Goal: Transaction & Acquisition: Purchase product/service

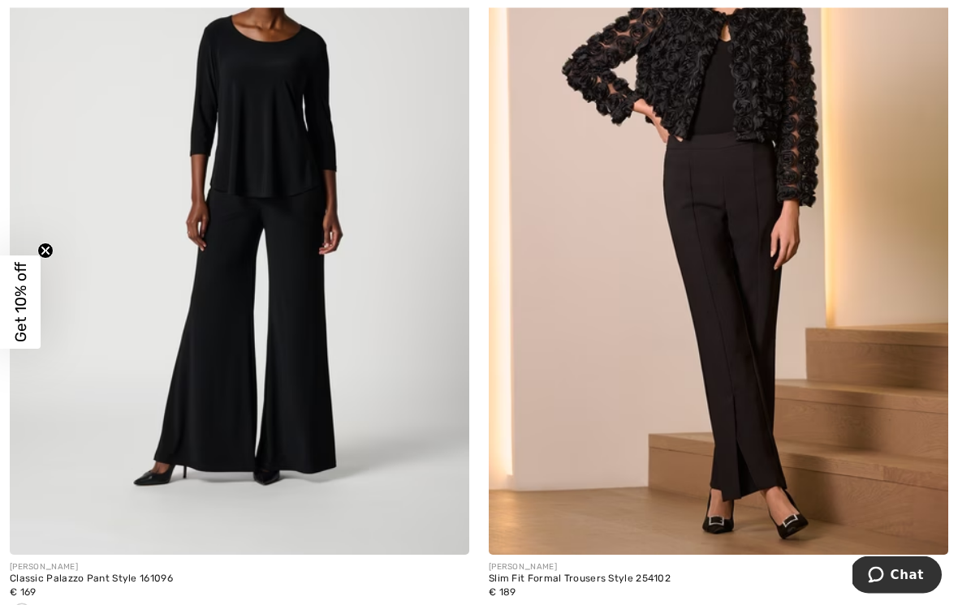
scroll to position [9985, 0]
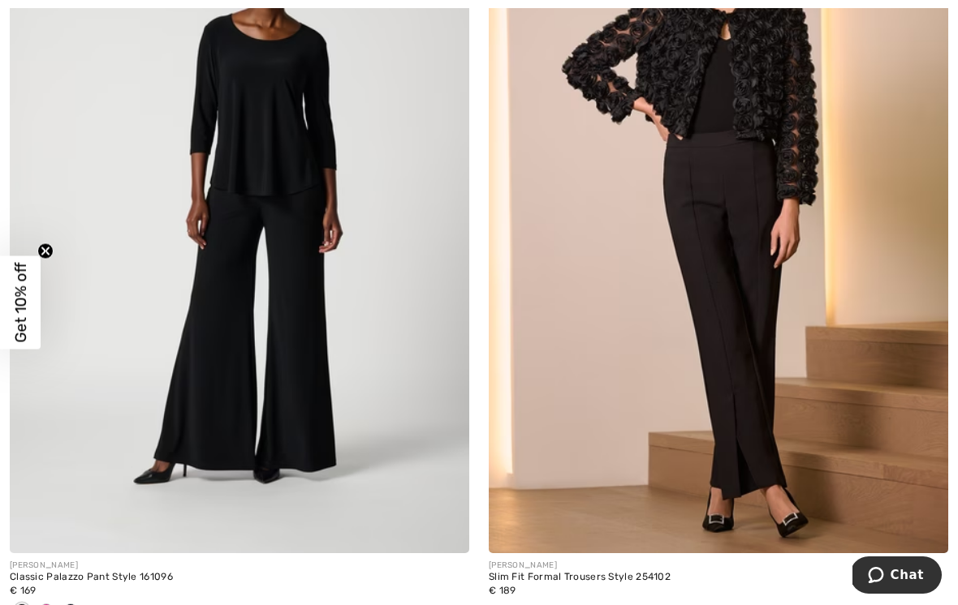
click at [957, 316] on div "JOSEPH RIBKOFF Slim Fit Formal Trousers Style 254102 € 189" at bounding box center [718, 254] width 479 height 780
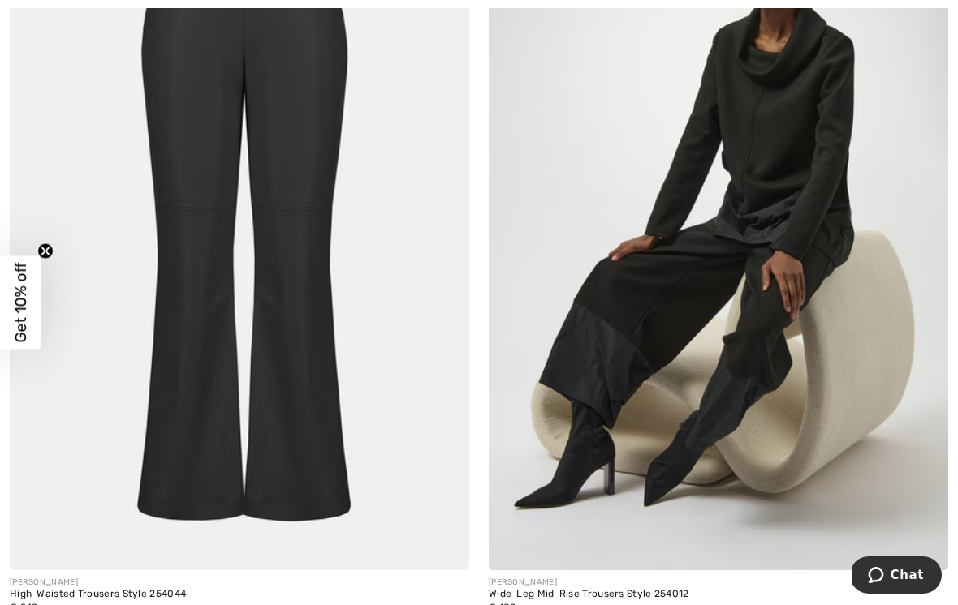
scroll to position [5904, 0]
click at [802, 155] on img at bounding box center [718, 225] width 459 height 689
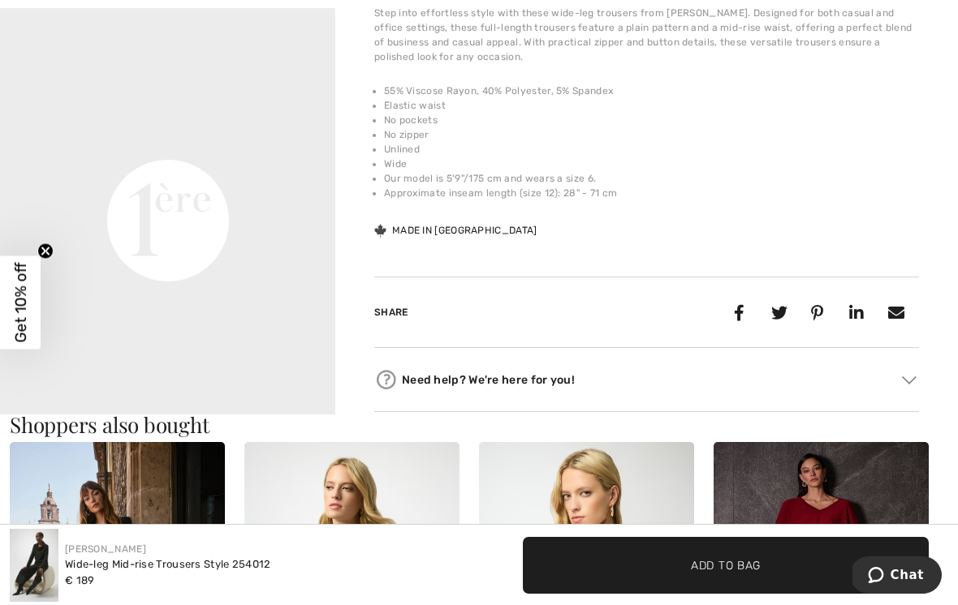
scroll to position [1121, 0]
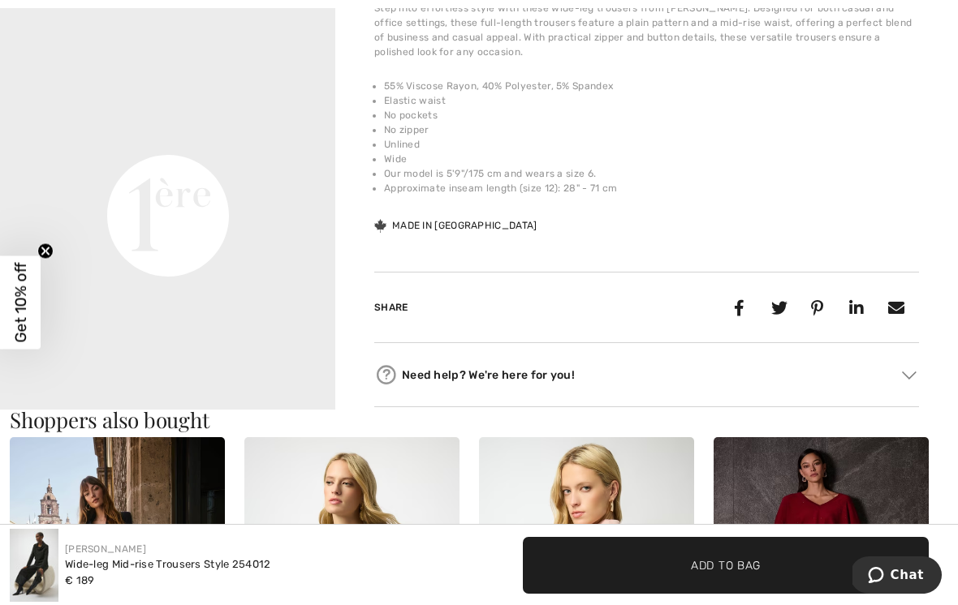
click at [181, 132] on video "Your browser does not support the video tag." at bounding box center [167, 48] width 335 height 168
click at [162, 132] on video "Your browser does not support the video tag." at bounding box center [167, 48] width 335 height 168
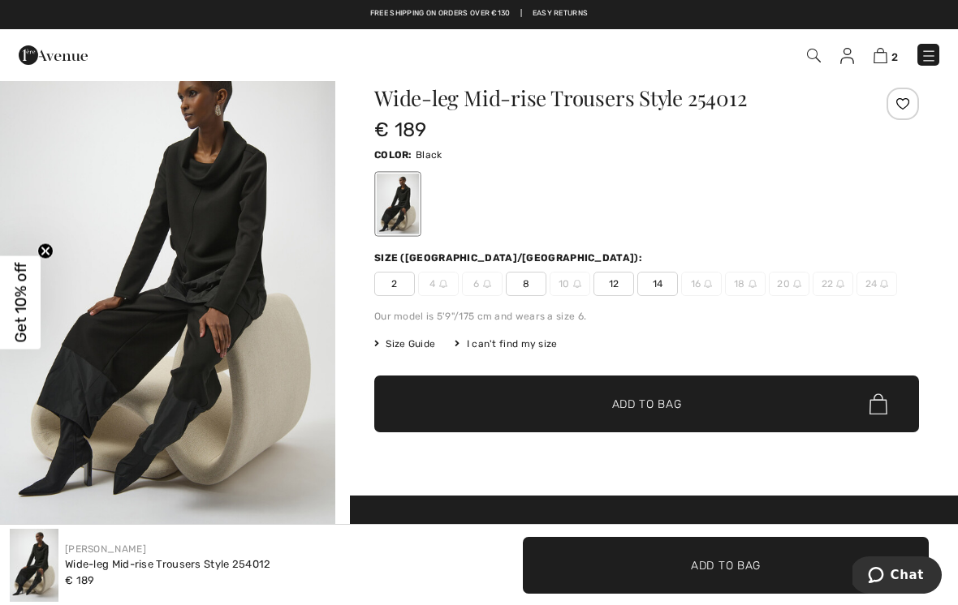
scroll to position [37, 0]
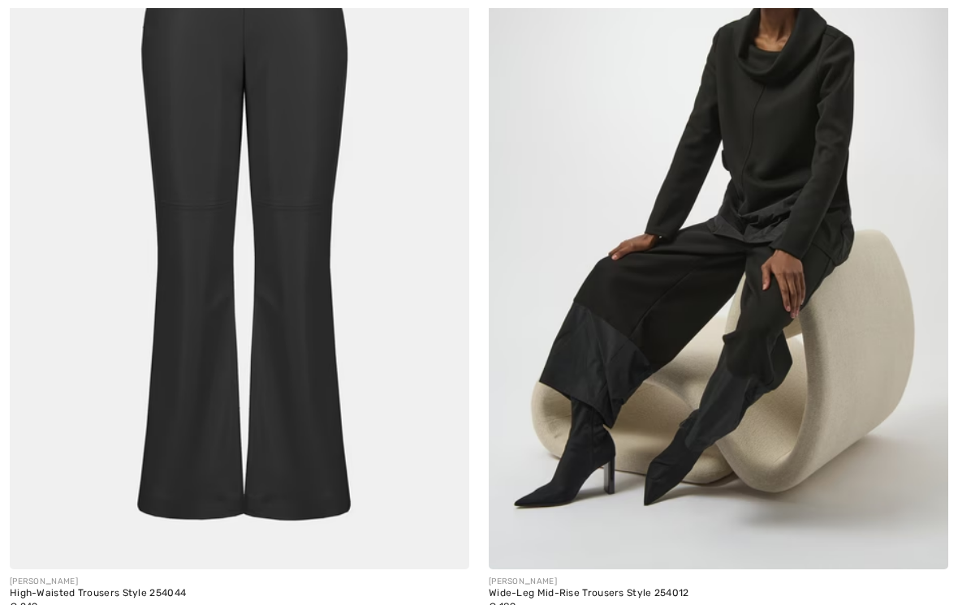
scroll to position [5904, 0]
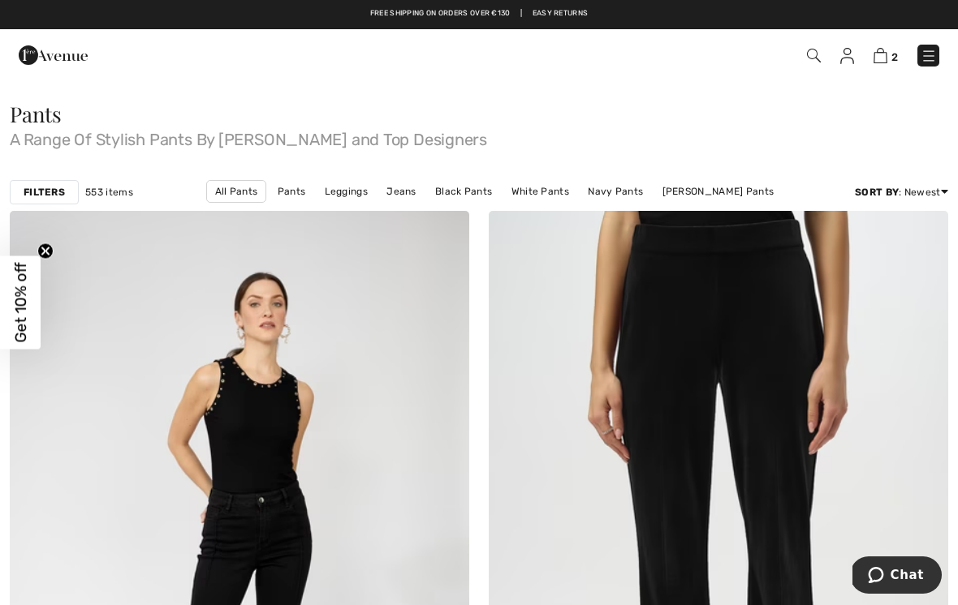
click at [935, 53] on img at bounding box center [928, 56] width 16 height 16
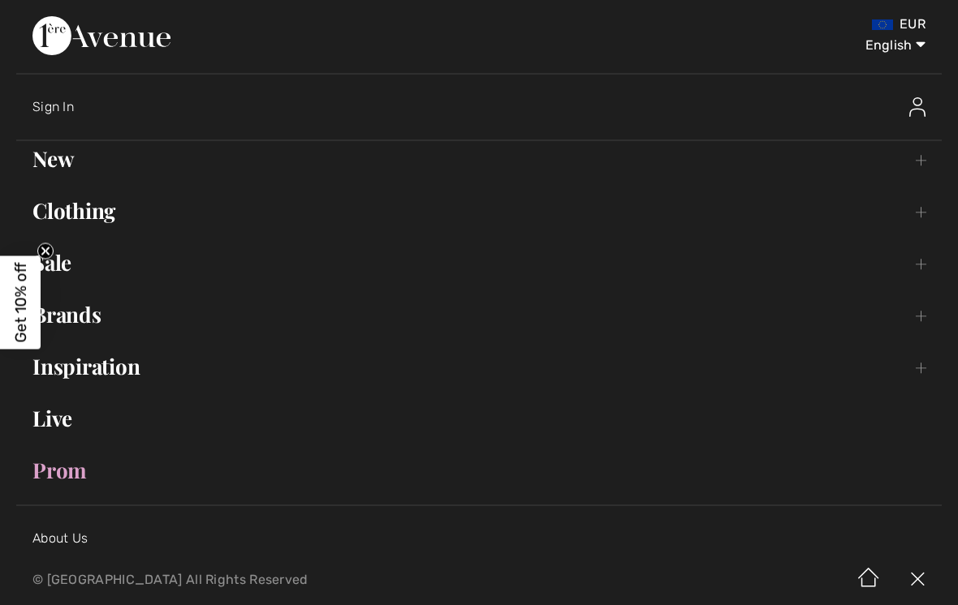
click at [127, 218] on link "Clothing Toggle submenu" at bounding box center [478, 211] width 925 height 36
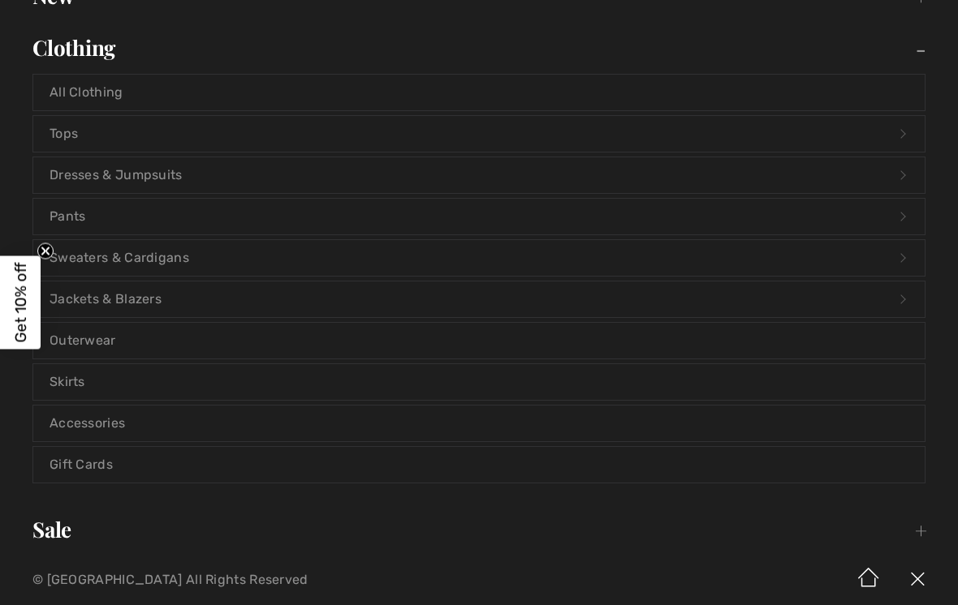
scroll to position [164, 0]
click at [127, 419] on link "Accessories" at bounding box center [478, 423] width 891 height 36
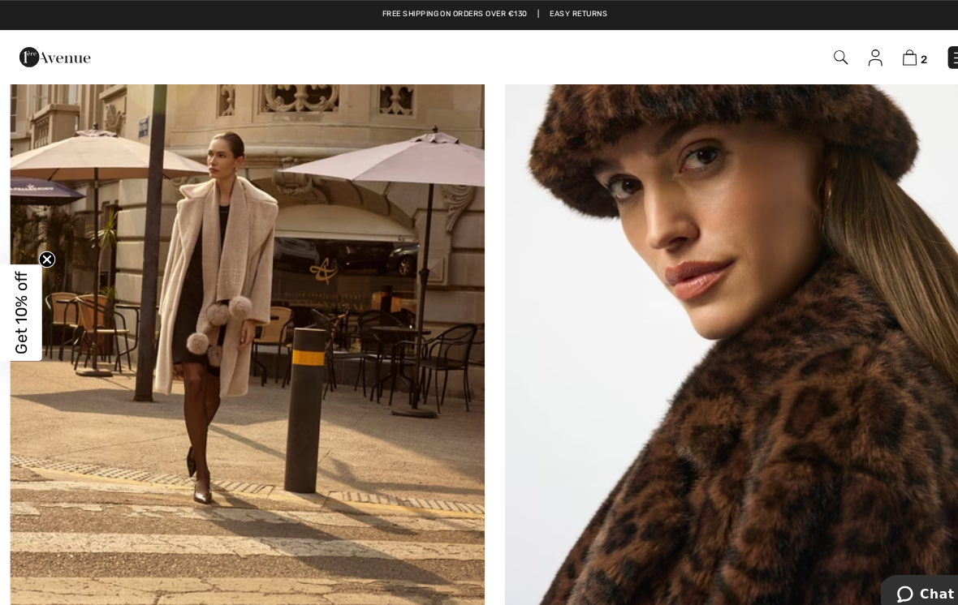
scroll to position [7311, 0]
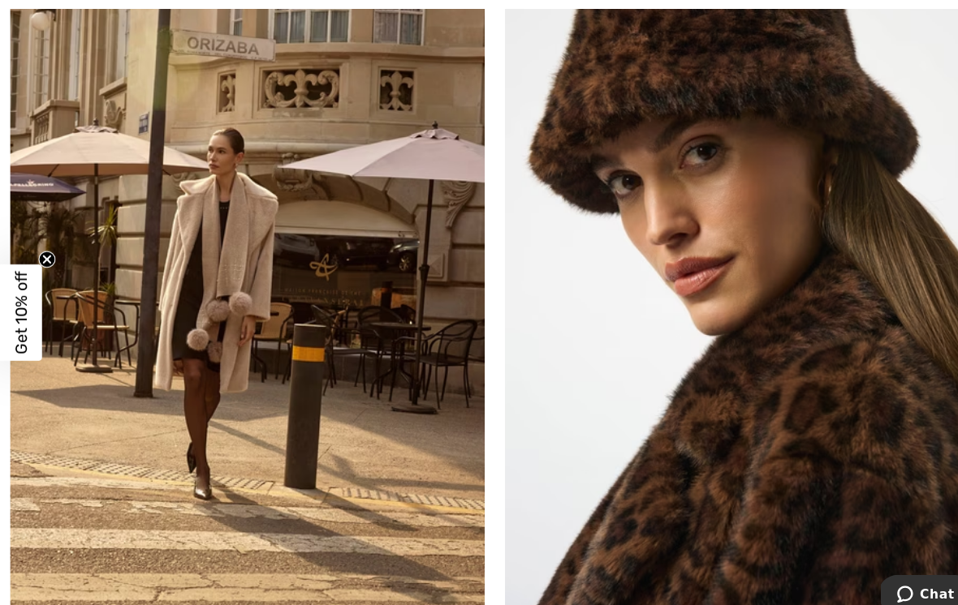
click at [244, 214] on img at bounding box center [239, 256] width 459 height 689
click at [239, 209] on img at bounding box center [239, 256] width 459 height 689
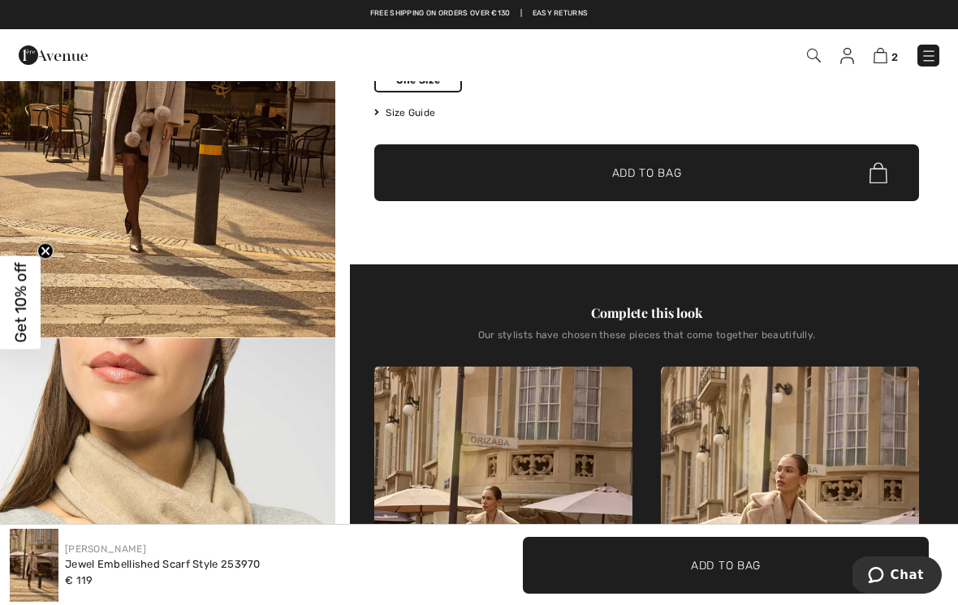
scroll to position [191, 0]
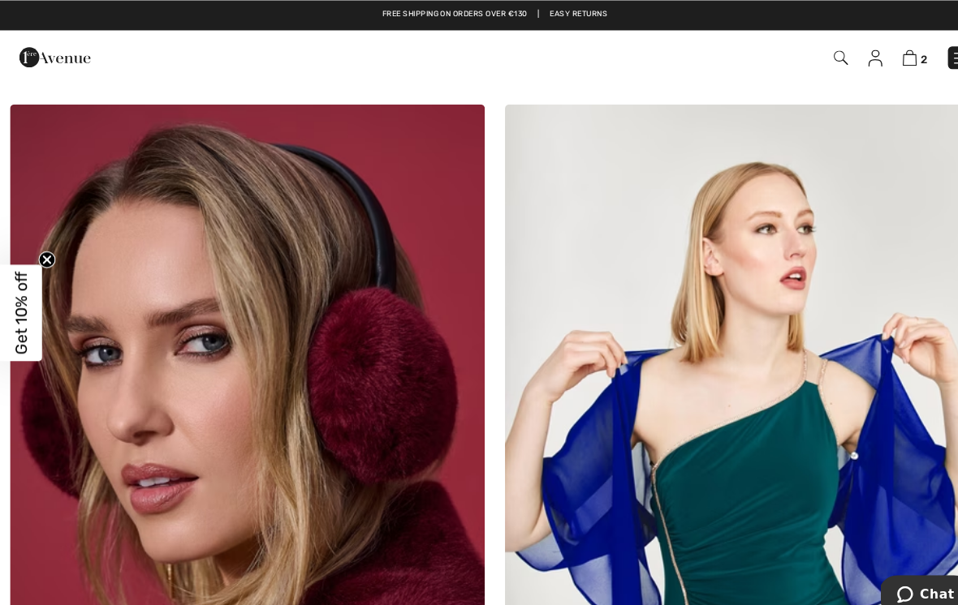
scroll to position [7916, 0]
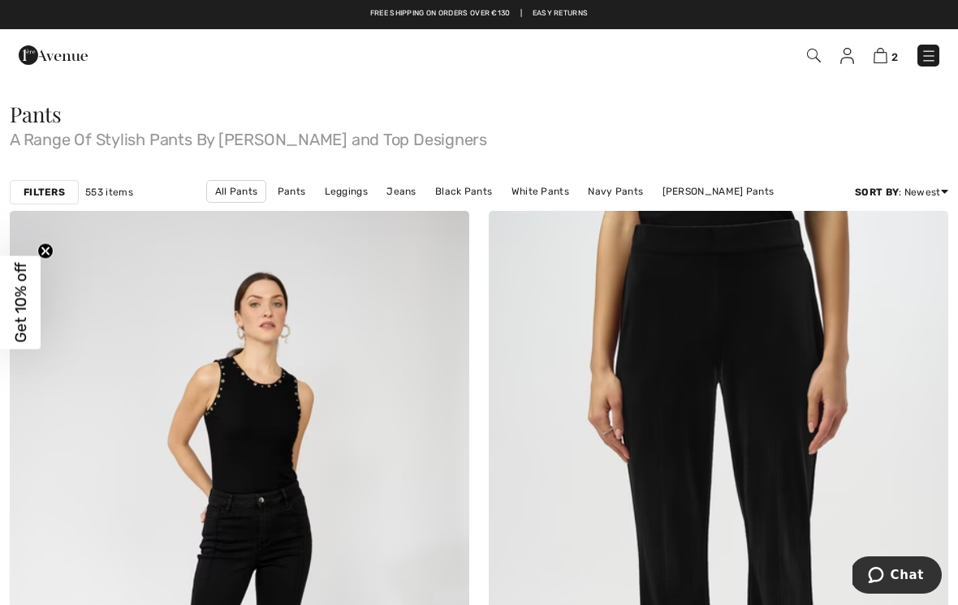
click at [54, 201] on div "Filters" at bounding box center [44, 192] width 69 height 24
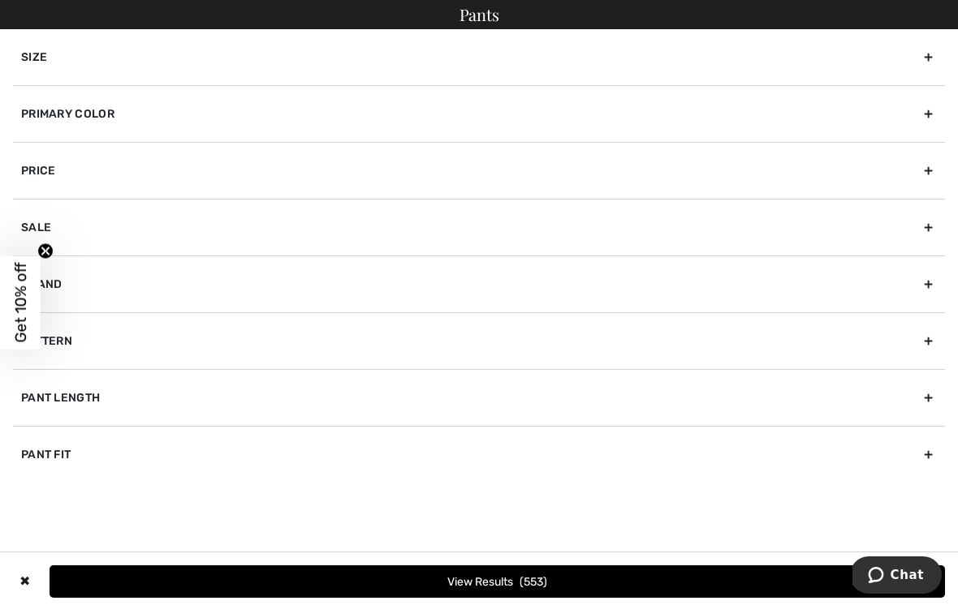
click at [131, 296] on div "Brand" at bounding box center [479, 284] width 932 height 57
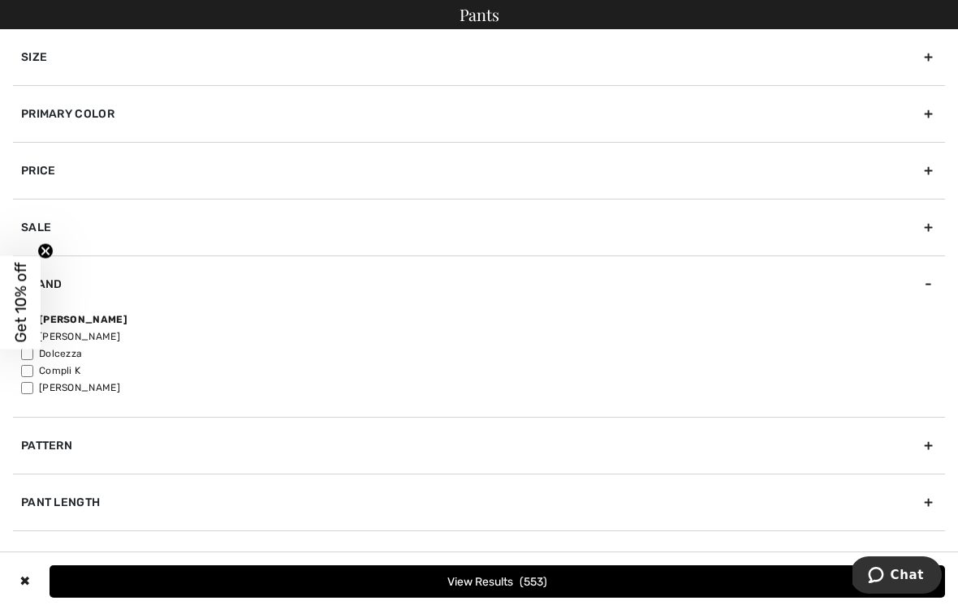
click at [126, 321] on label "[PERSON_NAME]" at bounding box center [483, 319] width 924 height 15
click at [33, 321] on input"] "[PERSON_NAME]" at bounding box center [27, 320] width 12 height 12
click at [117, 325] on label "[PERSON_NAME]" at bounding box center [483, 319] width 924 height 15
click at [33, 325] on input"] "[PERSON_NAME]" at bounding box center [27, 320] width 12 height 12
checkbox input"] "true"
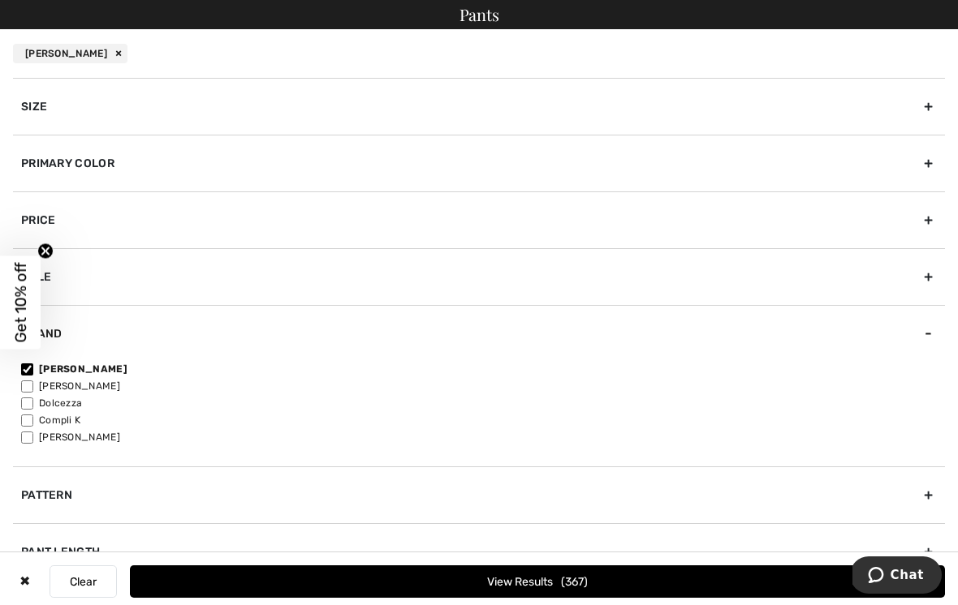
click at [567, 571] on button "View Results 367" at bounding box center [537, 582] width 815 height 32
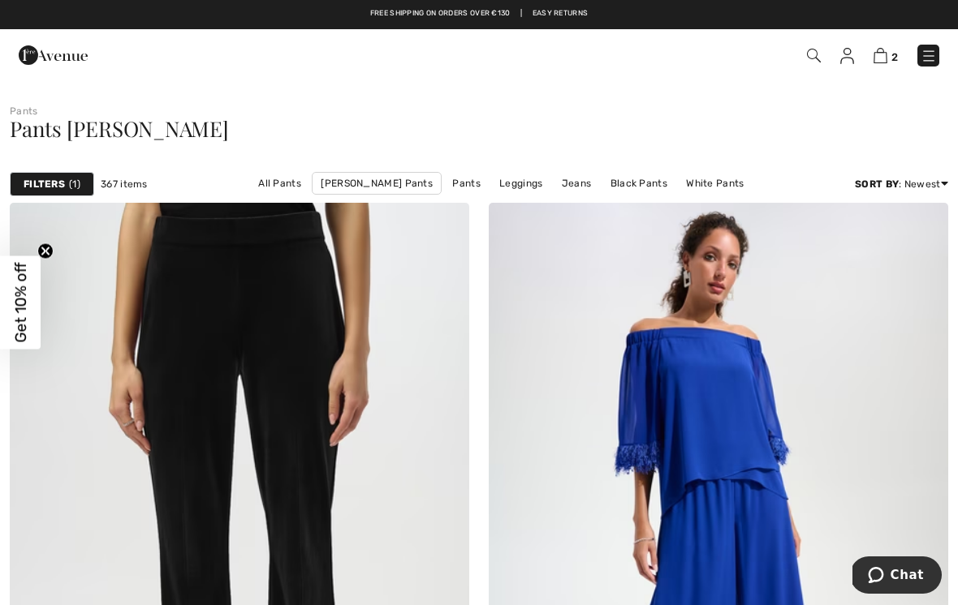
click at [58, 196] on div "Filters 1 367 items All Pants Joseph Ribkoff Pants Pants Leggings Jeans Black P…" at bounding box center [479, 184] width 958 height 37
click at [79, 185] on span "1" at bounding box center [74, 184] width 11 height 15
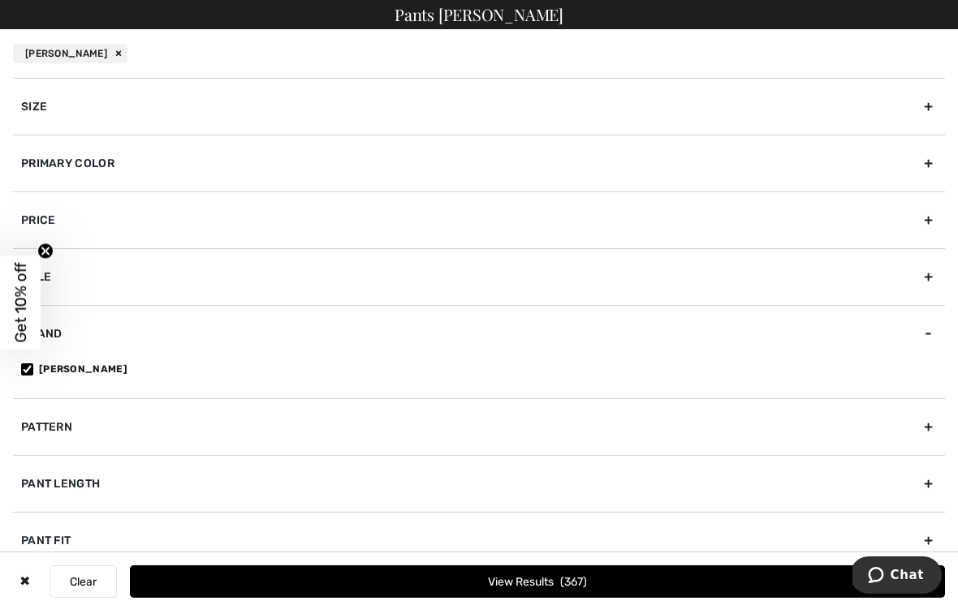
click at [194, 114] on div "Size" at bounding box center [479, 106] width 932 height 57
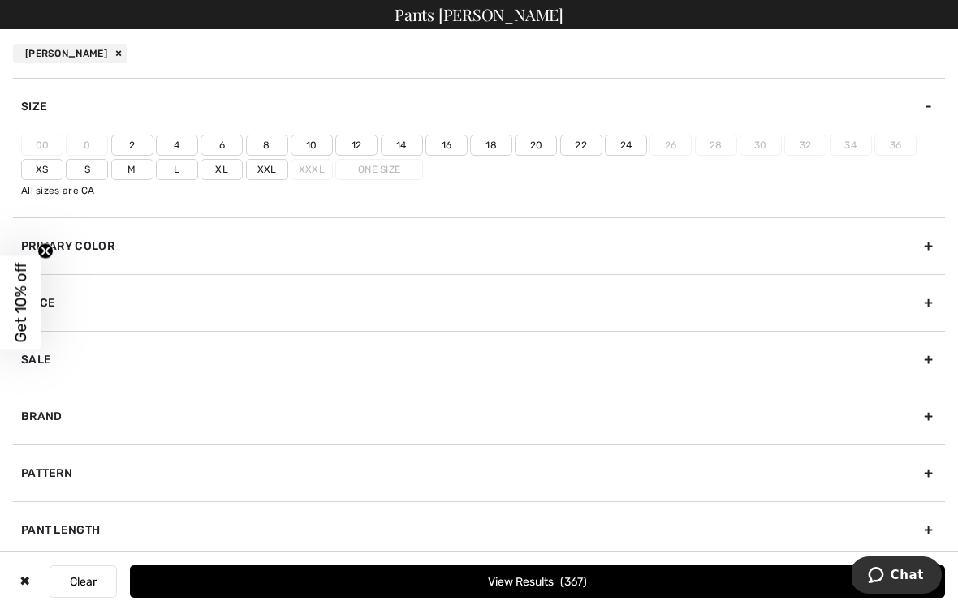
click at [316, 143] on label "10" at bounding box center [312, 145] width 42 height 21
click at [0, 0] on input"] "10" at bounding box center [0, 0] width 0 height 0
click at [141, 176] on label "M" at bounding box center [132, 169] width 42 height 21
click at [0, 0] on input"] "M" at bounding box center [0, 0] width 0 height 0
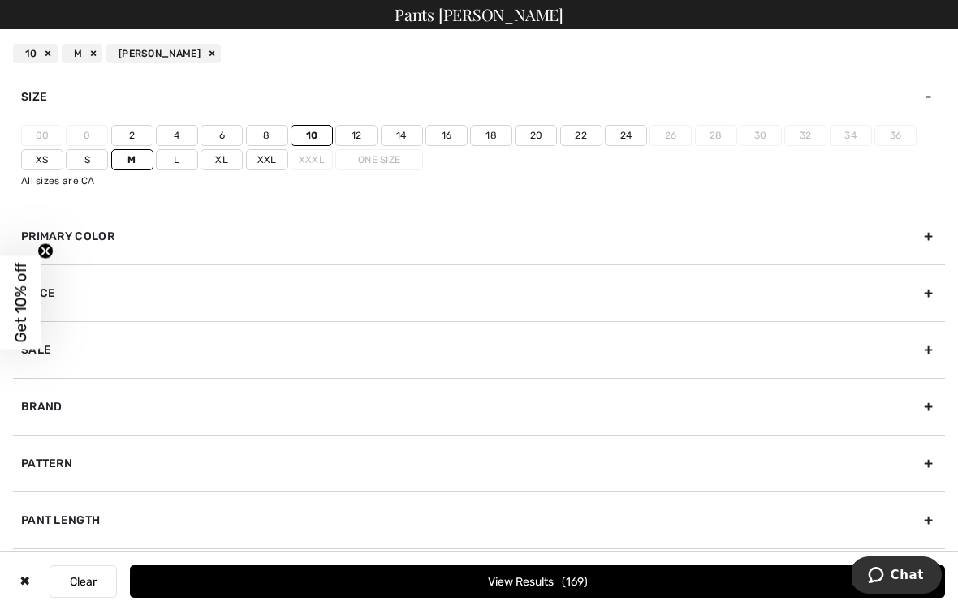
scroll to position [10, 0]
click at [103, 460] on div "Pattern" at bounding box center [479, 463] width 932 height 57
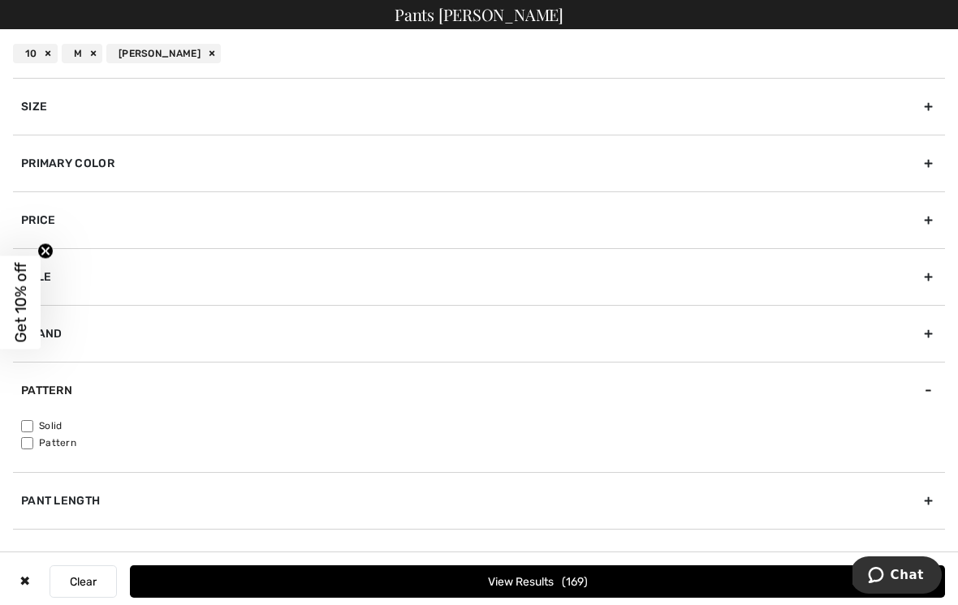
scroll to position [0, 0]
click at [247, 311] on div "Brand" at bounding box center [479, 333] width 932 height 57
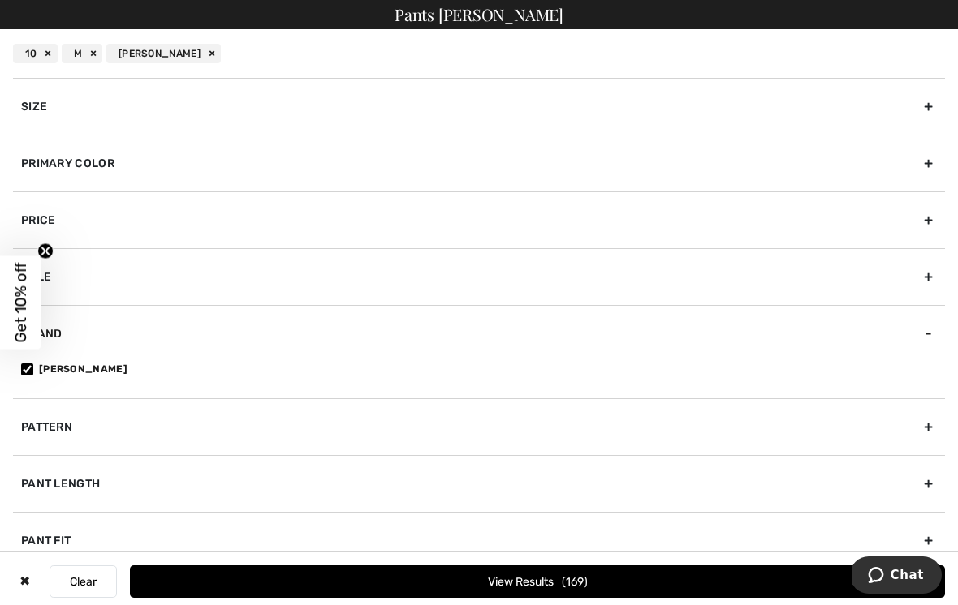
click at [184, 291] on div "Sale" at bounding box center [479, 276] width 932 height 57
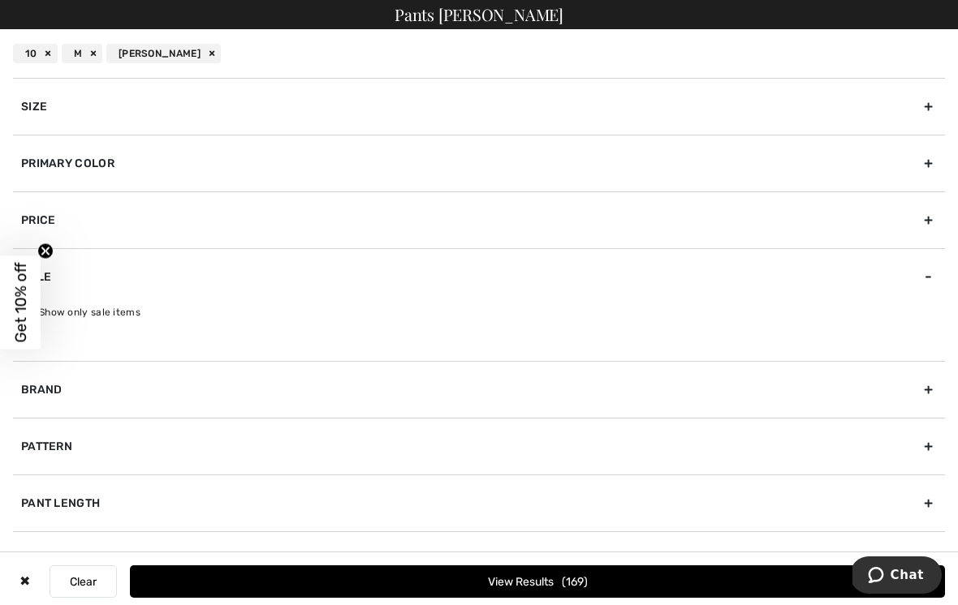
click at [229, 317] on label "Show only sale items" at bounding box center [483, 312] width 924 height 15
click at [33, 317] on input "Show only sale items" at bounding box center [27, 313] width 12 height 12
checkbox input "true"
click at [123, 549] on div "Pant Fit" at bounding box center [479, 560] width 932 height 57
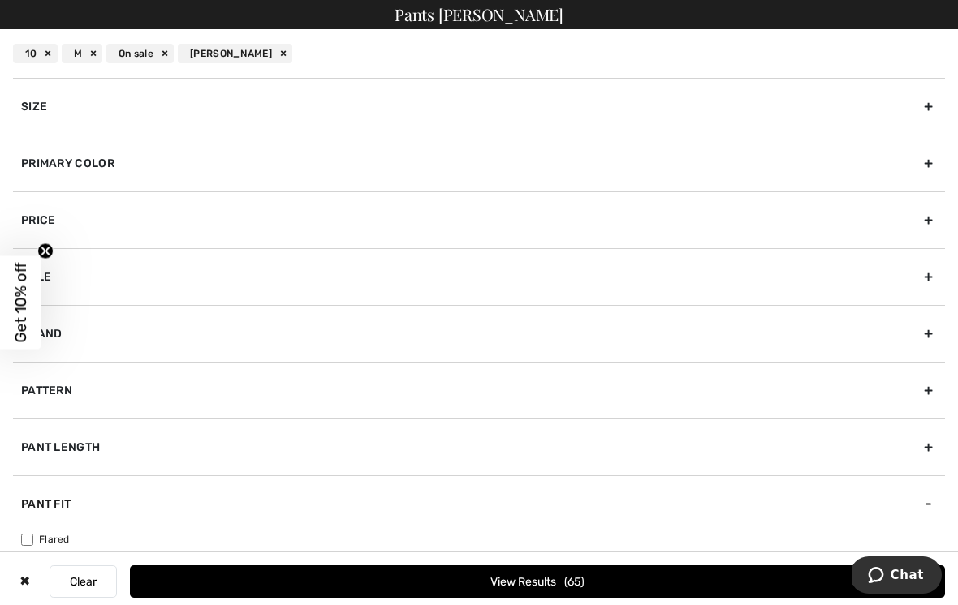
scroll to position [0, 0]
click at [179, 52] on div "[PERSON_NAME]" at bounding box center [235, 53] width 114 height 19
click at [168, 338] on div "Brand" at bounding box center [479, 333] width 932 height 57
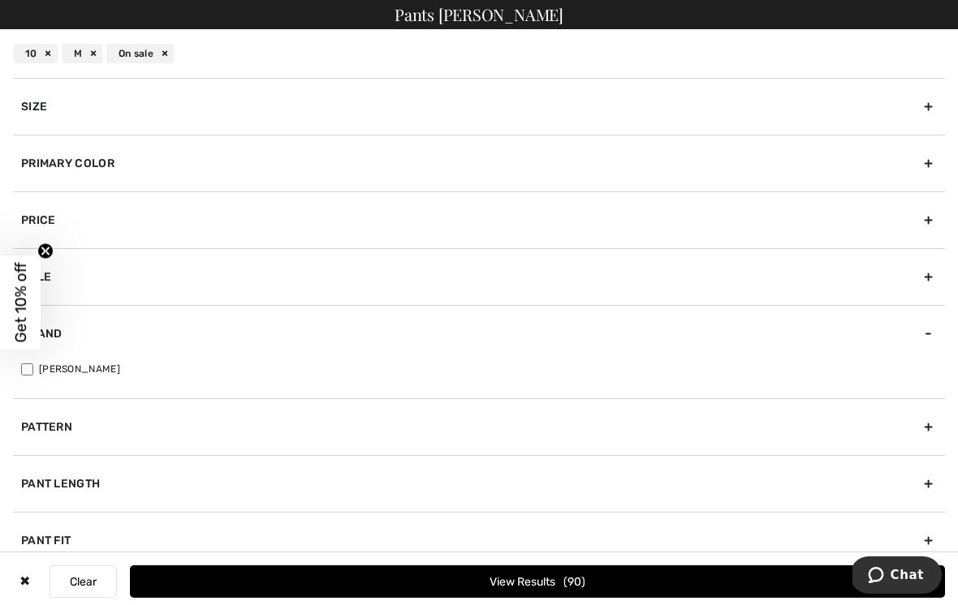
click at [32, 369] on input"] "[PERSON_NAME]" at bounding box center [27, 370] width 12 height 12
checkbox input"] "true"
click at [641, 598] on button "View Results 65" at bounding box center [537, 582] width 815 height 32
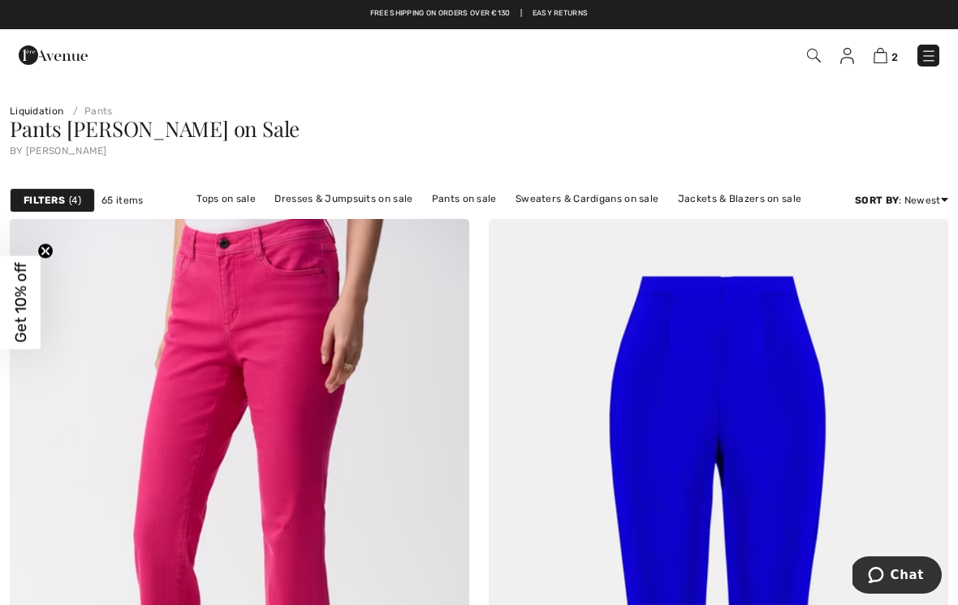
click at [84, 200] on div "Filters 4" at bounding box center [52, 200] width 85 height 24
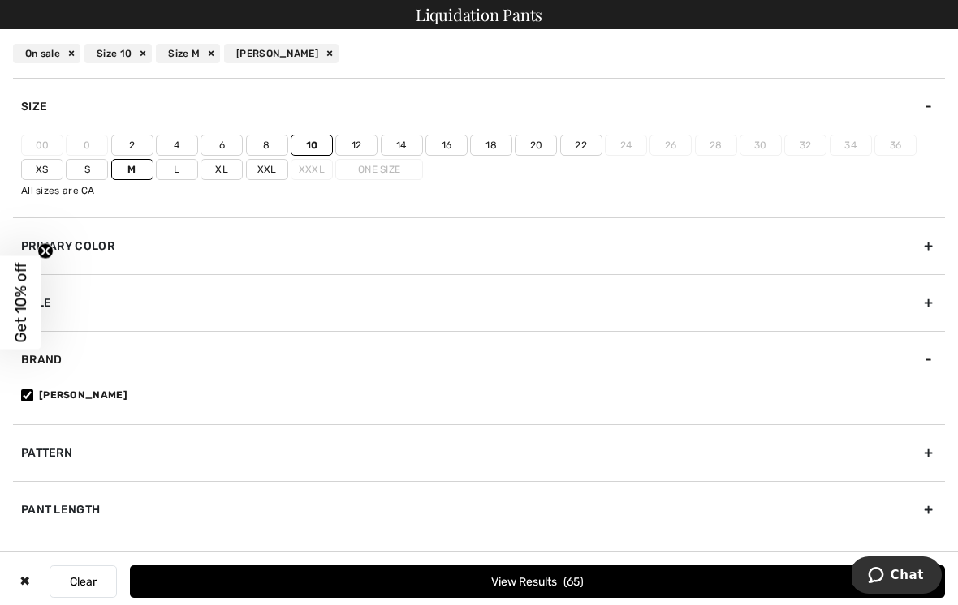
click at [75, 61] on div "On sale" at bounding box center [46, 53] width 67 height 19
click at [80, 54] on div "On sale" at bounding box center [46, 53] width 67 height 19
click at [72, 61] on div "On sale" at bounding box center [46, 53] width 67 height 19
click at [79, 61] on div "On sale" at bounding box center [46, 53] width 67 height 19
click at [75, 53] on div "On sale" at bounding box center [46, 53] width 67 height 19
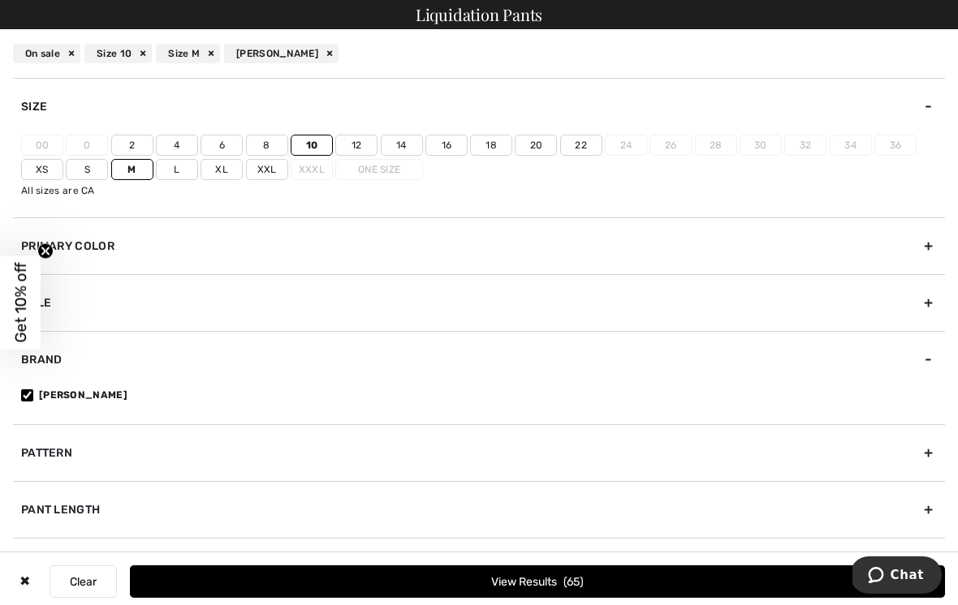
click at [93, 62] on div "Size 10" at bounding box center [117, 53] width 67 height 19
click at [90, 59] on div "On sale" at bounding box center [91, 53] width 67 height 19
click at [168, 309] on div "Sale" at bounding box center [479, 302] width 932 height 57
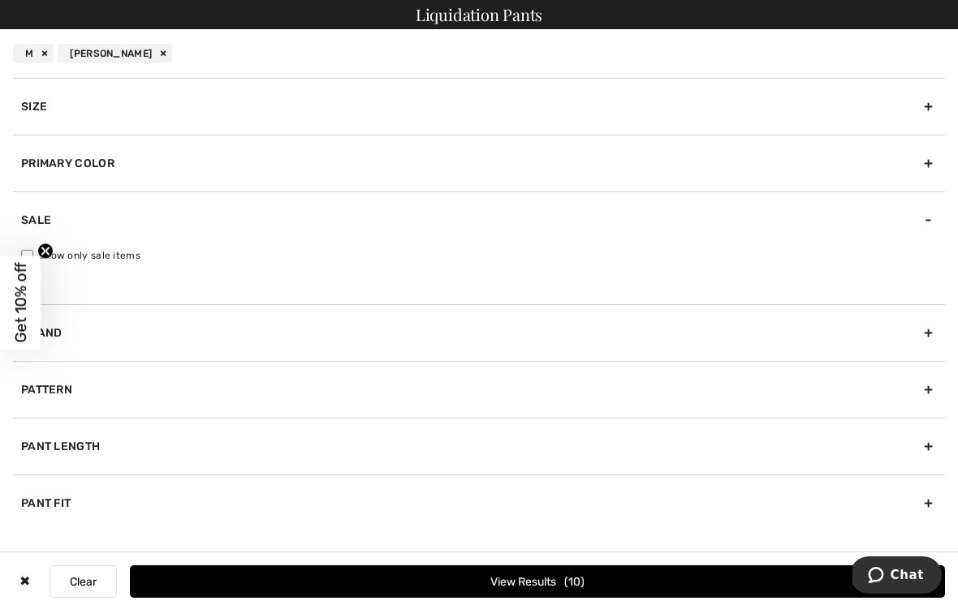
click at [306, 122] on div "Size" at bounding box center [479, 106] width 932 height 57
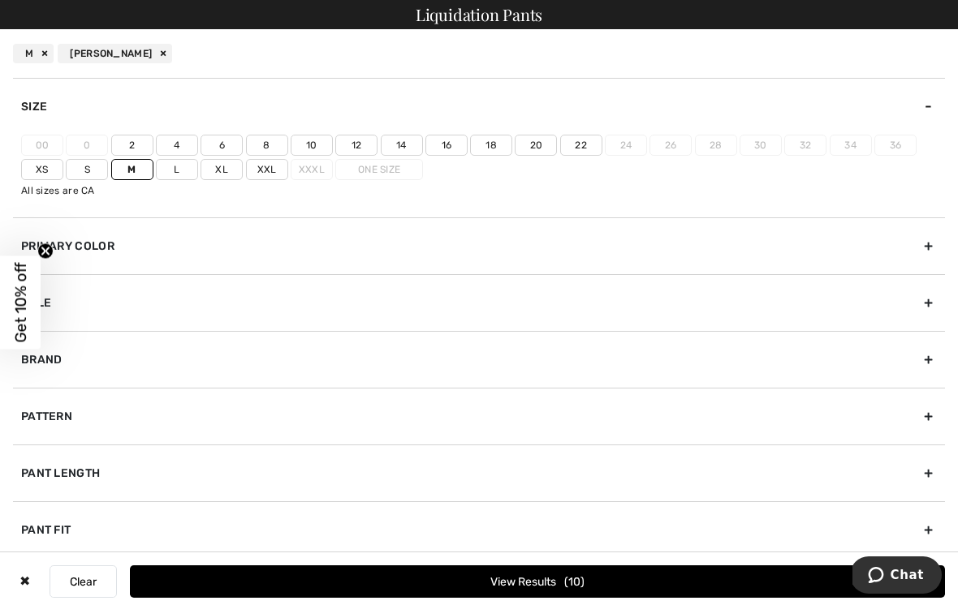
click at [311, 139] on label "10" at bounding box center [312, 145] width 42 height 21
click at [0, 0] on input"] "10" at bounding box center [0, 0] width 0 height 0
click at [571, 589] on span "169" at bounding box center [575, 582] width 26 height 14
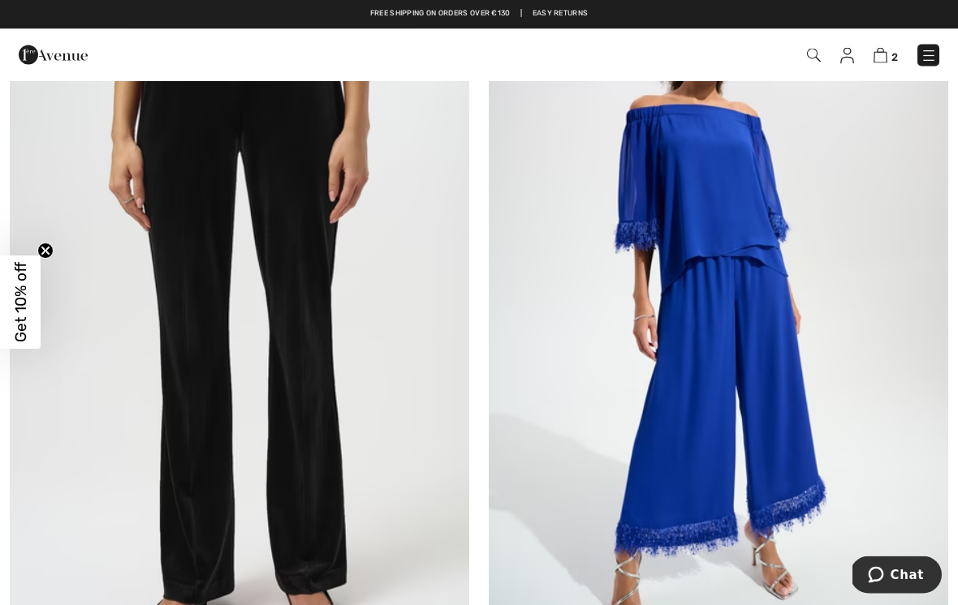
scroll to position [246, 0]
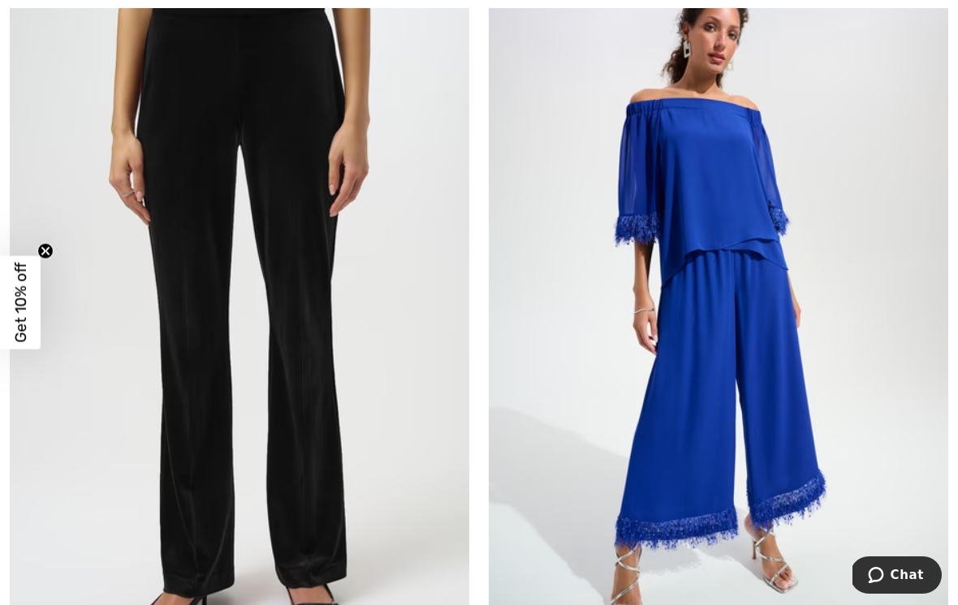
click at [291, 319] on img at bounding box center [239, 317] width 459 height 689
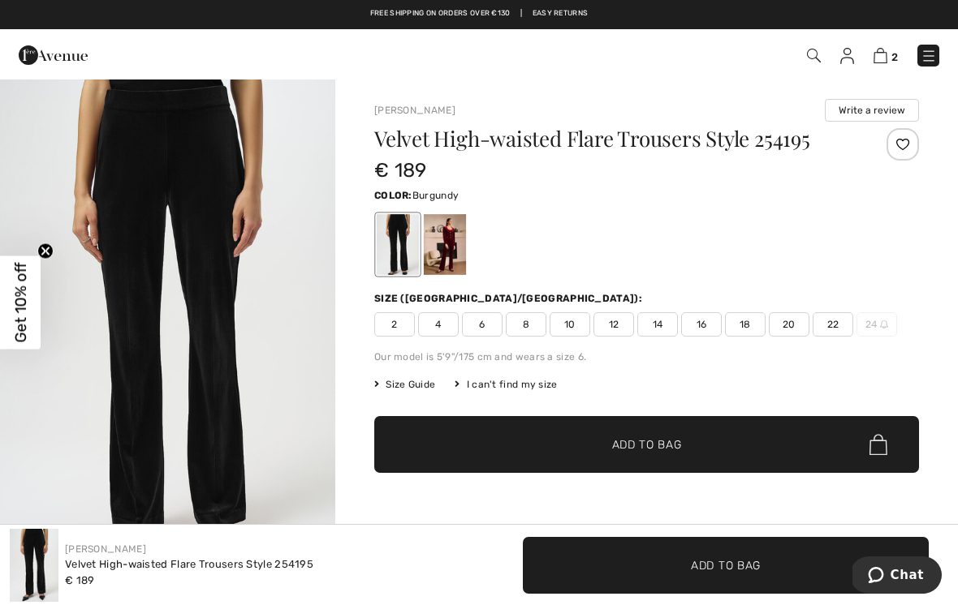
click at [453, 250] on div at bounding box center [445, 244] width 42 height 61
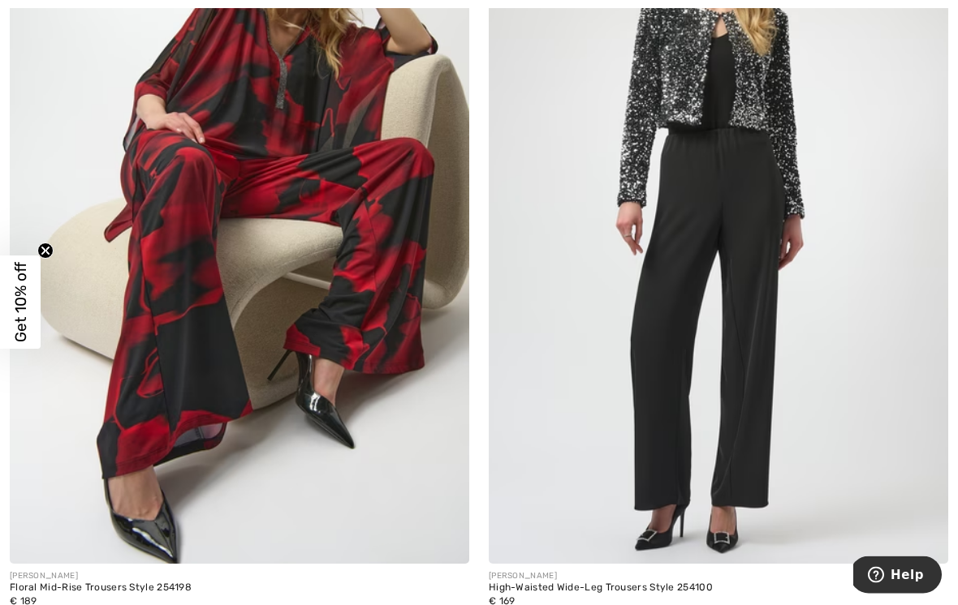
scroll to position [10717, 0]
click at [344, 225] on img at bounding box center [239, 219] width 459 height 689
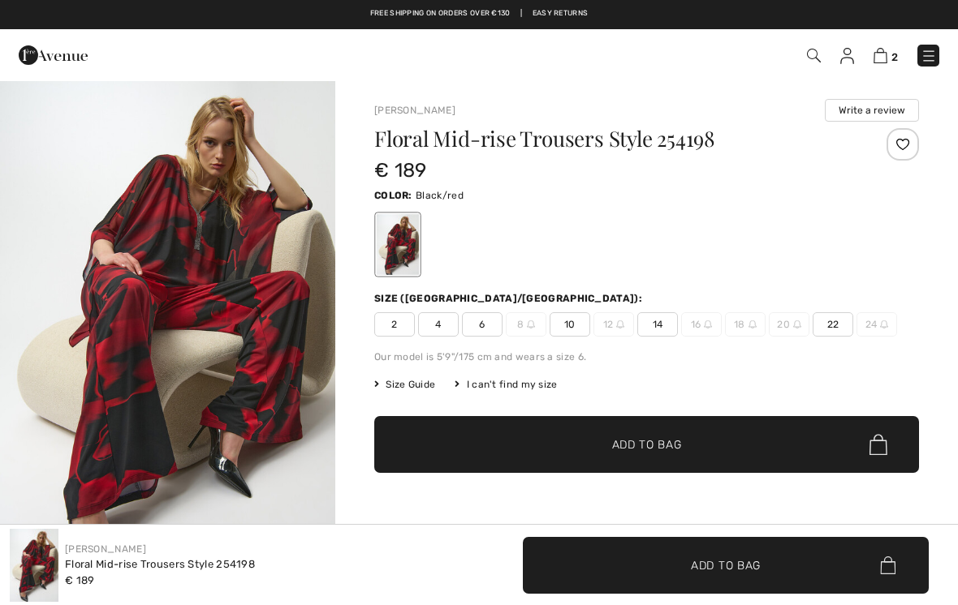
checkbox input "true"
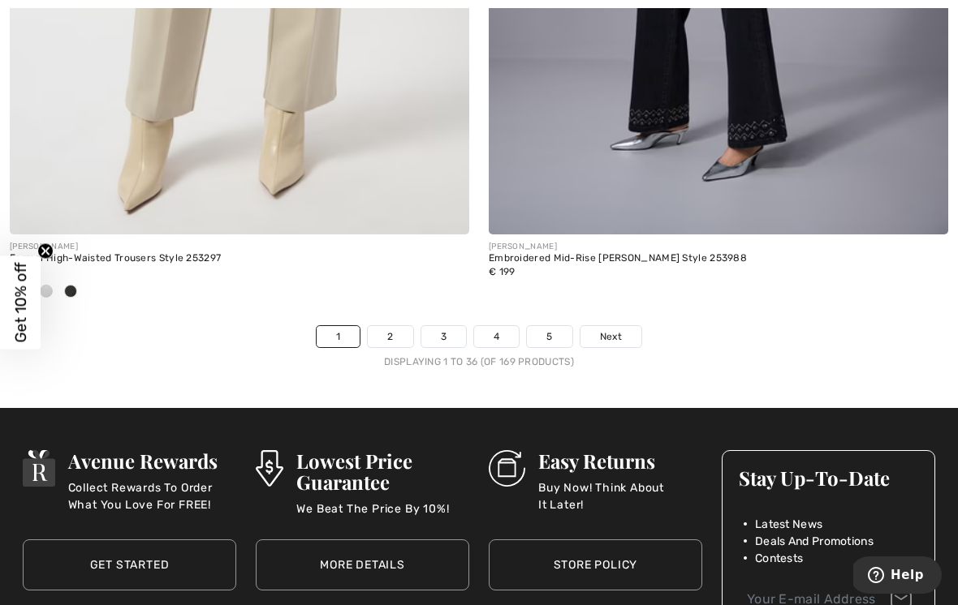
scroll to position [14215, 0]
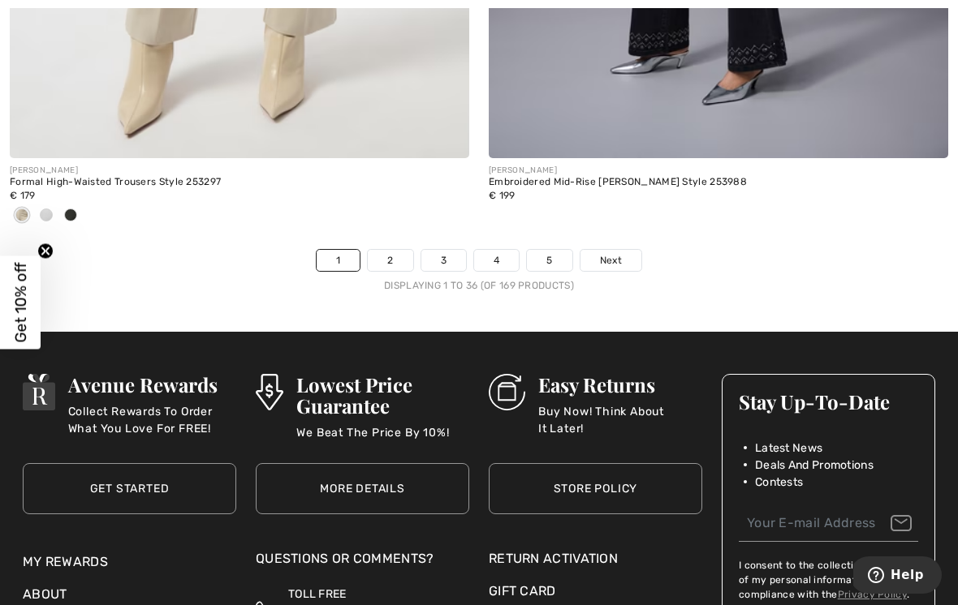
click at [626, 254] on link "Next" at bounding box center [610, 260] width 61 height 21
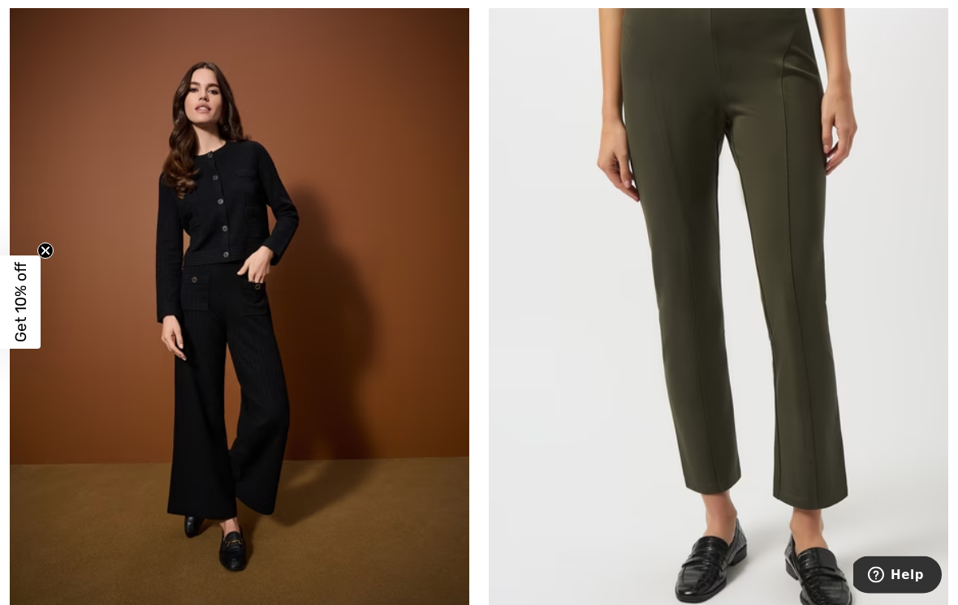
scroll to position [1902, 0]
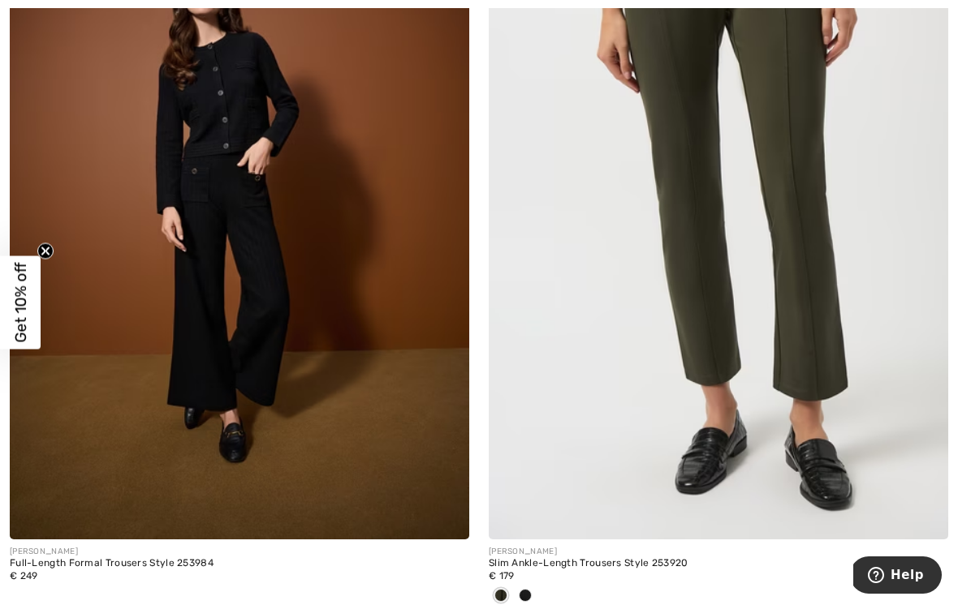
click at [216, 266] on img at bounding box center [239, 195] width 459 height 689
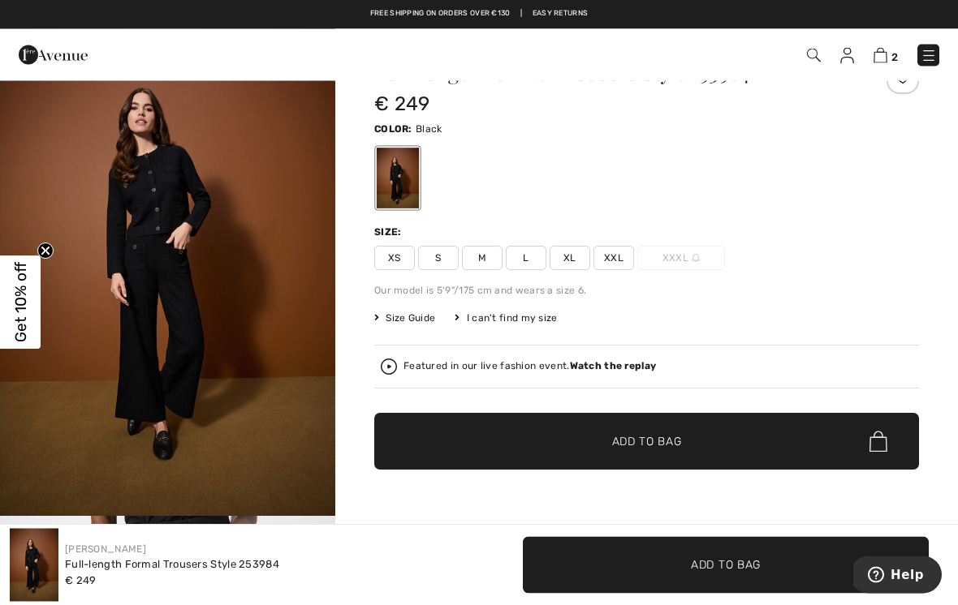
scroll to position [26, 0]
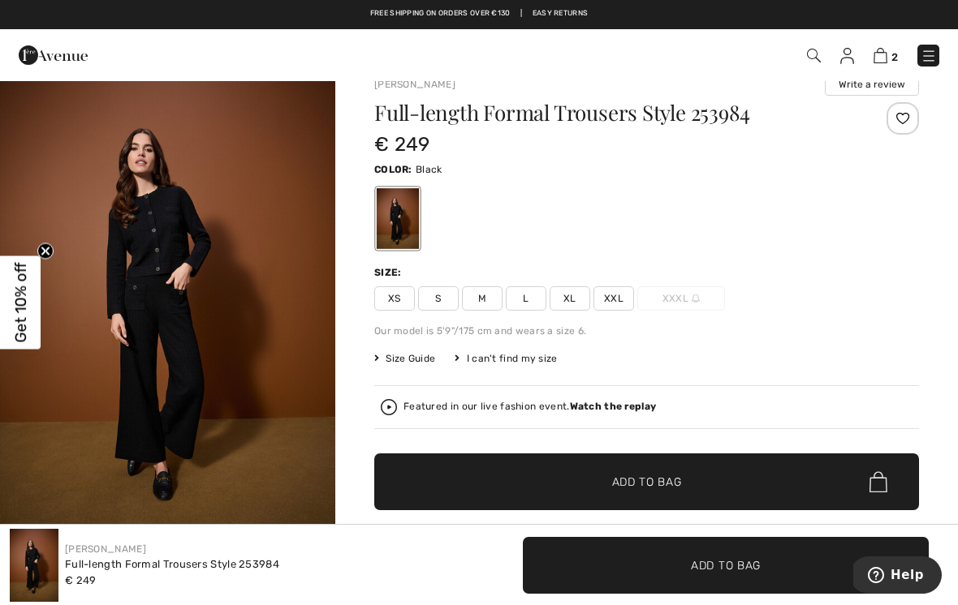
click at [174, 264] on img "1 / 6" at bounding box center [167, 305] width 335 height 503
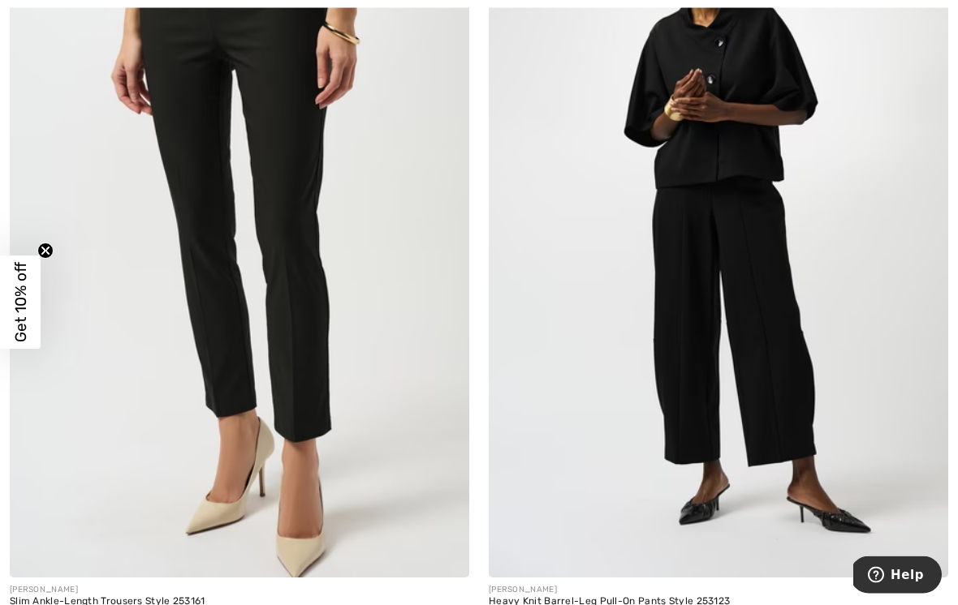
scroll to position [4181, 0]
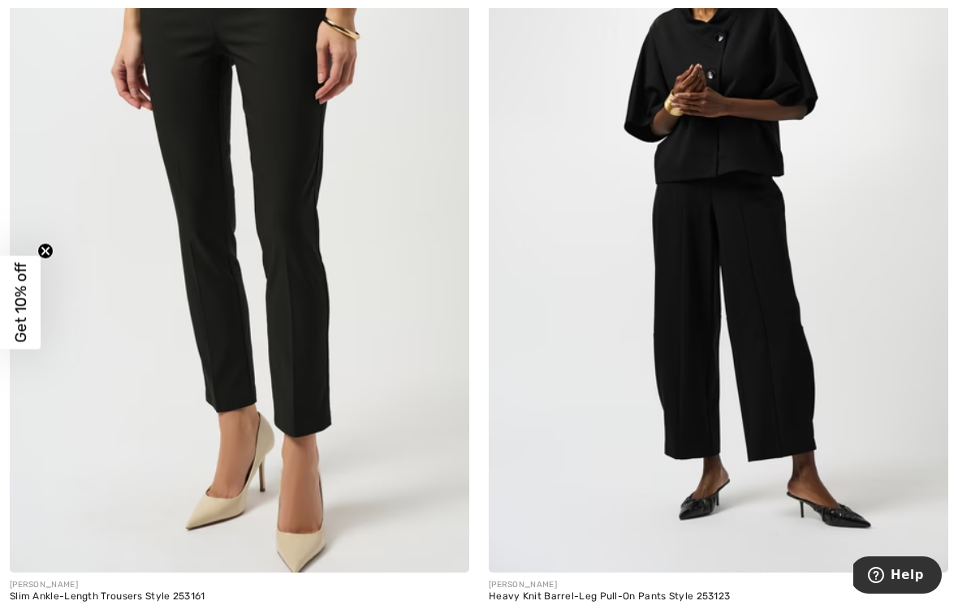
click at [781, 310] on img at bounding box center [718, 228] width 459 height 689
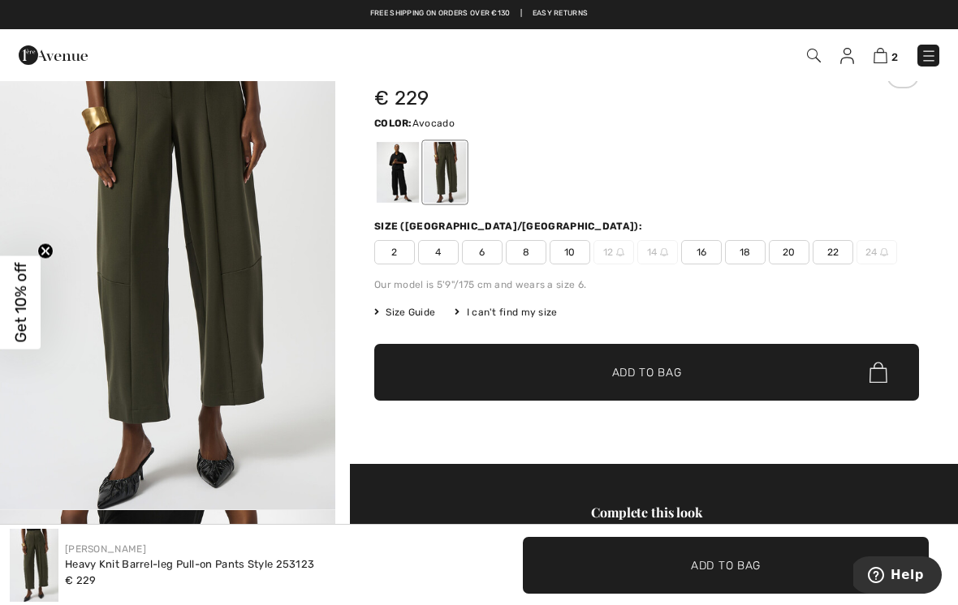
scroll to position [62, 0]
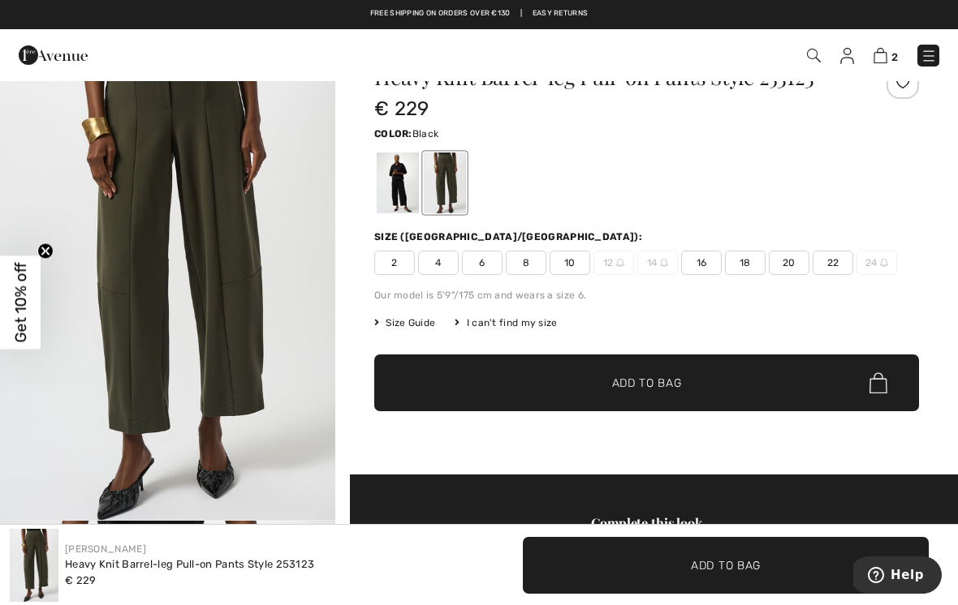
click at [407, 186] on div at bounding box center [398, 183] width 42 height 61
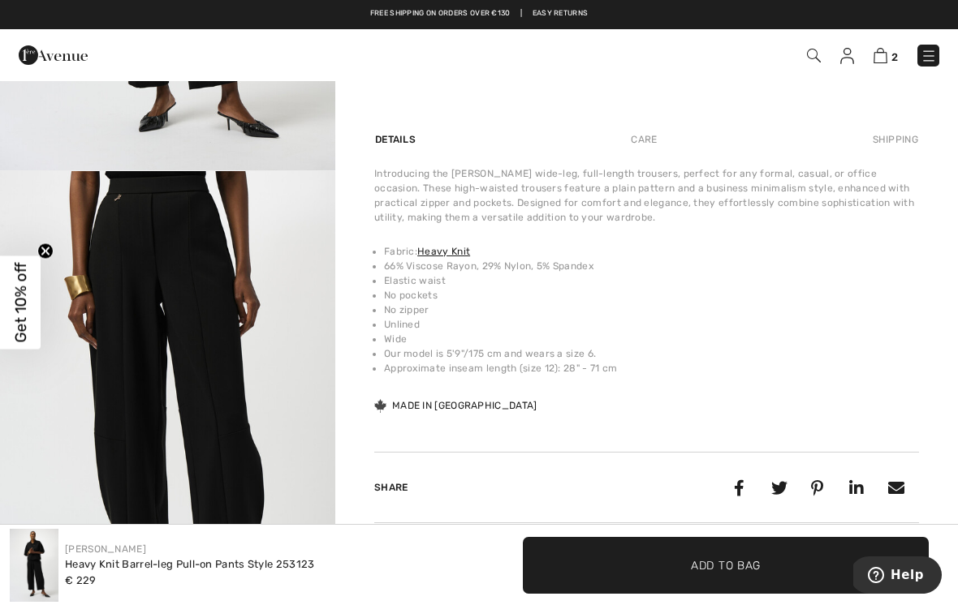
scroll to position [396, 0]
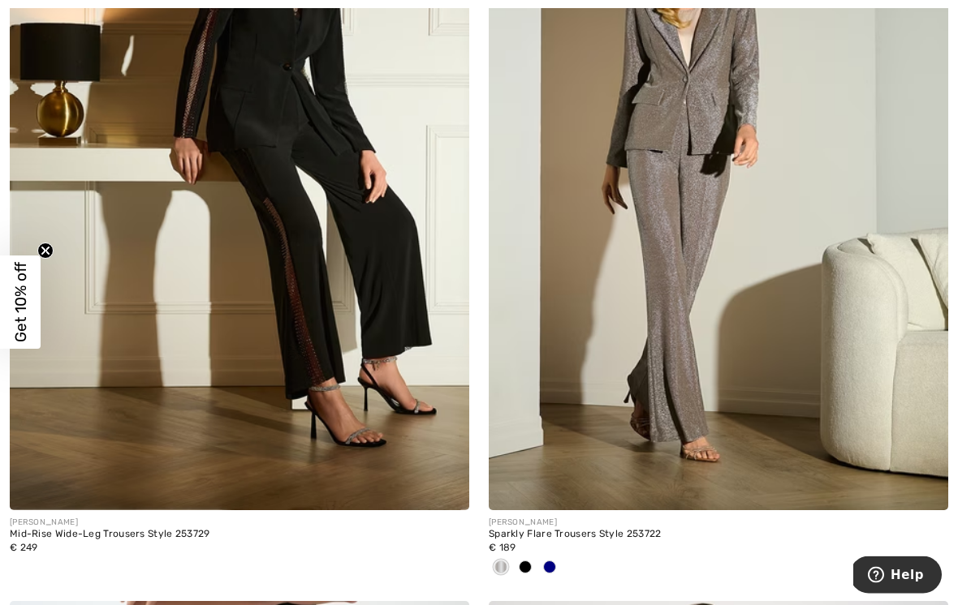
scroll to position [9991, 0]
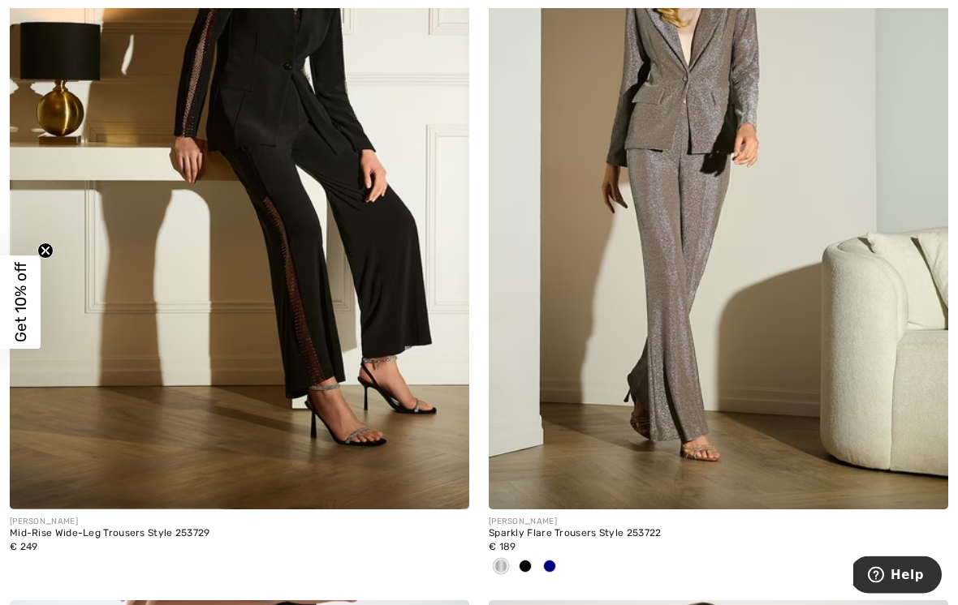
click at [766, 296] on img at bounding box center [718, 165] width 459 height 689
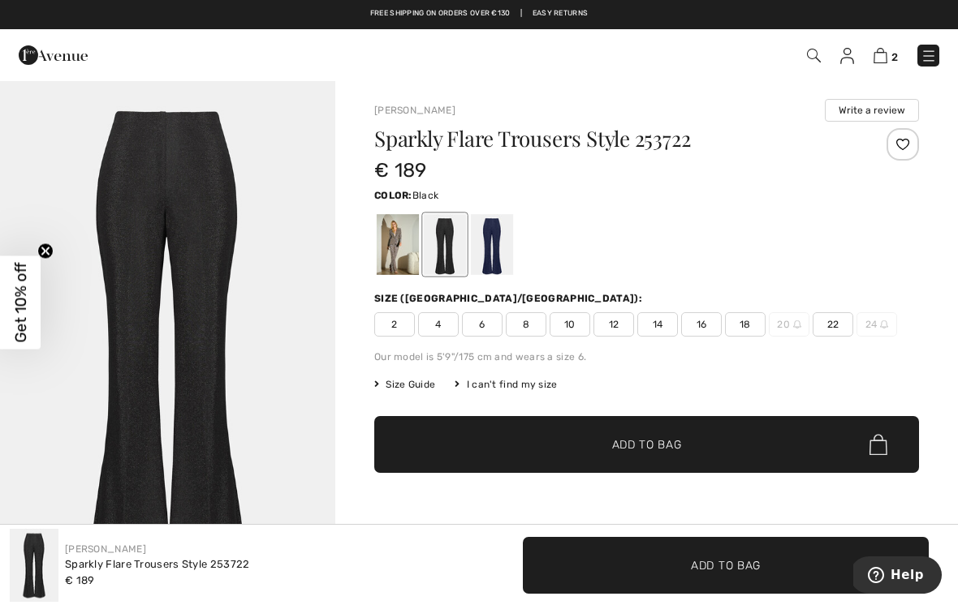
click at [499, 253] on div at bounding box center [492, 244] width 42 height 61
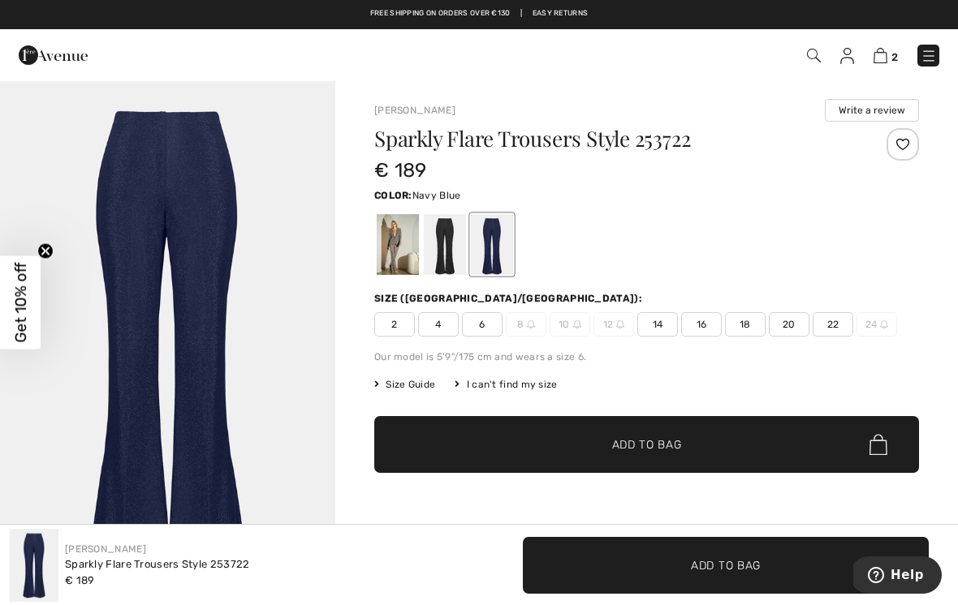
click at [459, 249] on div at bounding box center [445, 244] width 42 height 61
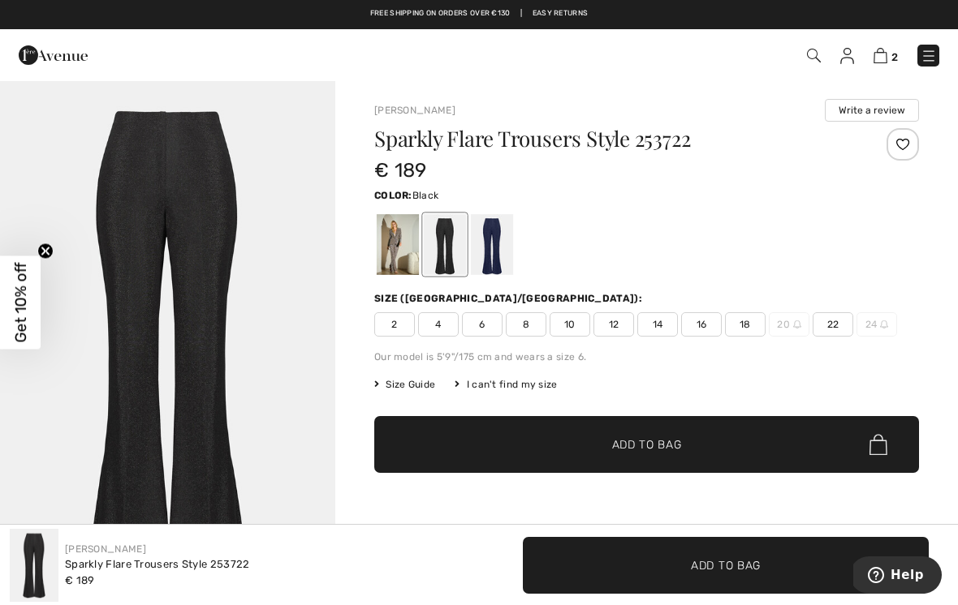
click at [401, 252] on div at bounding box center [398, 244] width 42 height 61
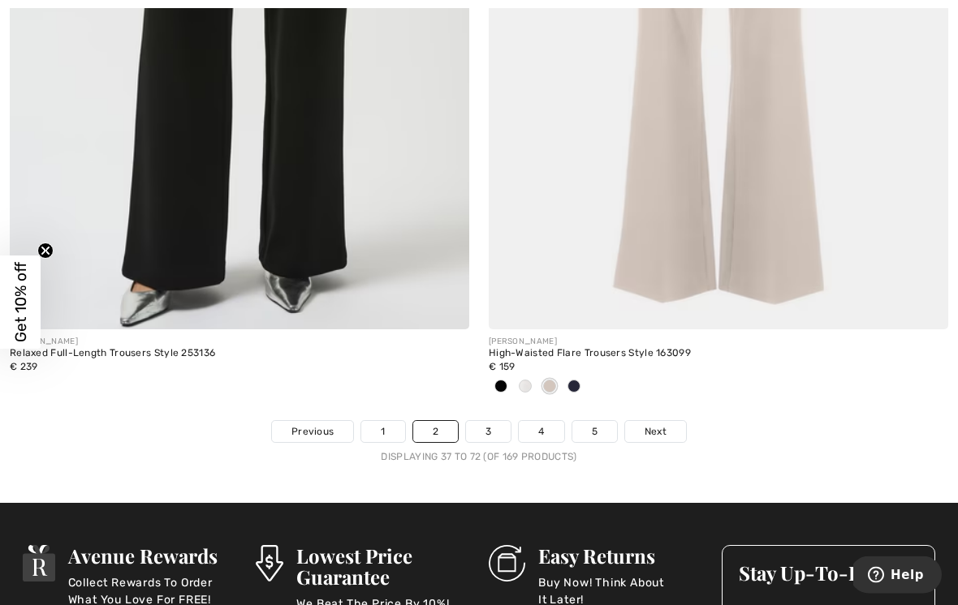
scroll to position [13964, 0]
click at [668, 429] on link "Next" at bounding box center [655, 431] width 61 height 21
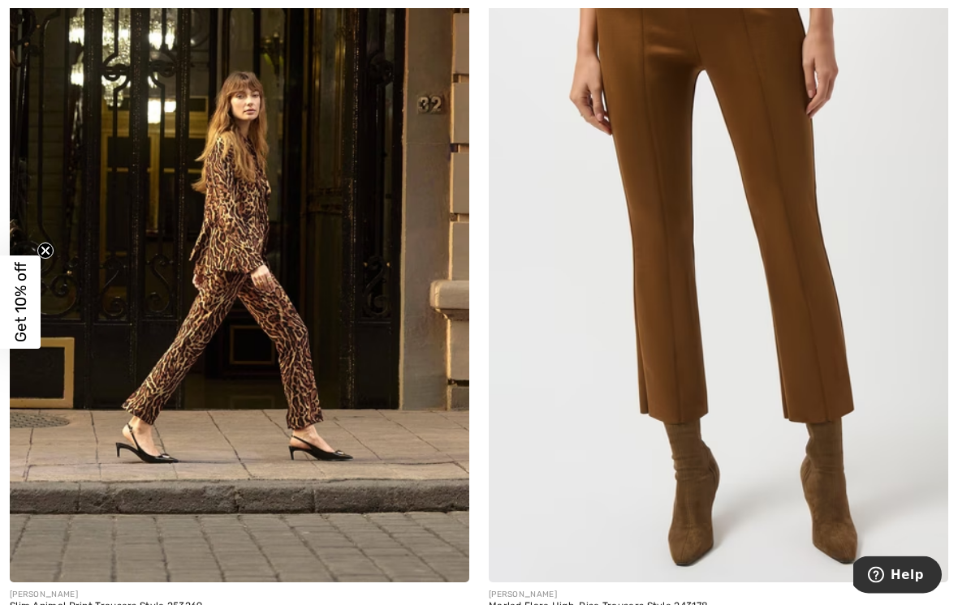
scroll to position [3418, 0]
click at [233, 298] on img at bounding box center [239, 238] width 459 height 689
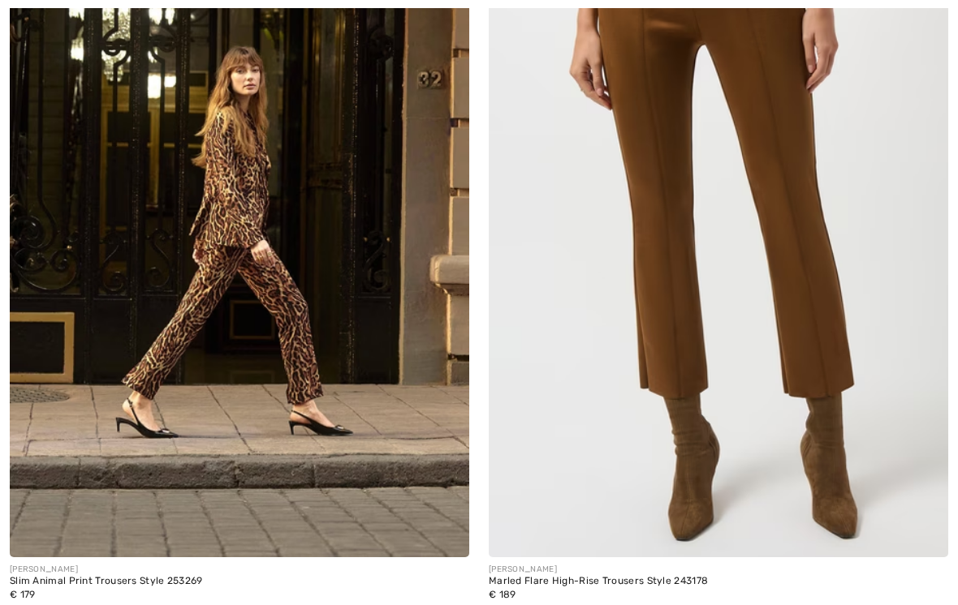
scroll to position [3443, 0]
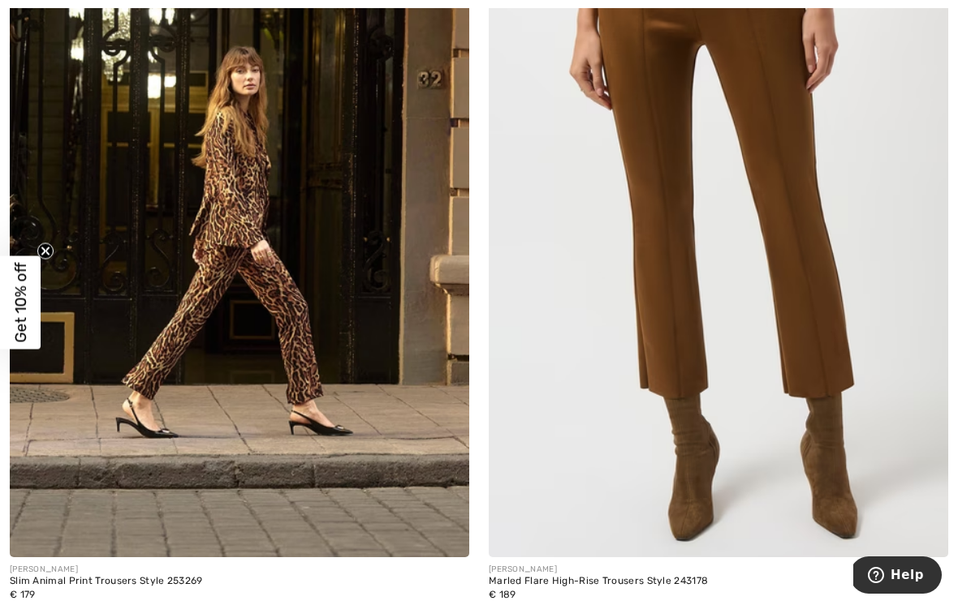
click at [333, 350] on img at bounding box center [239, 213] width 459 height 689
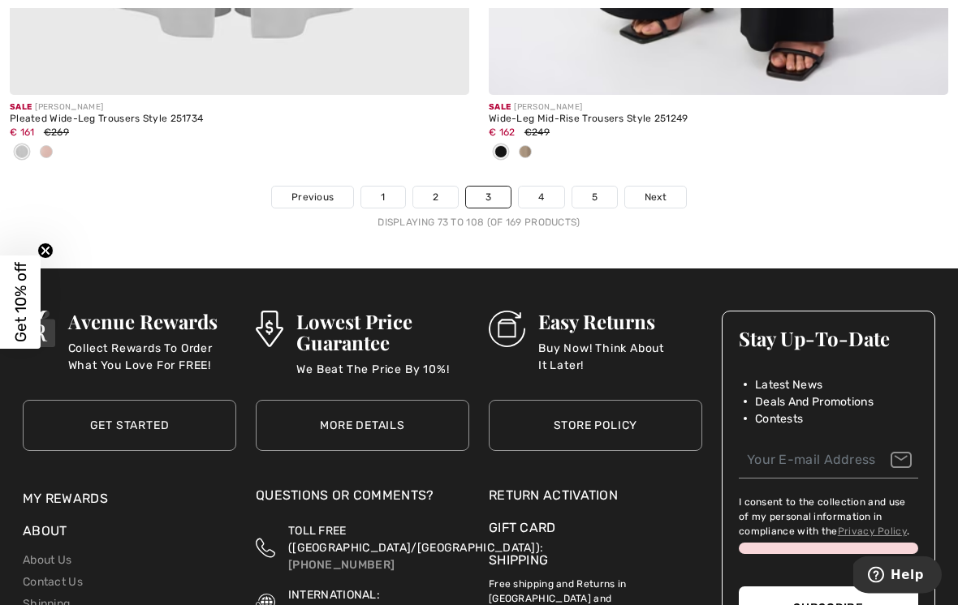
scroll to position [14252, 0]
click at [659, 195] on link "Next" at bounding box center [655, 197] width 61 height 21
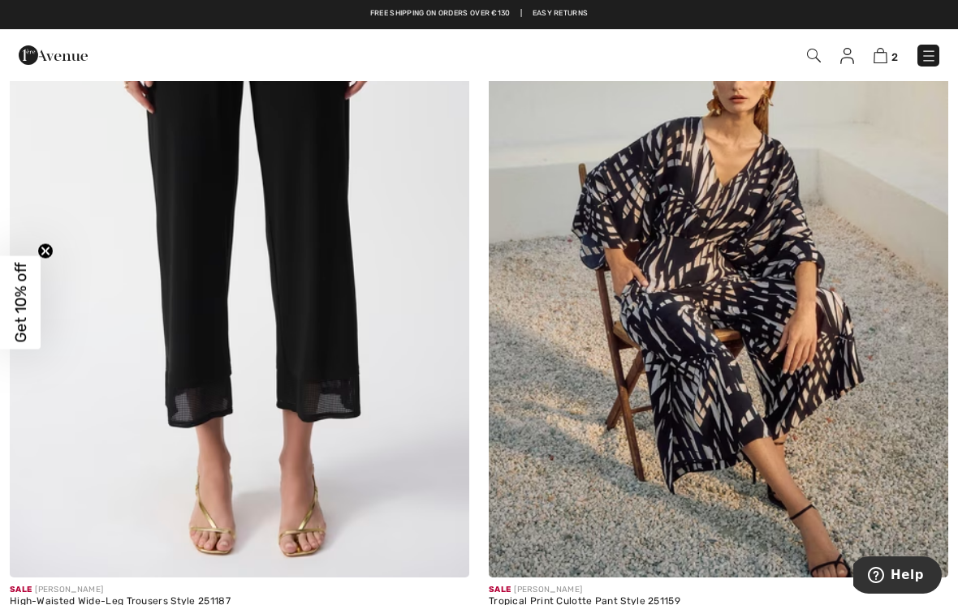
scroll to position [1104, 0]
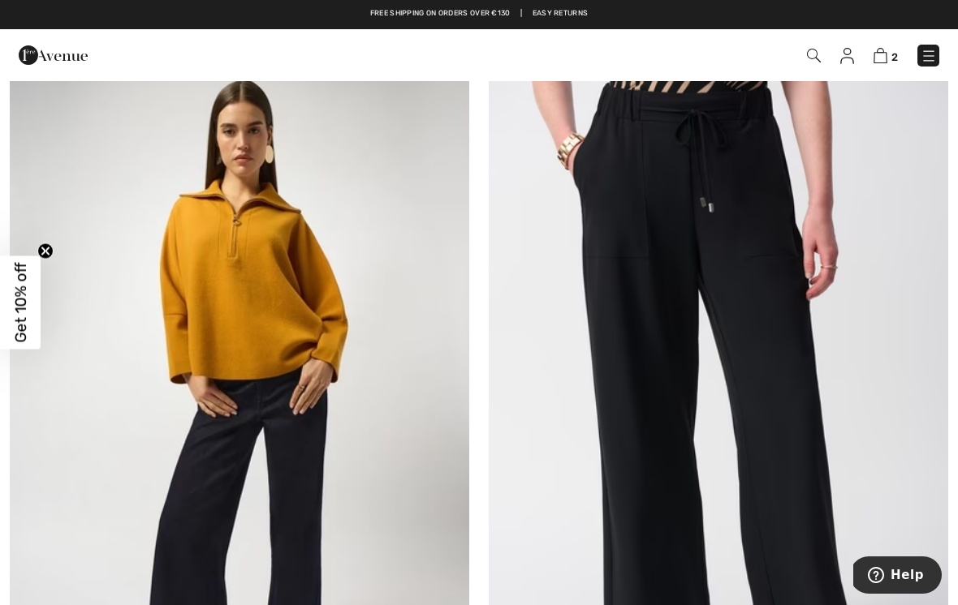
scroll to position [12757, 0]
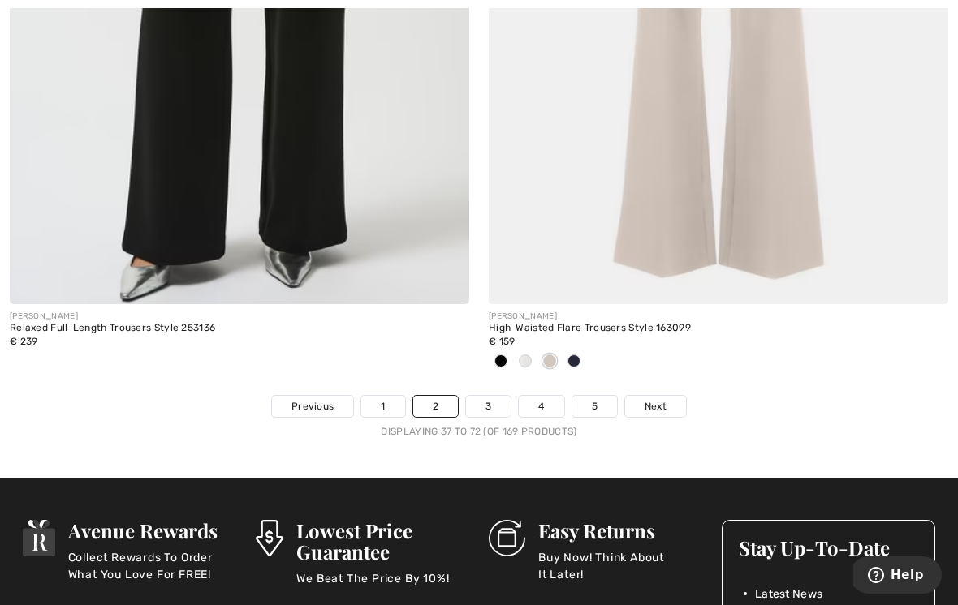
scroll to position [13989, 0]
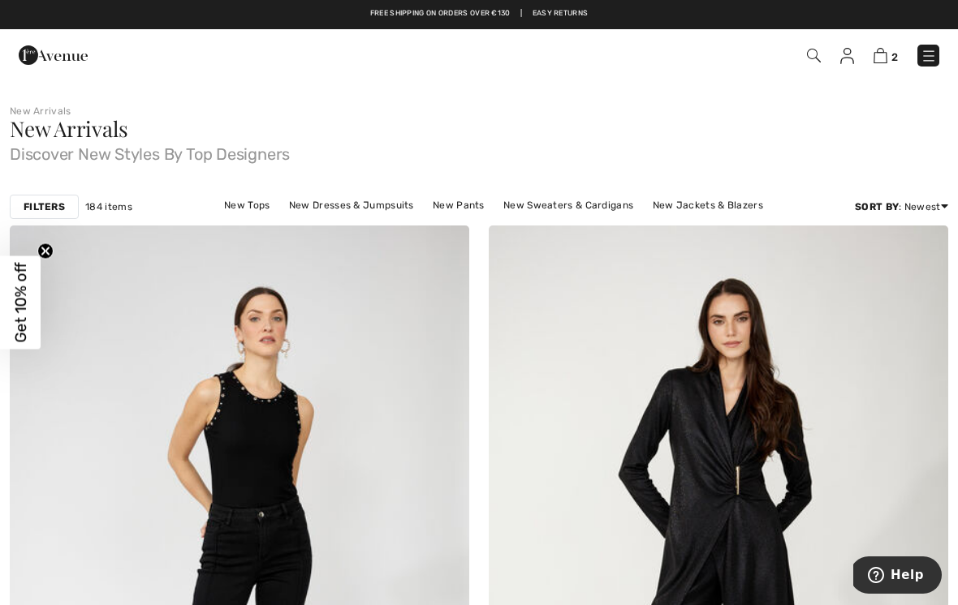
click at [886, 62] on img at bounding box center [880, 55] width 14 height 15
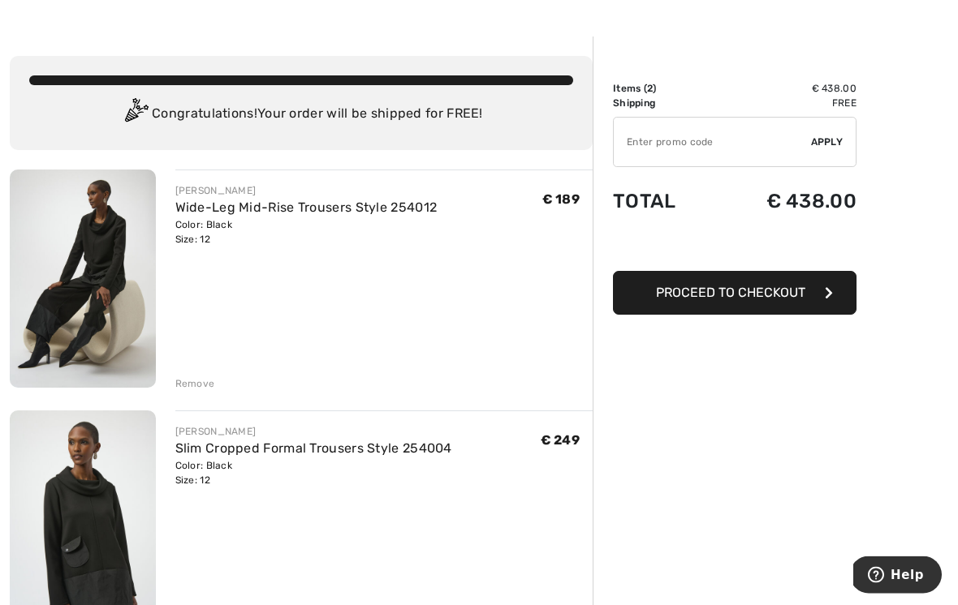
scroll to position [43, 0]
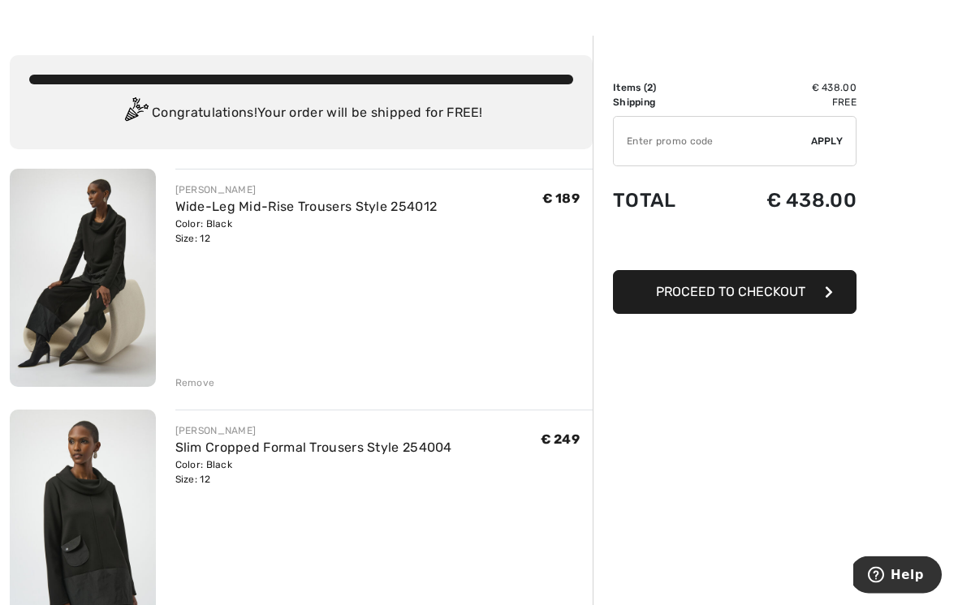
click at [112, 274] on img at bounding box center [83, 279] width 146 height 218
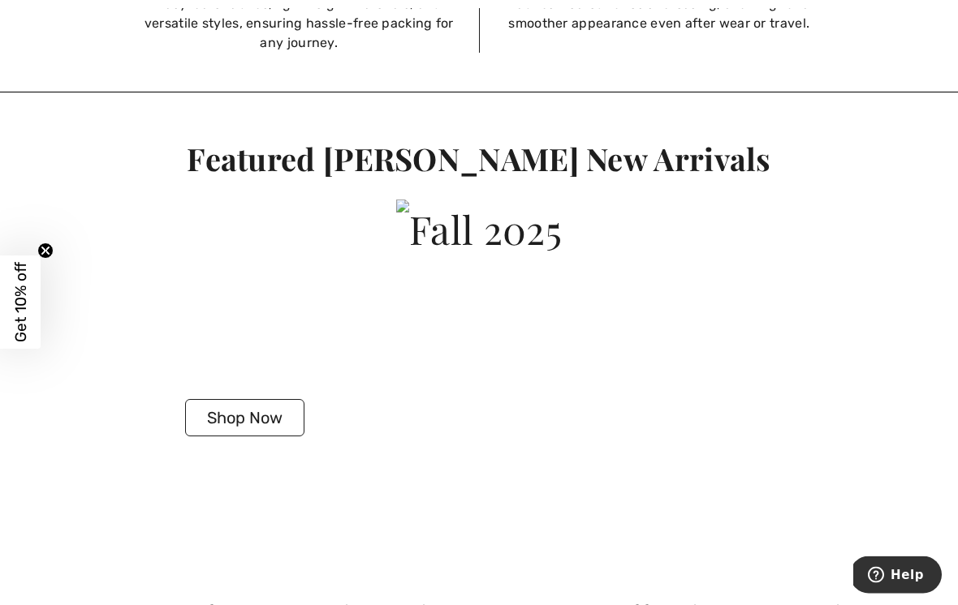
scroll to position [3666, 0]
click at [248, 399] on button "Shop Now" at bounding box center [244, 417] width 119 height 37
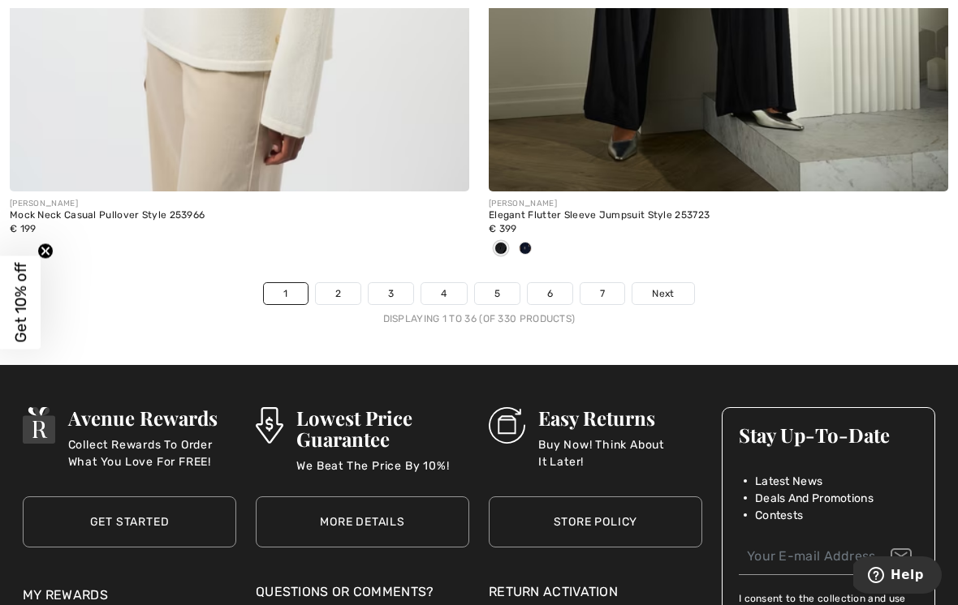
scroll to position [14306, 0]
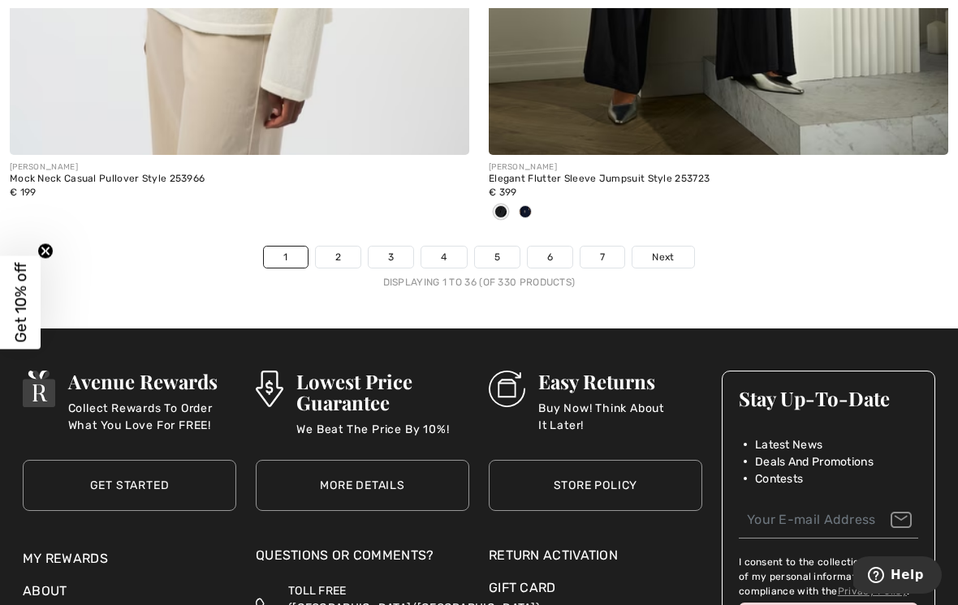
click at [660, 250] on span "Next" at bounding box center [663, 257] width 22 height 15
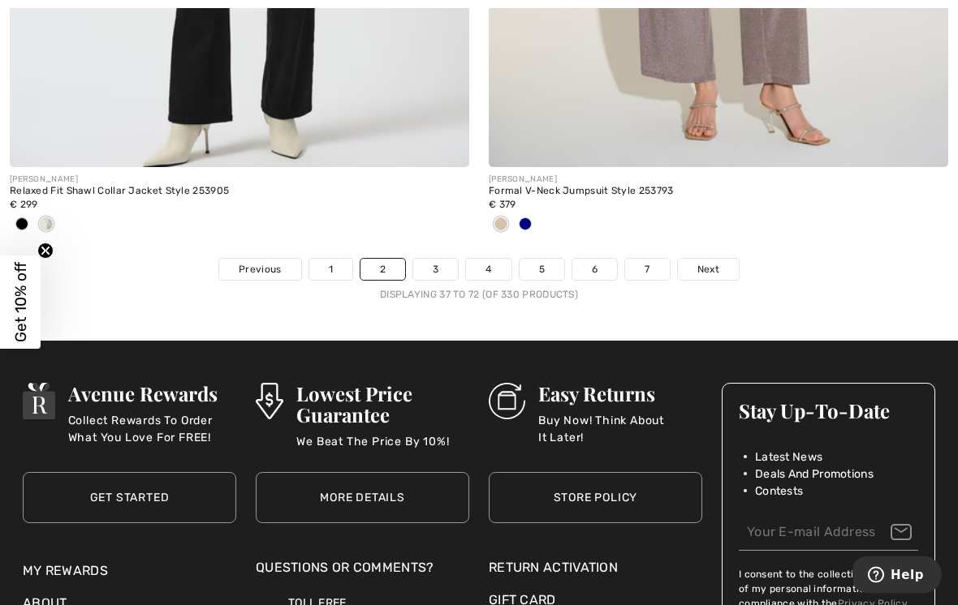
scroll to position [14196, 0]
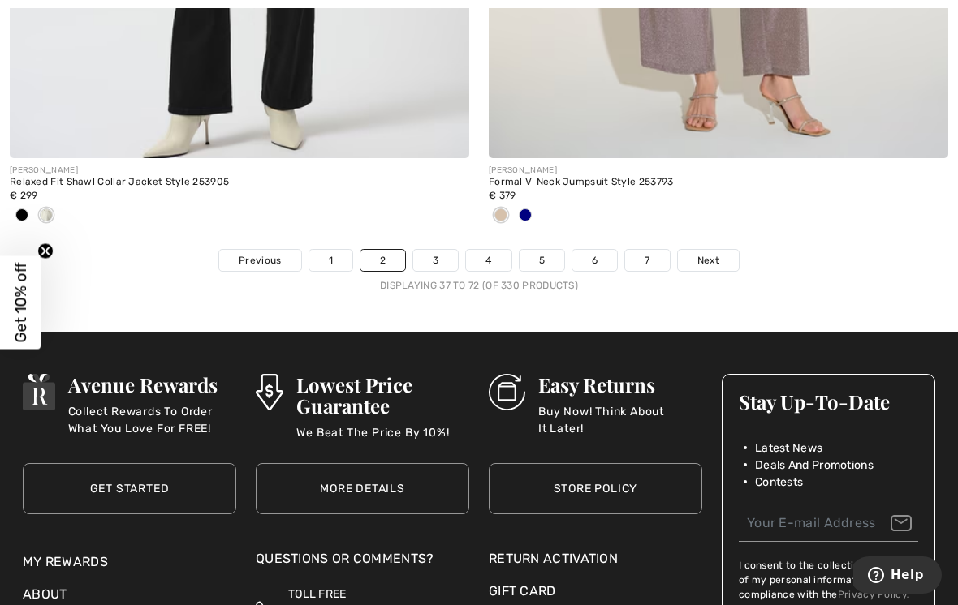
click at [716, 256] on link "Next" at bounding box center [708, 260] width 61 height 21
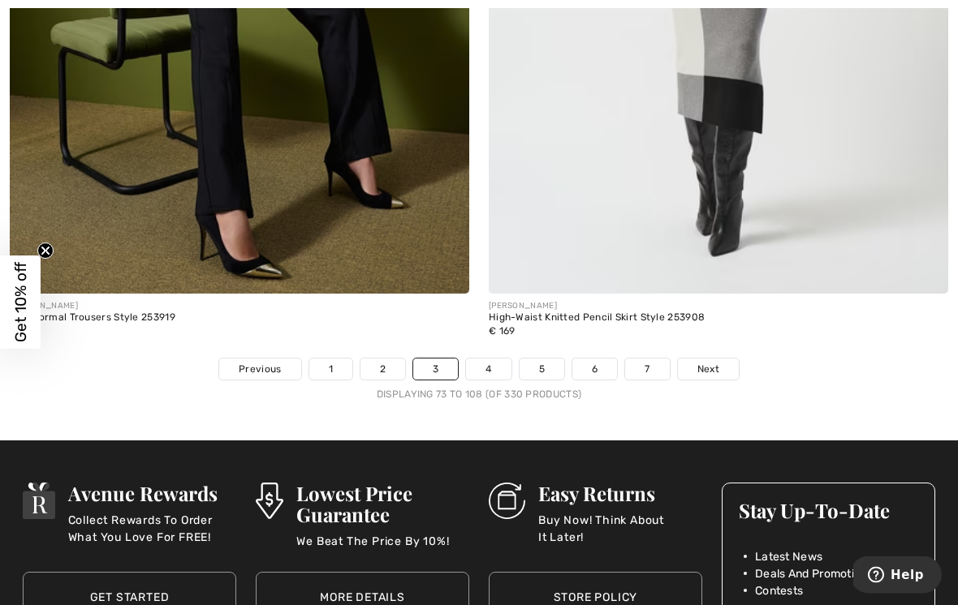
scroll to position [14087, 0]
click at [722, 365] on link "Next" at bounding box center [708, 369] width 61 height 21
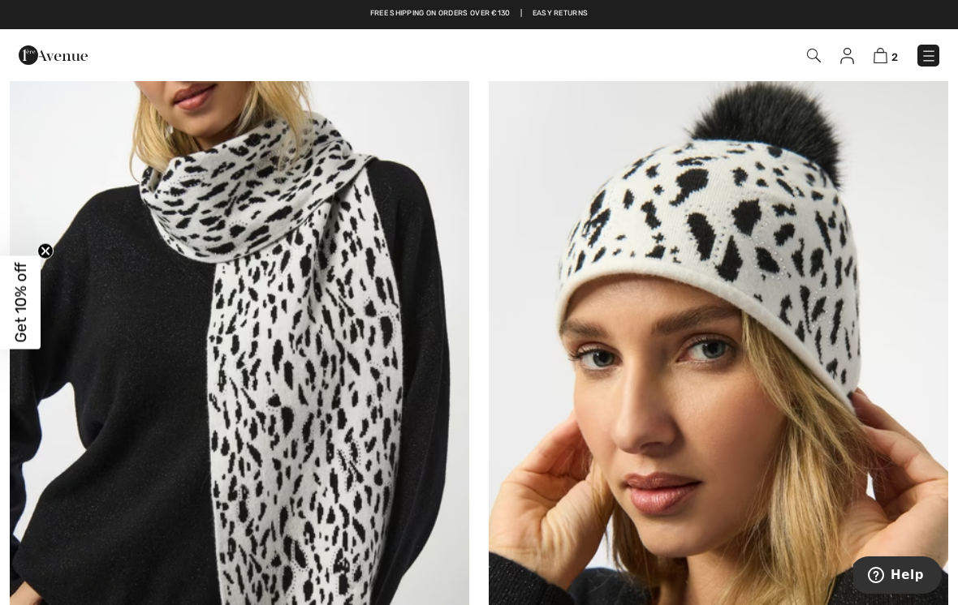
scroll to position [5558, 0]
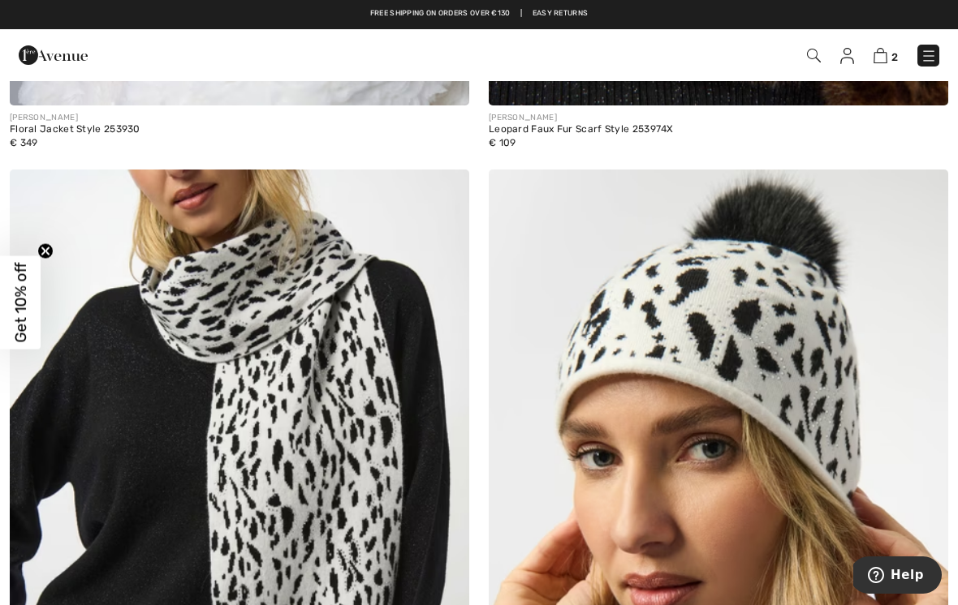
click at [287, 338] on img at bounding box center [239, 514] width 459 height 689
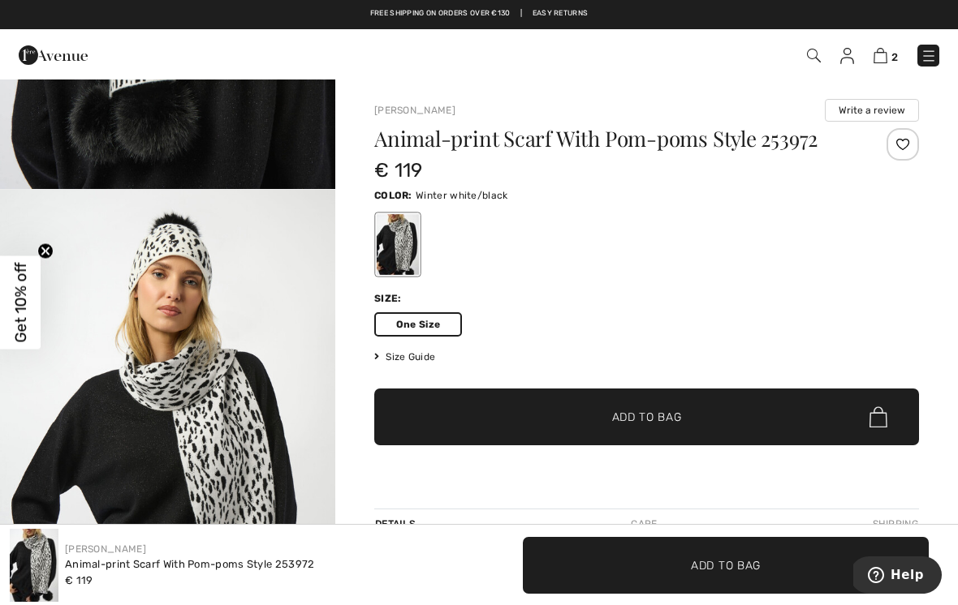
scroll to position [1041, 0]
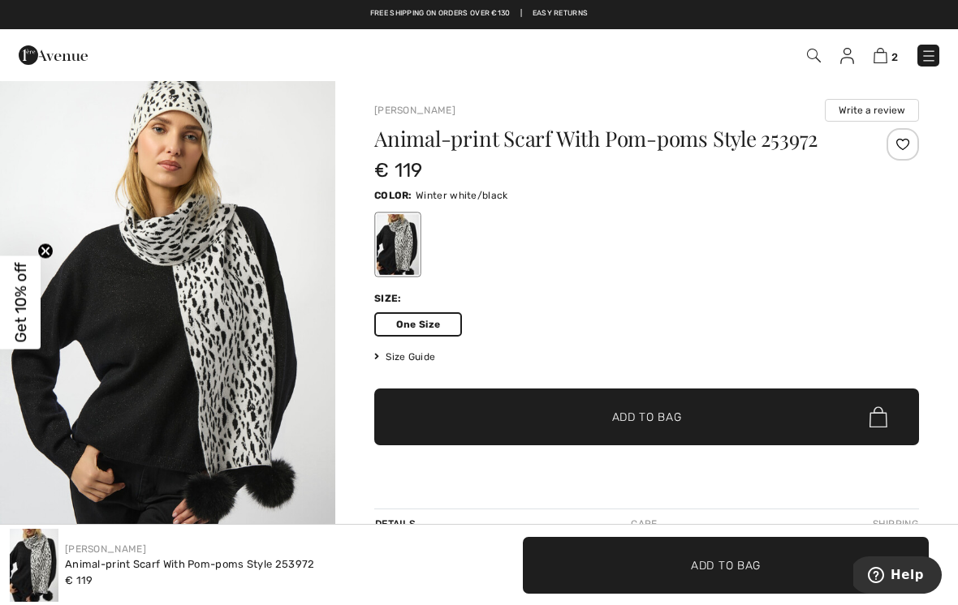
click at [683, 415] on span "✔ Added to Bag Add to Bag" at bounding box center [646, 417] width 545 height 57
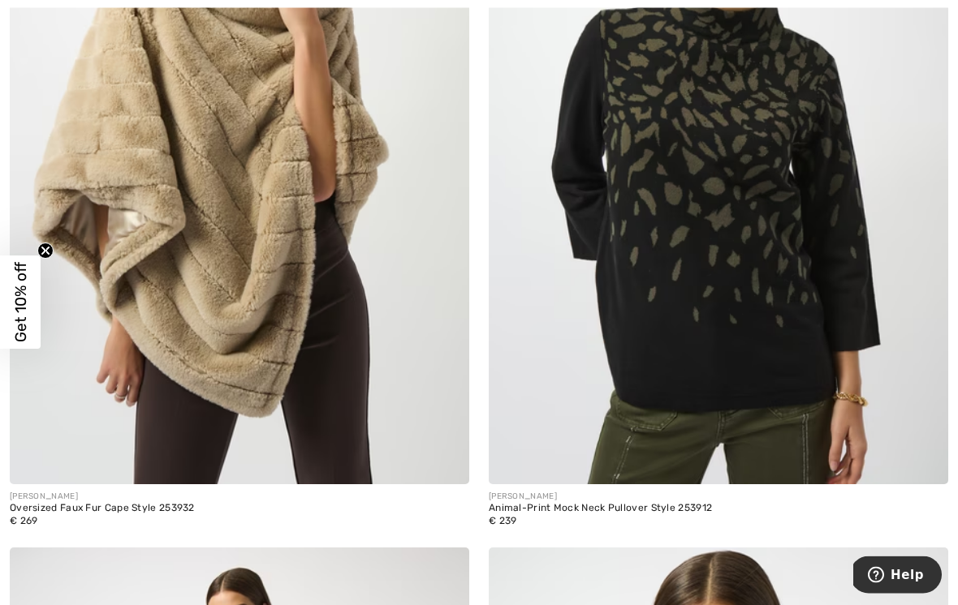
scroll to position [11423, 0]
click at [249, 233] on img at bounding box center [239, 139] width 459 height 689
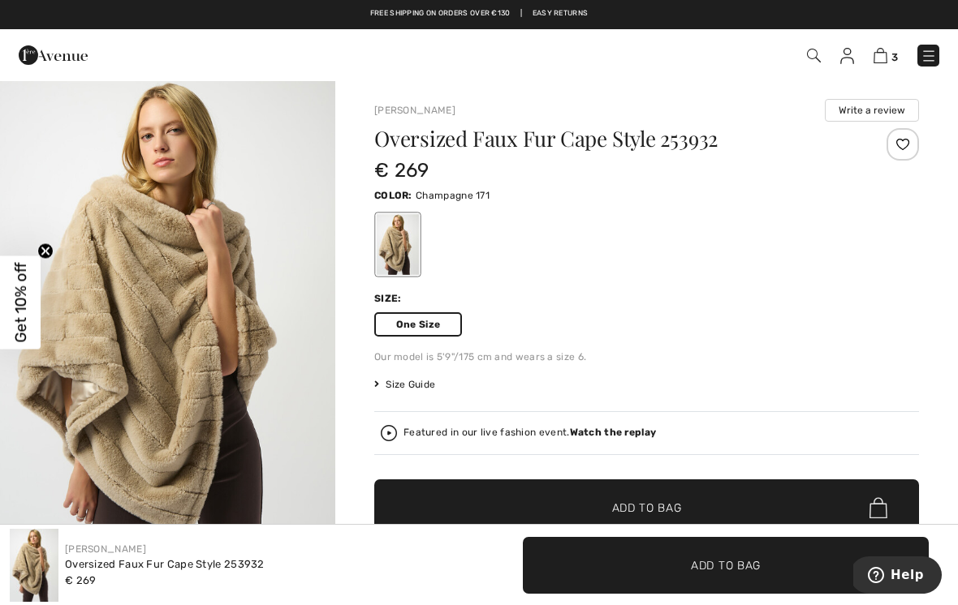
click at [714, 505] on span "✔ Added to Bag Add to Bag" at bounding box center [646, 508] width 545 height 57
click at [200, 304] on img "1 / 4" at bounding box center [167, 331] width 335 height 502
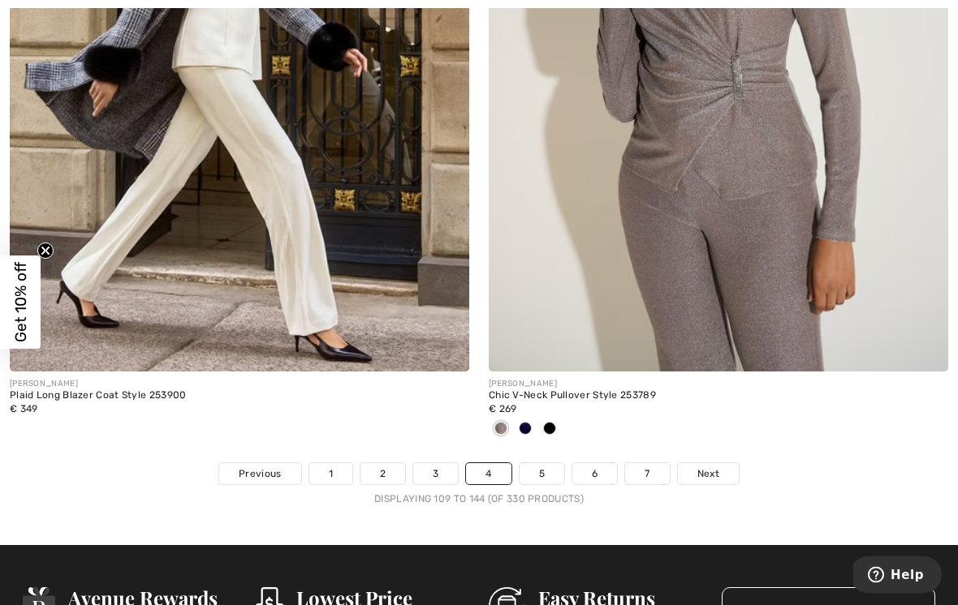
scroll to position [13885, 0]
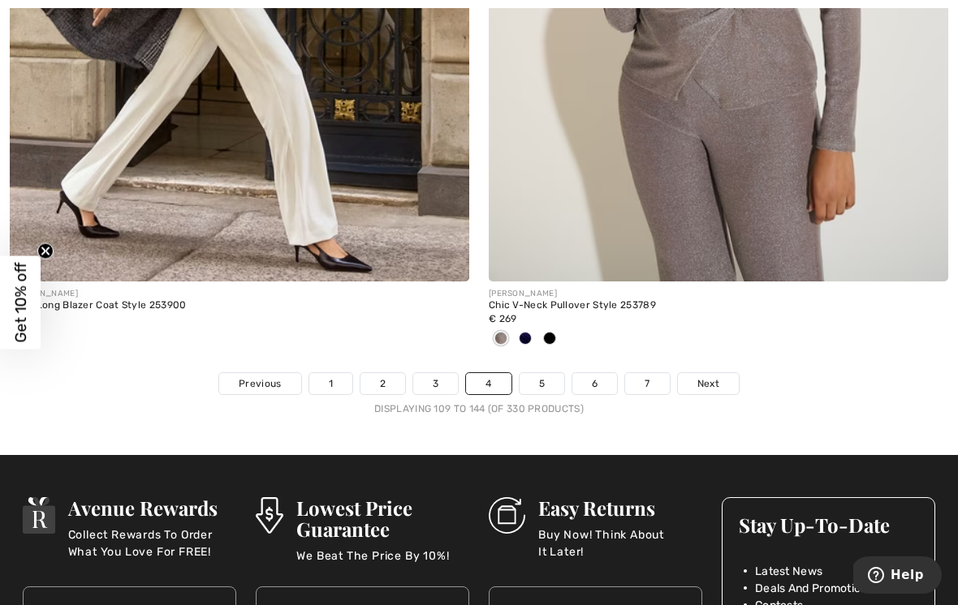
click at [700, 381] on link "Next" at bounding box center [708, 383] width 61 height 21
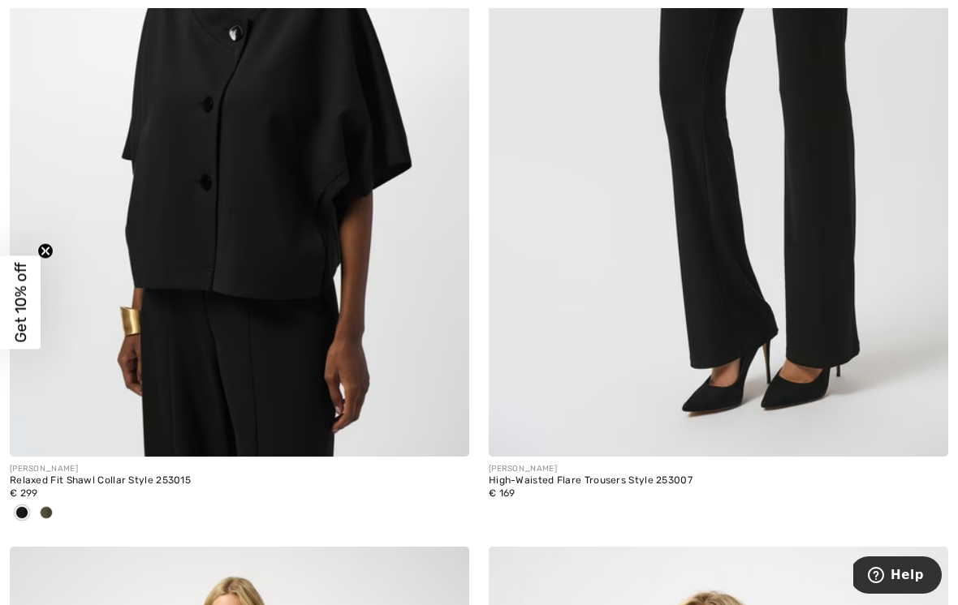
scroll to position [11588, 0]
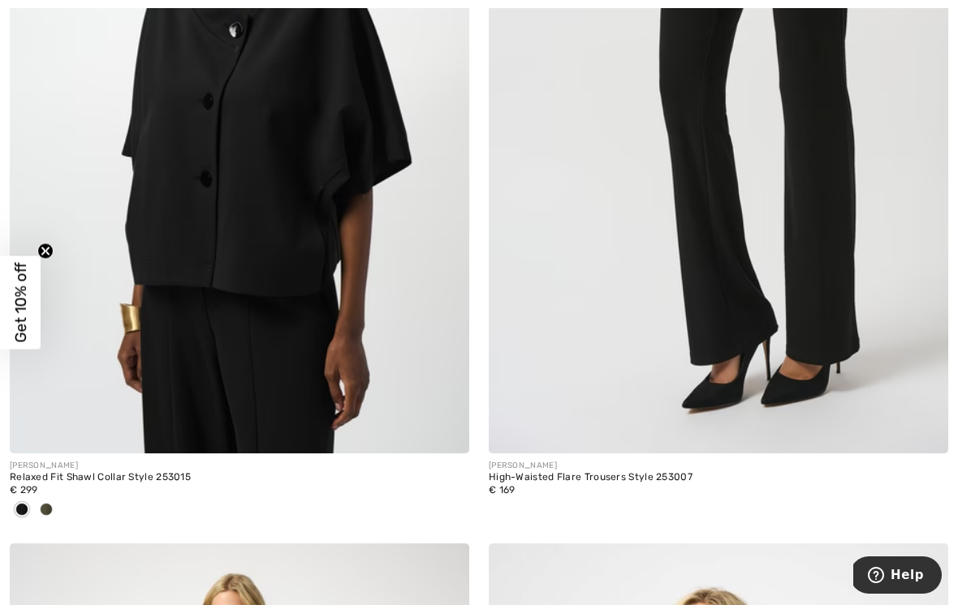
click at [250, 185] on img at bounding box center [239, 109] width 459 height 689
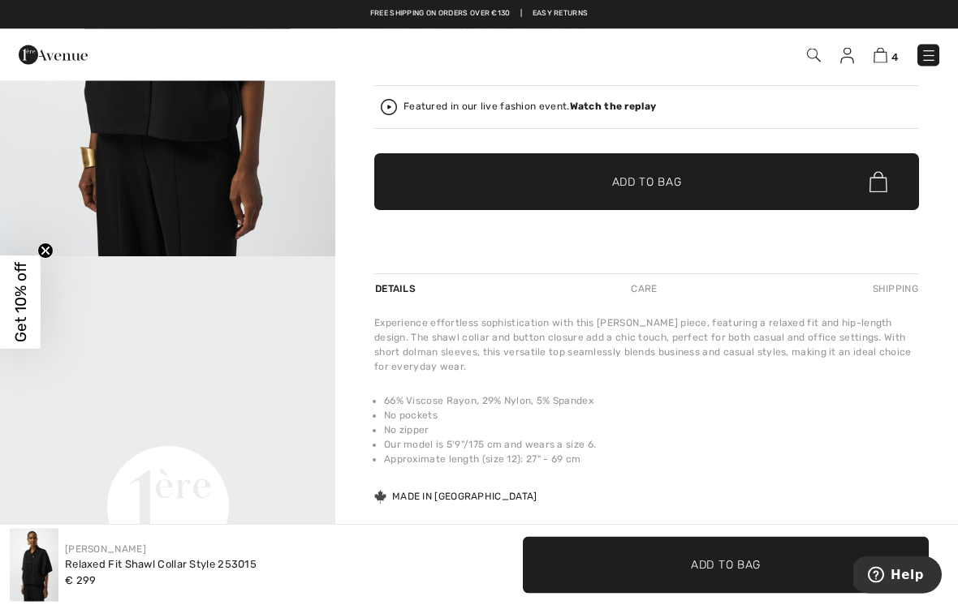
scroll to position [321, 0]
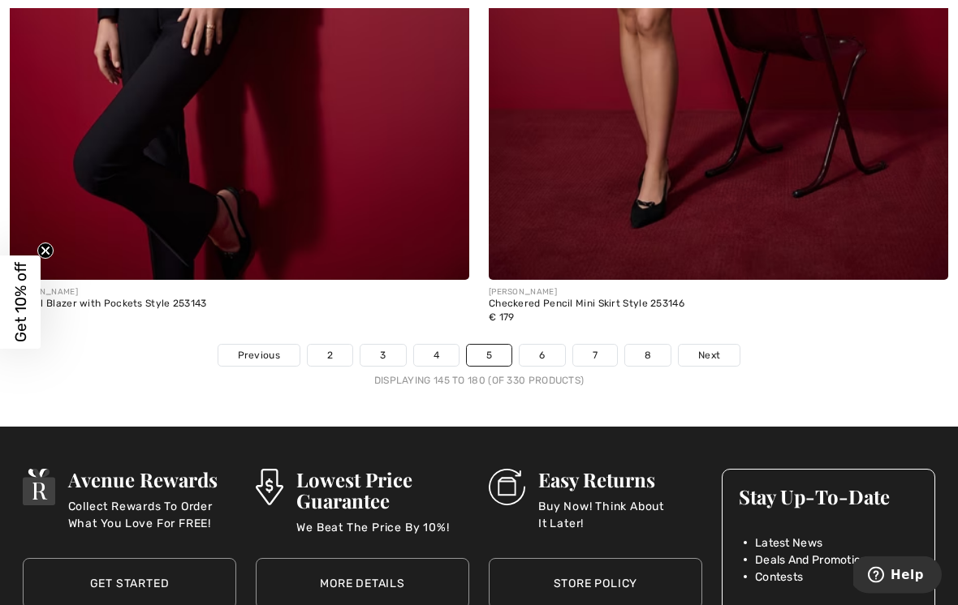
scroll to position [14074, 0]
click at [720, 348] on span "Next" at bounding box center [709, 355] width 22 height 15
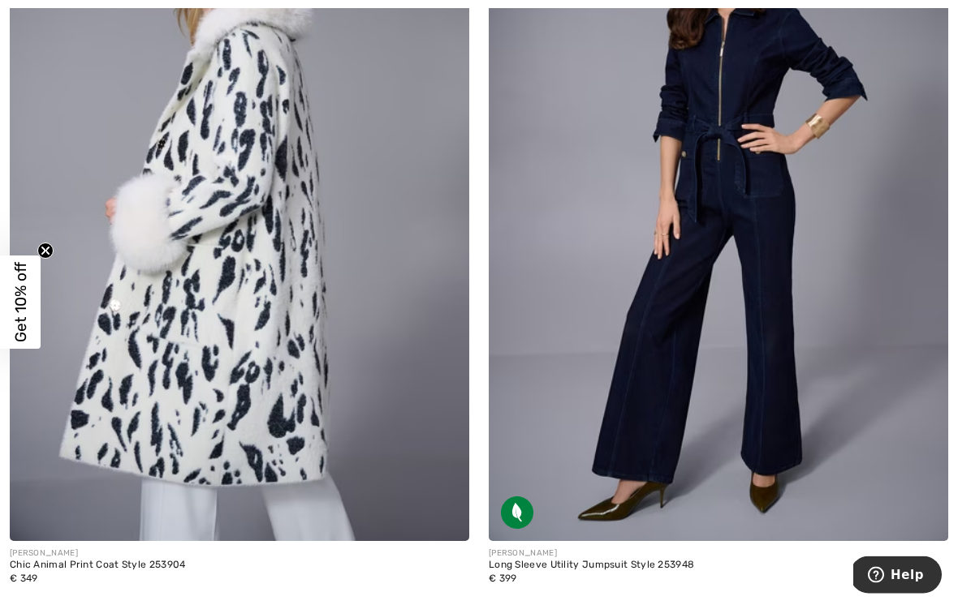
scroll to position [1101, 0]
click at [264, 312] on img at bounding box center [239, 196] width 459 height 689
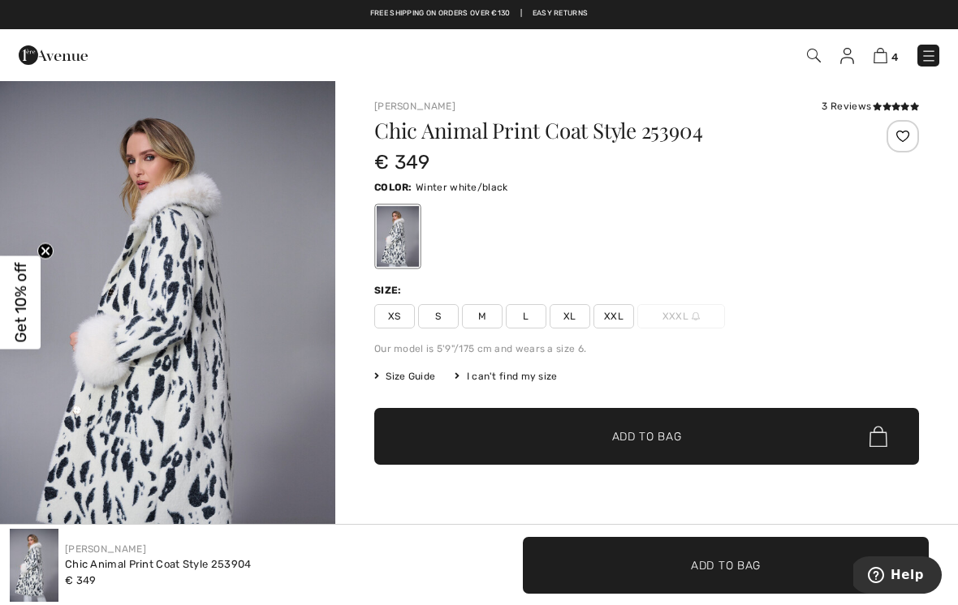
click at [530, 329] on div "Chic Animal Print Coat Style 253904 € 349 Color: Winter white/black Size: XS S …" at bounding box center [646, 324] width 545 height 408
click at [529, 316] on span "L" at bounding box center [526, 316] width 41 height 24
click at [681, 447] on span "✔ Added to Bag Add to Bag" at bounding box center [646, 436] width 545 height 57
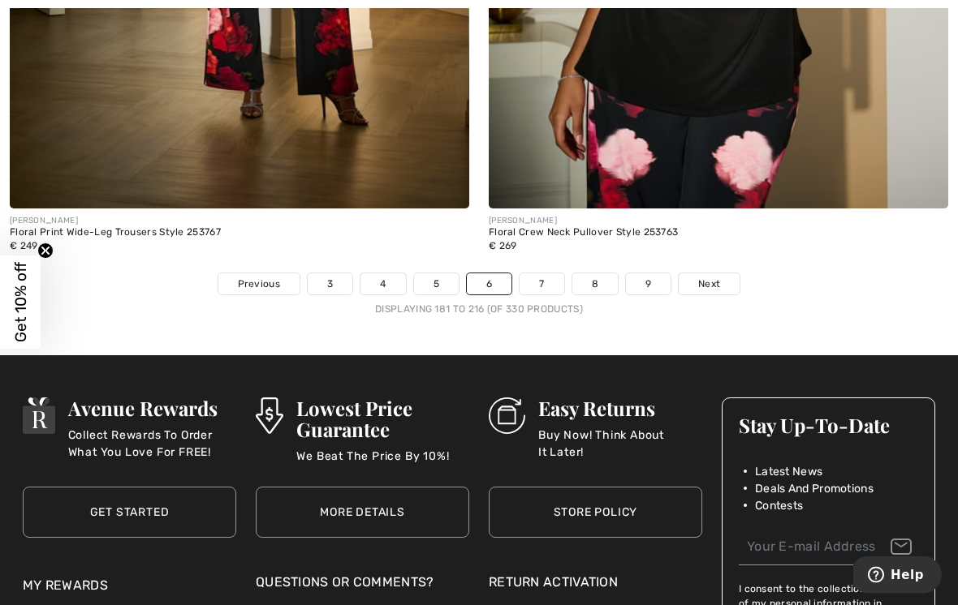
scroll to position [13934, 0]
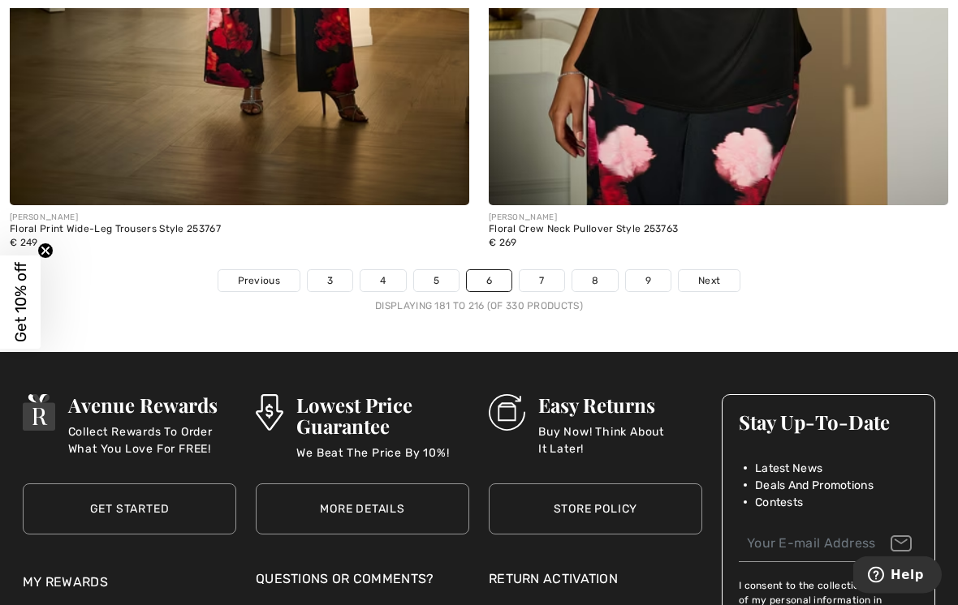
click at [715, 277] on link "Next" at bounding box center [709, 281] width 61 height 21
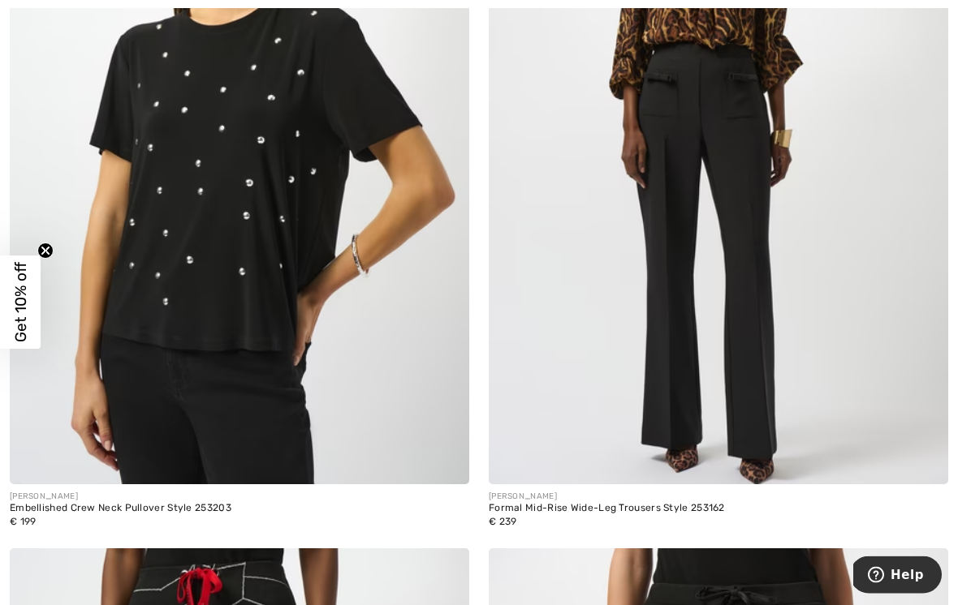
scroll to position [12042, 0]
click at [187, 269] on img at bounding box center [239, 139] width 459 height 689
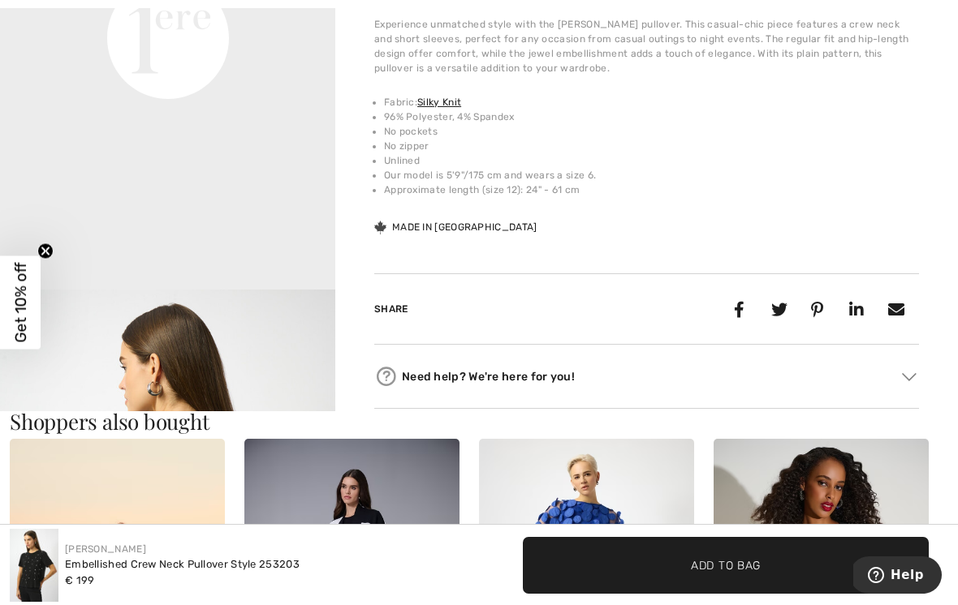
scroll to position [776, 0]
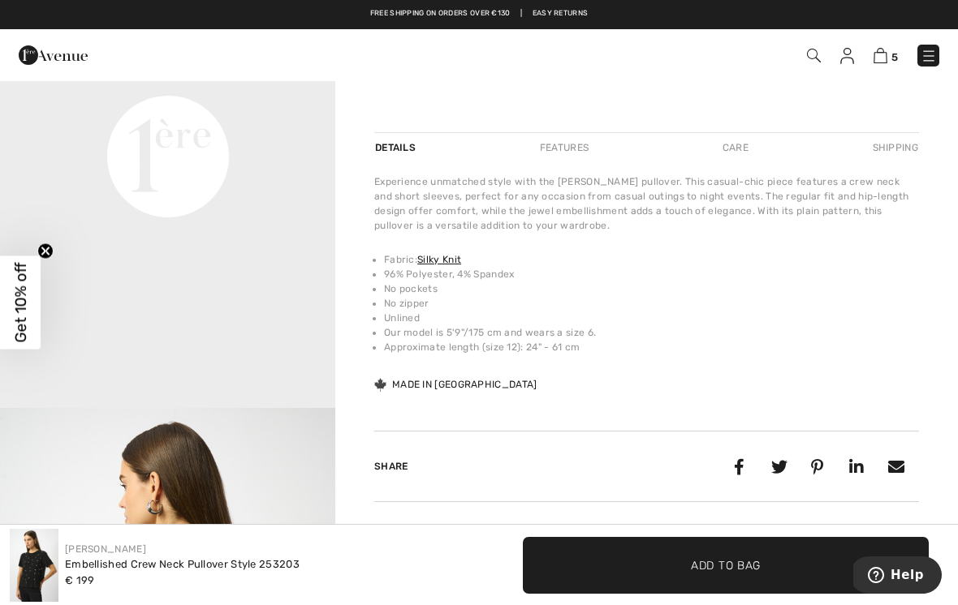
scroll to position [377, 0]
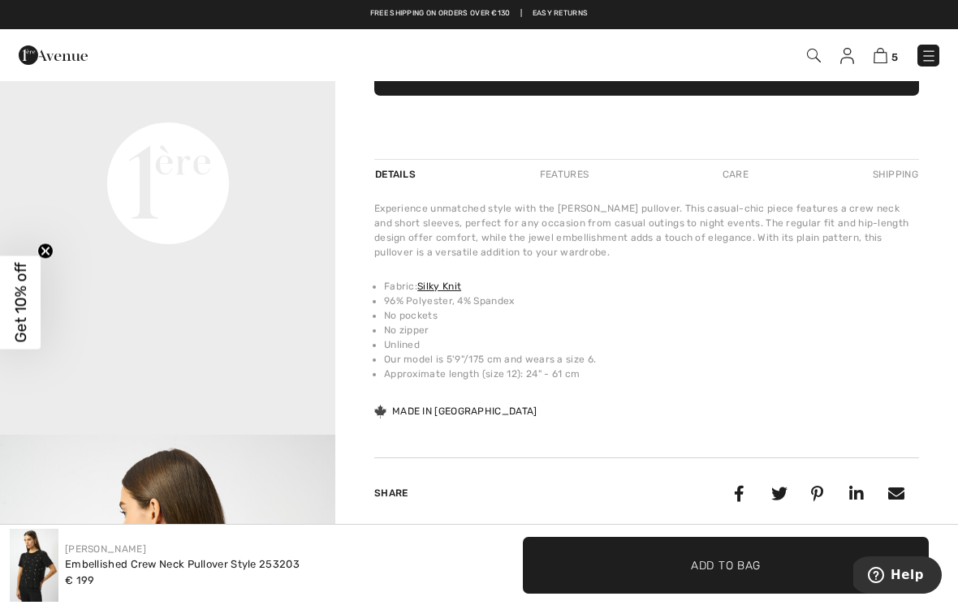
click at [192, 100] on video "Your browser does not support the video tag." at bounding box center [167, 16] width 335 height 168
click at [178, 100] on video "Your browser does not support the video tag." at bounding box center [167, 16] width 335 height 168
click at [205, 100] on video "Your browser does not support the video tag." at bounding box center [167, 16] width 335 height 168
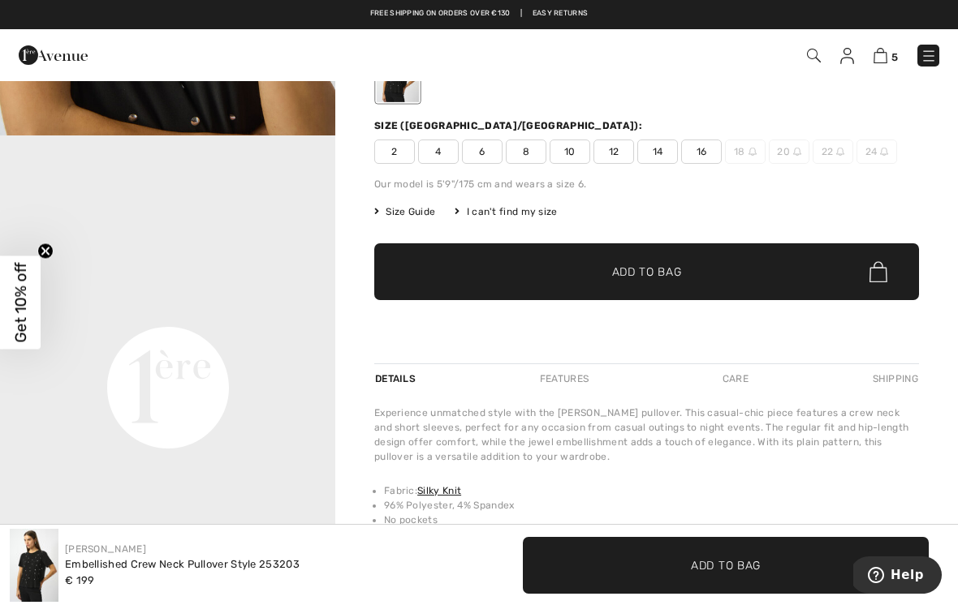
scroll to position [0, 0]
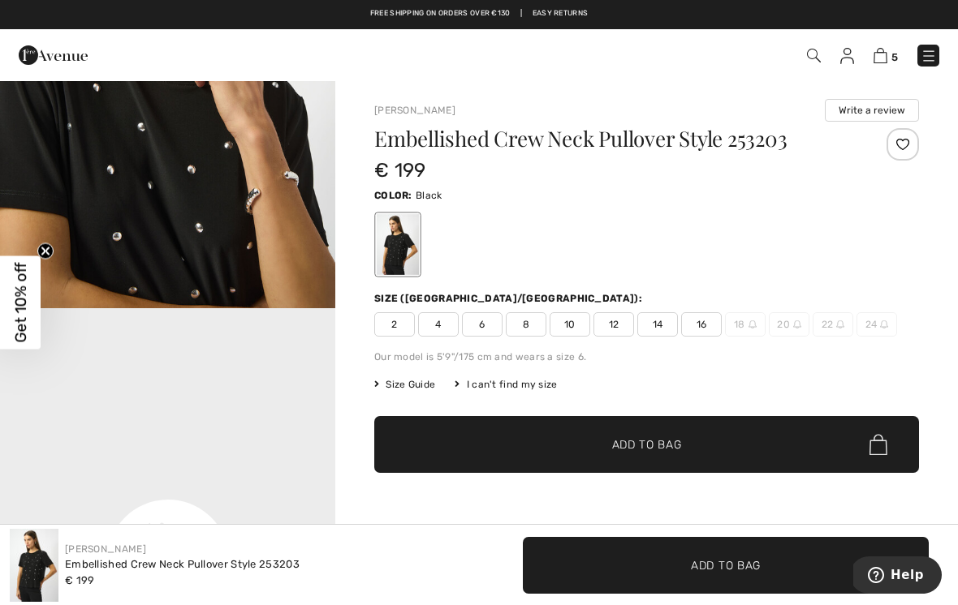
click at [230, 190] on img "2 / 6" at bounding box center [167, 58] width 335 height 502
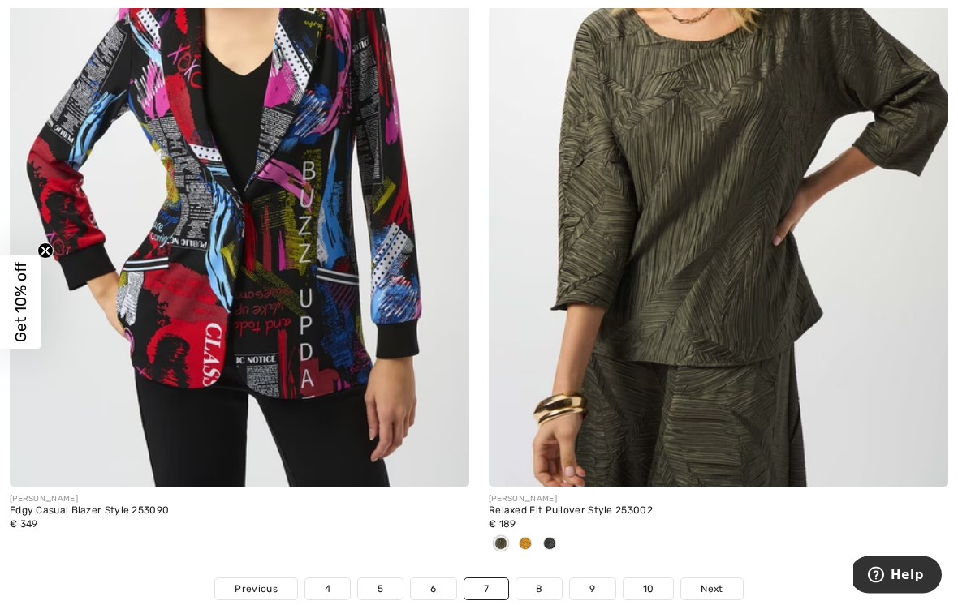
scroll to position [13546, 0]
click at [715, 582] on span "Next" at bounding box center [711, 589] width 22 height 15
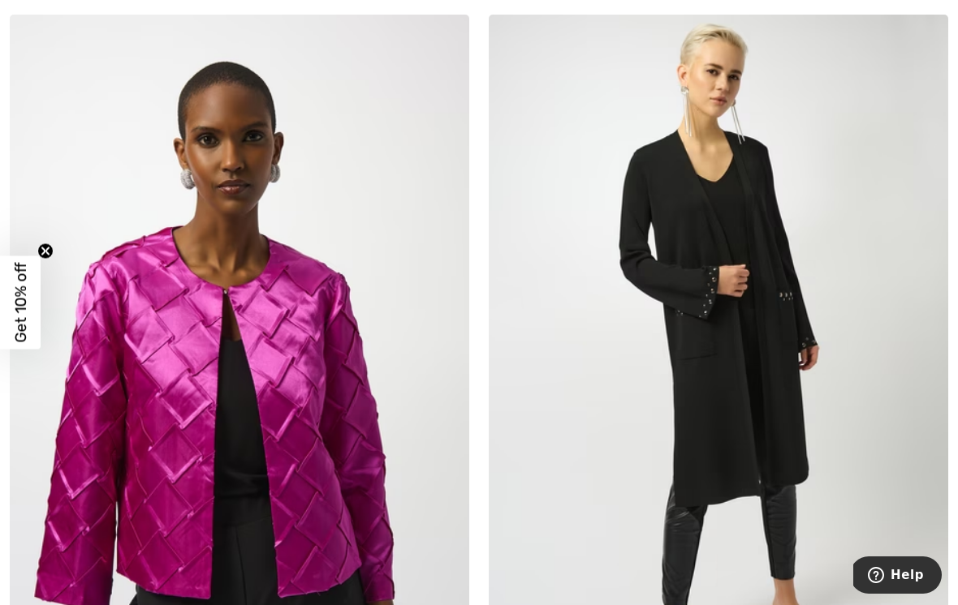
scroll to position [3978, 0]
click at [739, 290] on img at bounding box center [718, 358] width 459 height 689
click at [762, 288] on img at bounding box center [718, 358] width 459 height 689
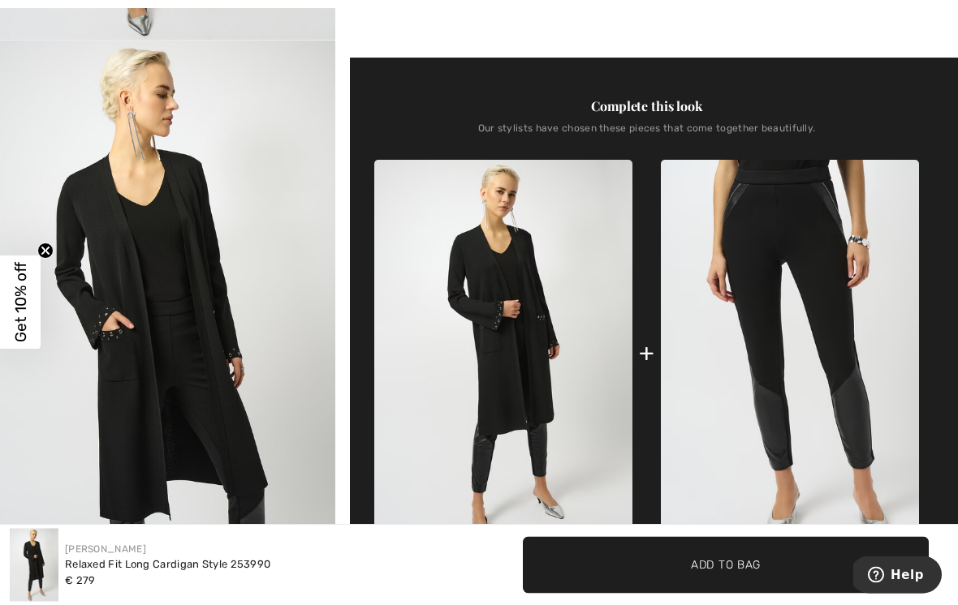
scroll to position [556, 0]
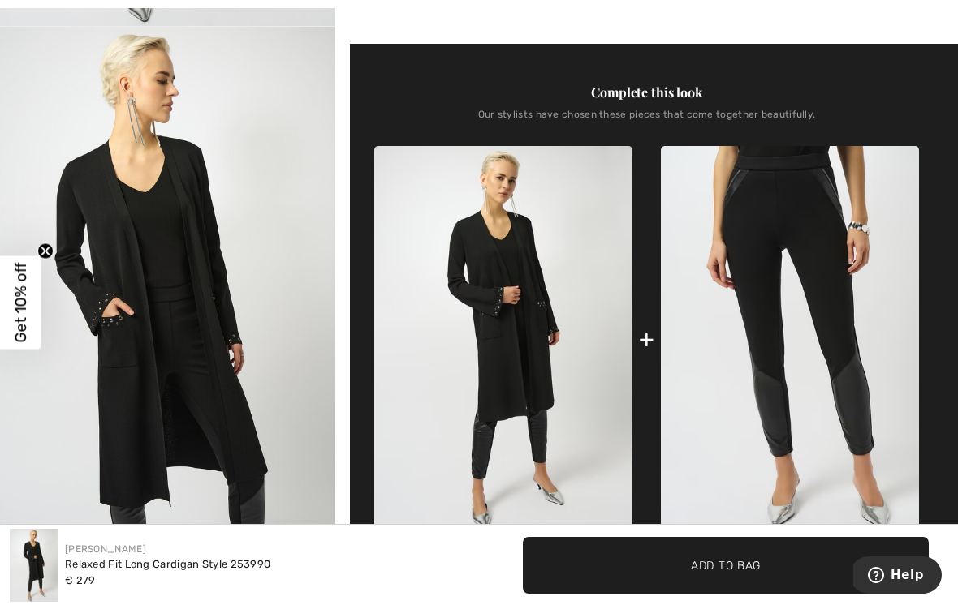
click at [202, 314] on img "2 / 6" at bounding box center [167, 278] width 335 height 502
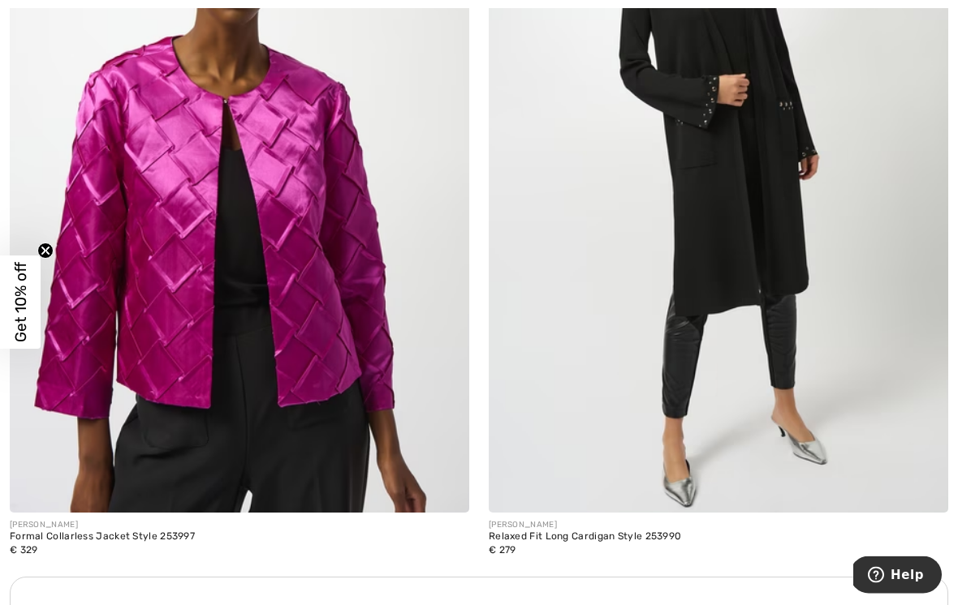
scroll to position [4168, 0]
click at [317, 260] on img at bounding box center [239, 168] width 459 height 689
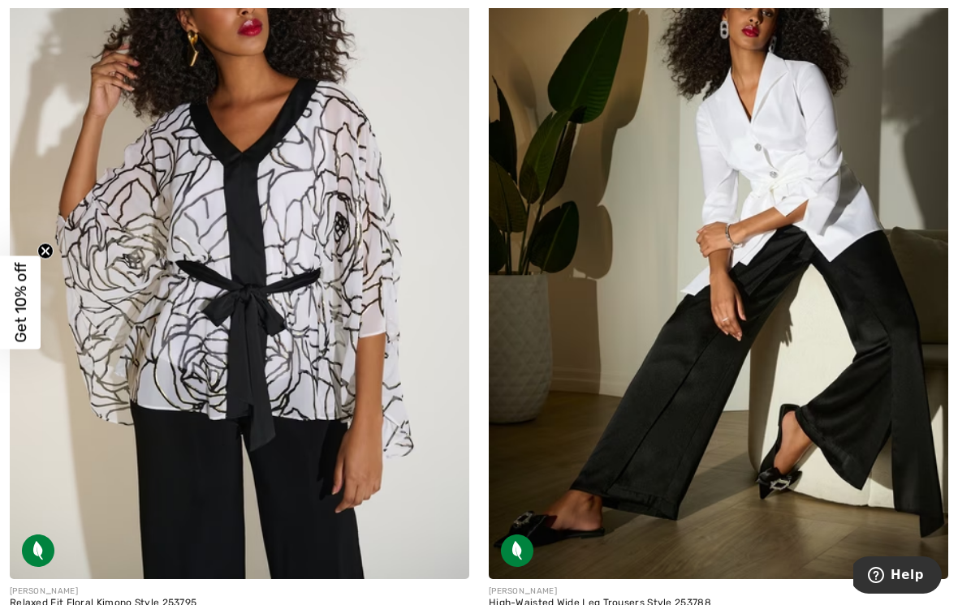
scroll to position [6570, 0]
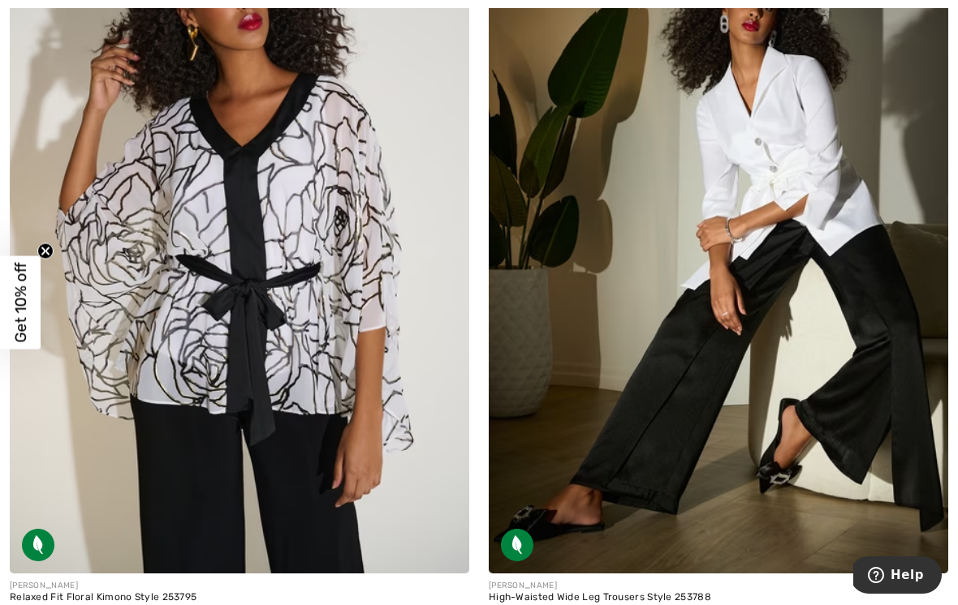
click at [902, 360] on img at bounding box center [718, 229] width 459 height 689
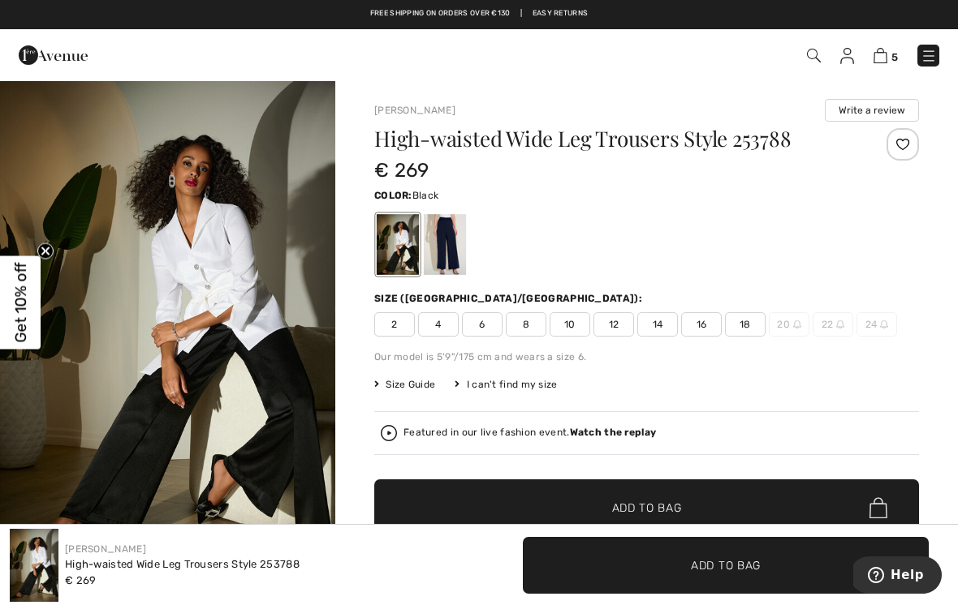
click at [468, 243] on div at bounding box center [646, 244] width 545 height 67
click at [453, 238] on div at bounding box center [445, 244] width 42 height 61
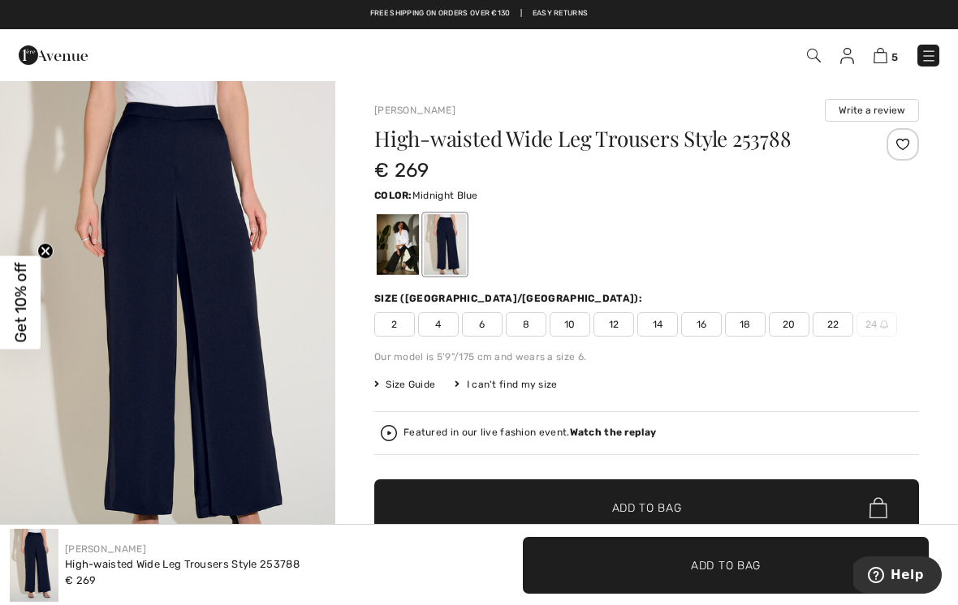
click at [277, 325] on img "1 / 4" at bounding box center [167, 331] width 335 height 503
click at [415, 240] on div at bounding box center [398, 244] width 42 height 61
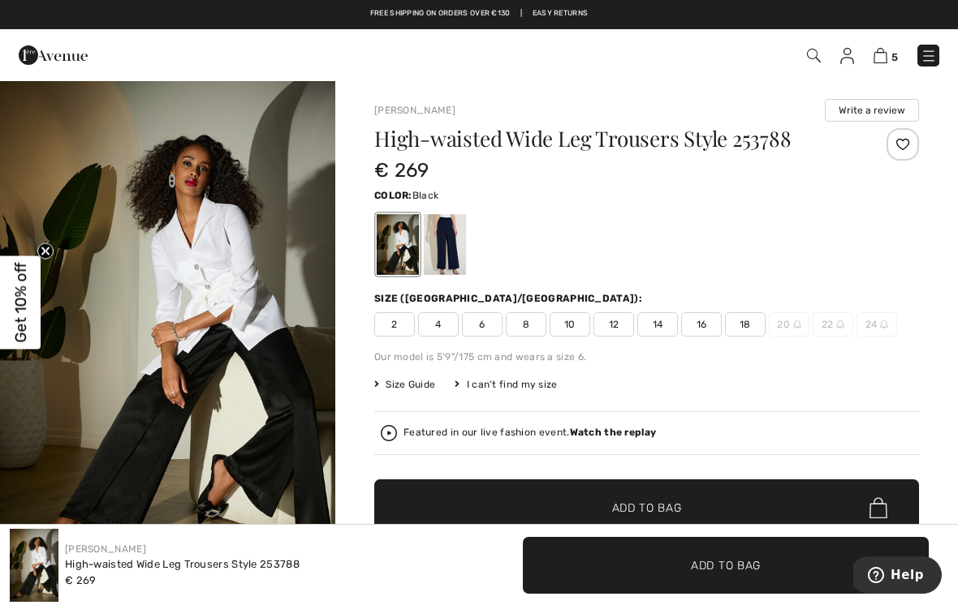
click at [282, 317] on img "1 / 5" at bounding box center [167, 331] width 335 height 503
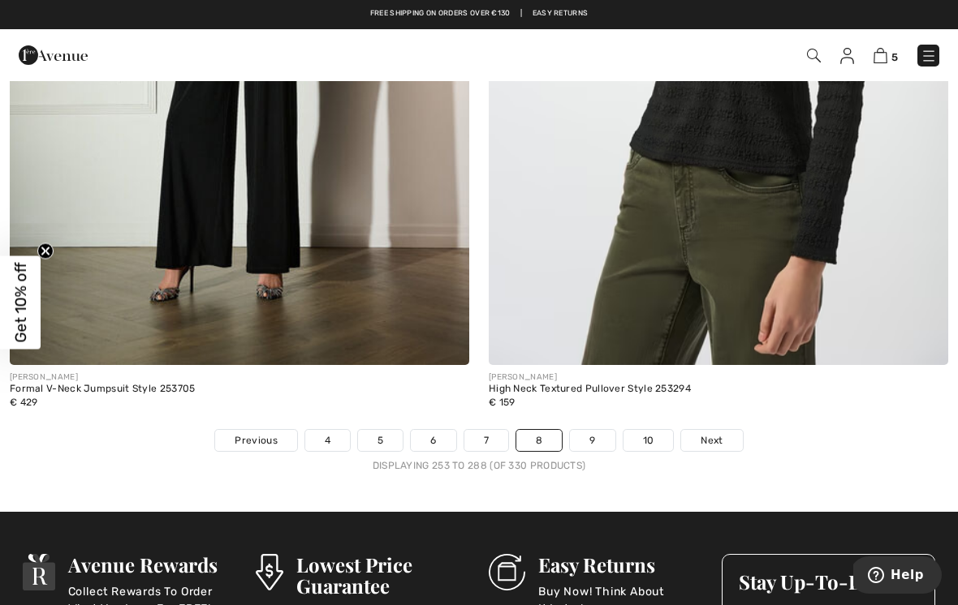
scroll to position [13801, 0]
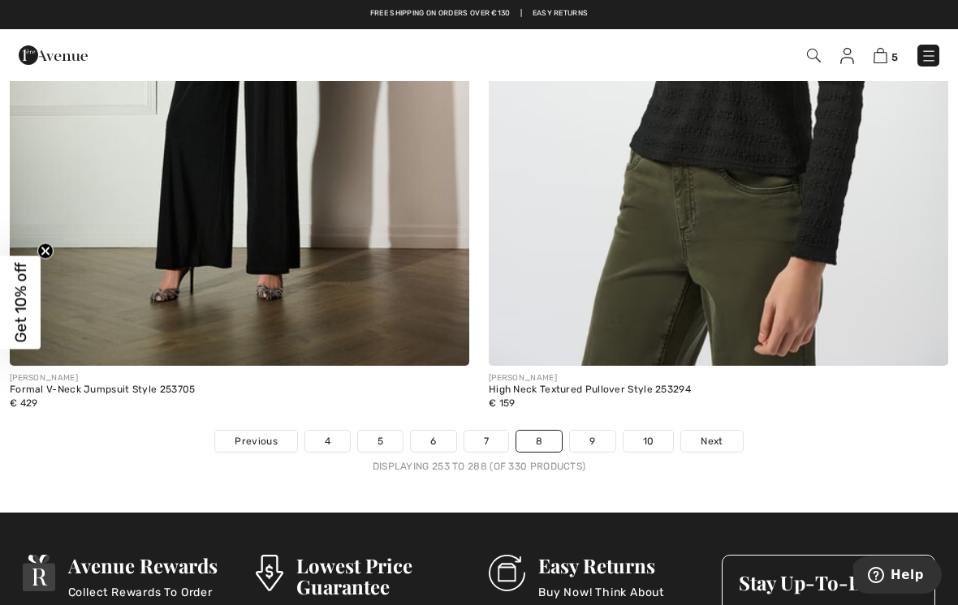
click at [729, 431] on link "Next" at bounding box center [711, 441] width 61 height 21
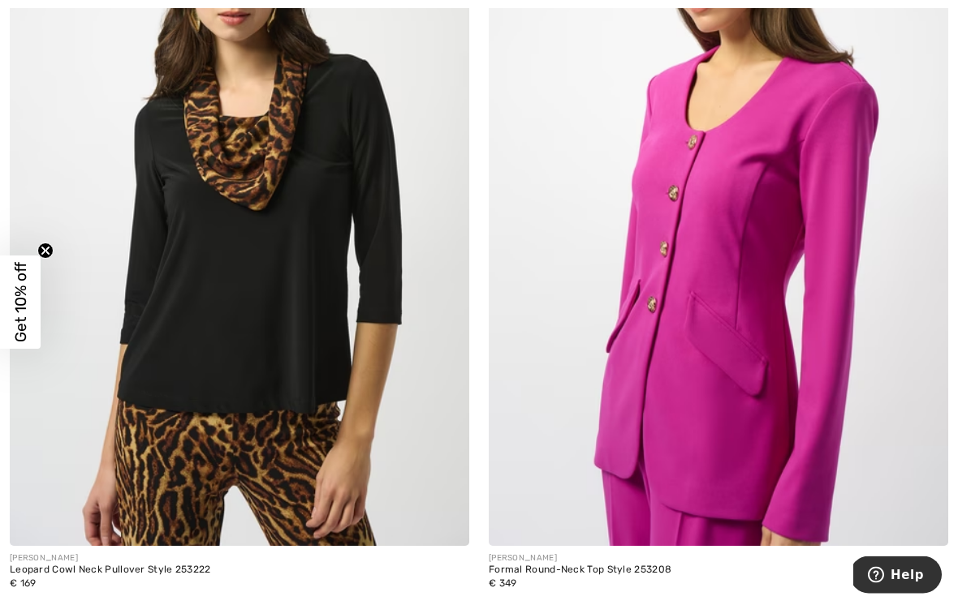
scroll to position [2601, 0]
click at [205, 276] on img at bounding box center [239, 201] width 459 height 689
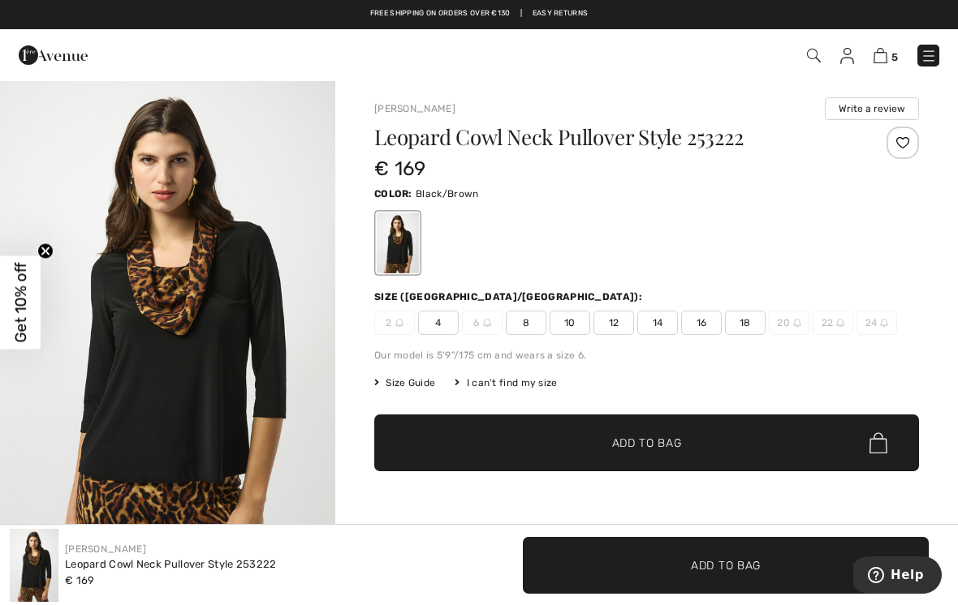
scroll to position [1, 0]
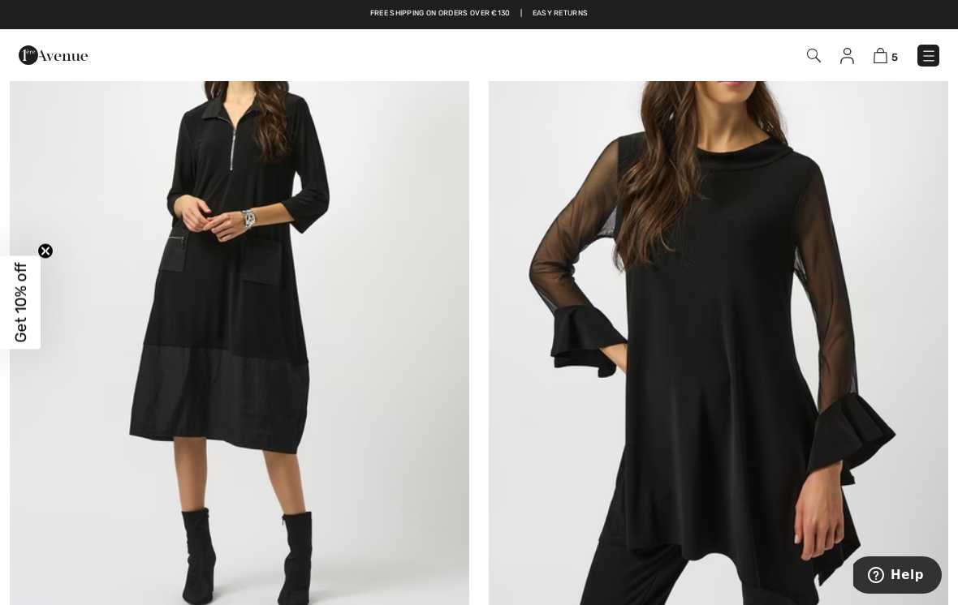
scroll to position [11922, 0]
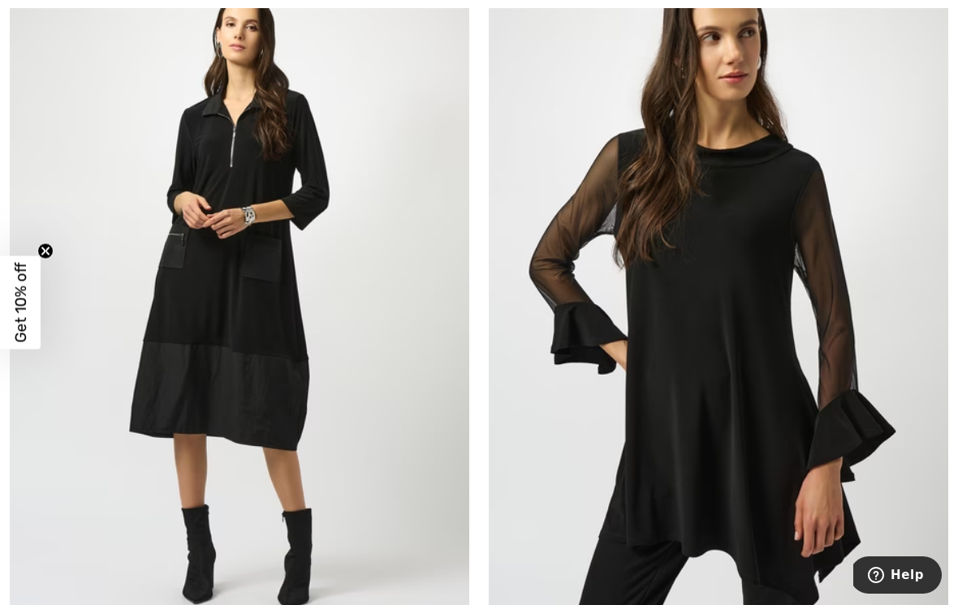
click at [770, 393] on img at bounding box center [718, 286] width 459 height 689
click at [771, 287] on img at bounding box center [718, 286] width 459 height 689
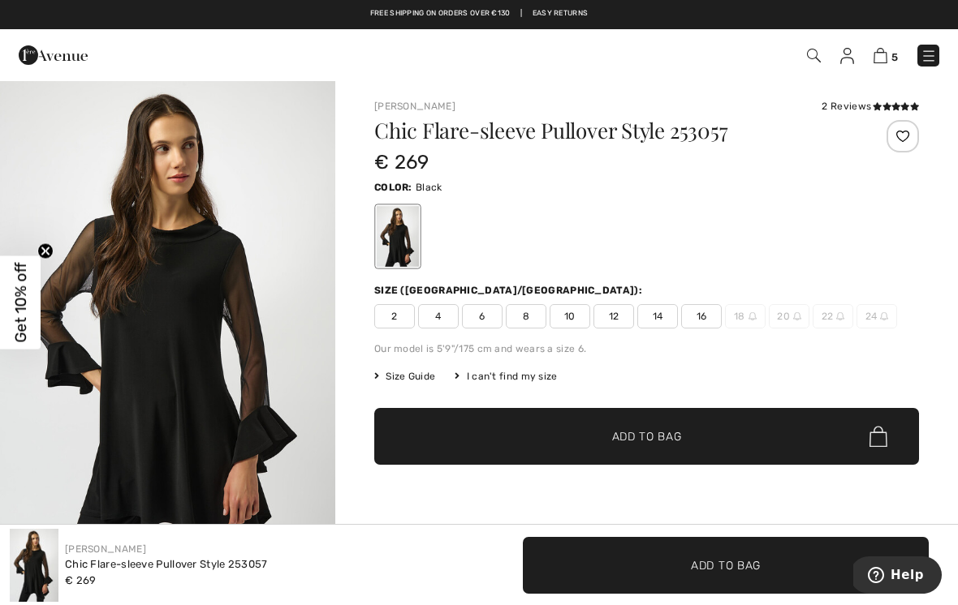
click at [201, 335] on img "1 / 4" at bounding box center [167, 331] width 335 height 502
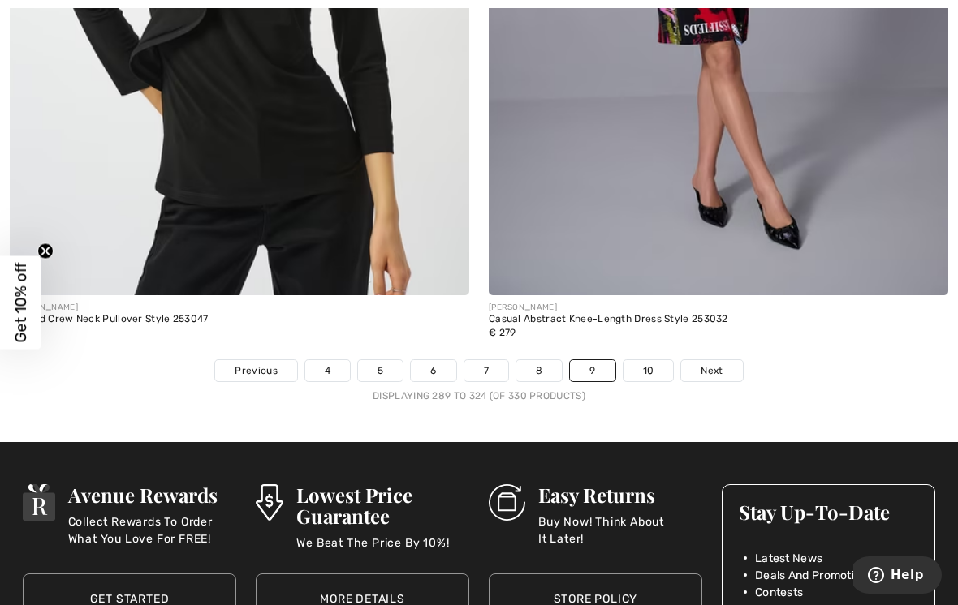
scroll to position [13818, 0]
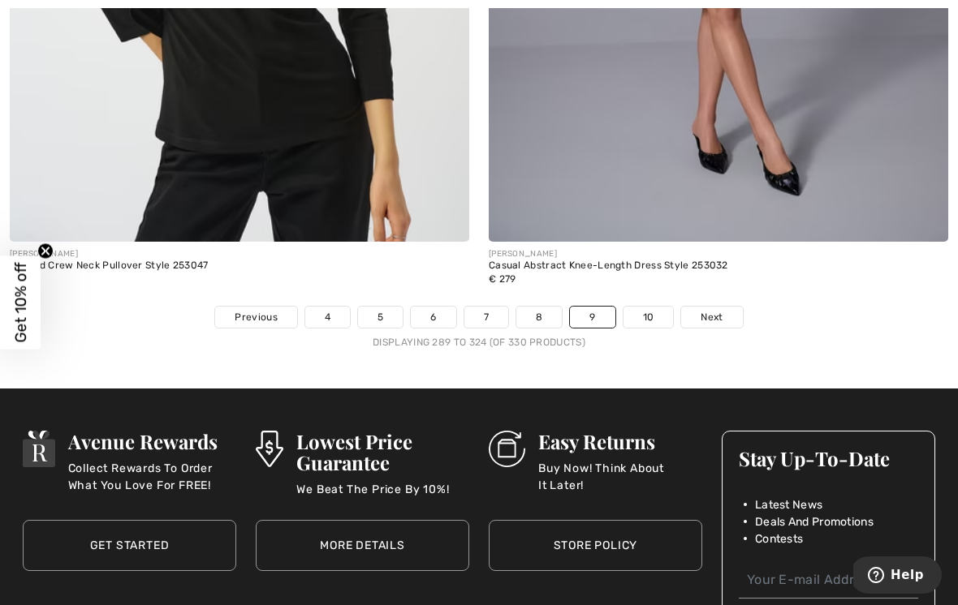
click at [714, 311] on span "Next" at bounding box center [711, 317] width 22 height 15
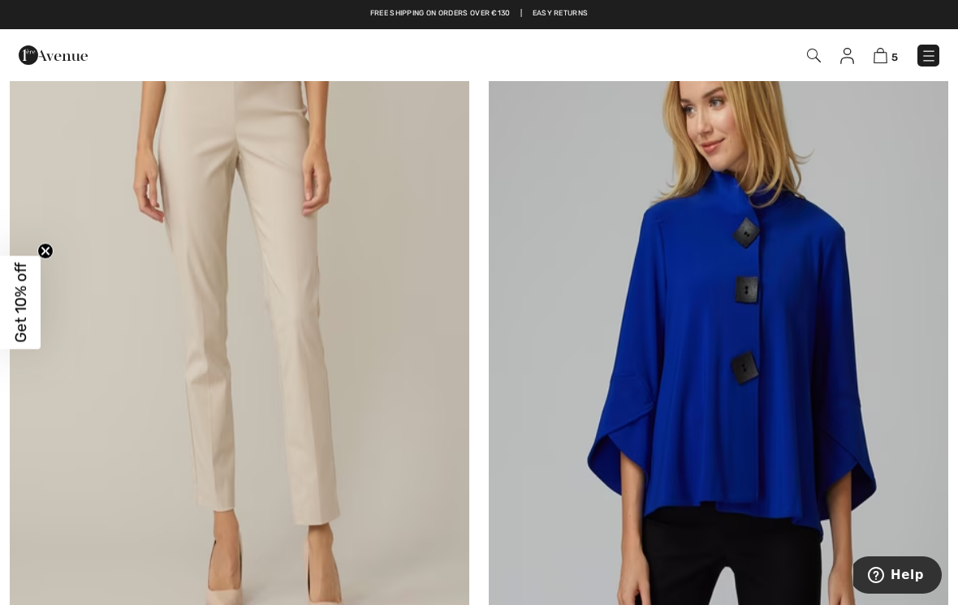
scroll to position [1756, 0]
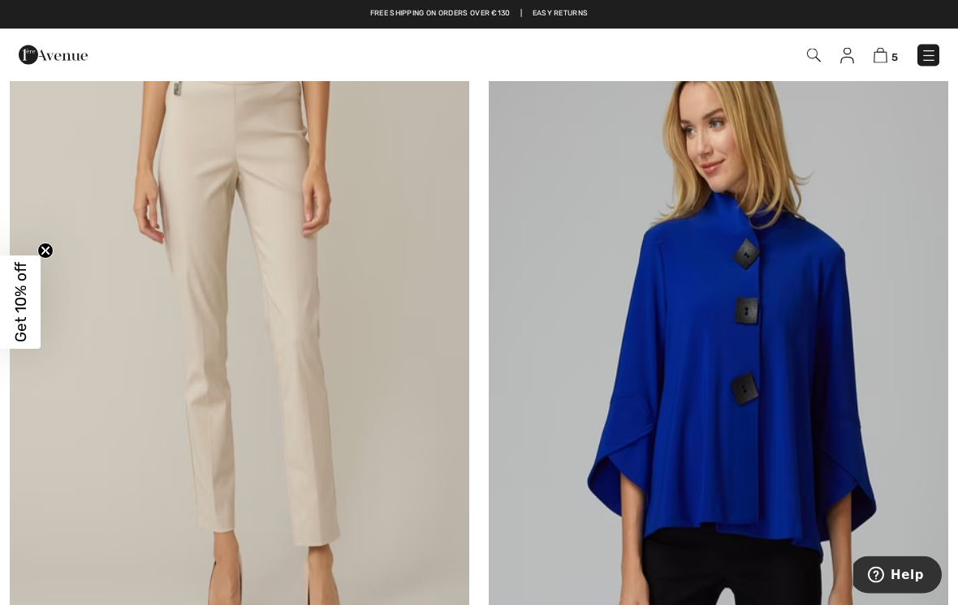
click at [877, 70] on div "5 Checkout" at bounding box center [675, 55] width 551 height 33
click at [880, 62] on img at bounding box center [880, 55] width 14 height 15
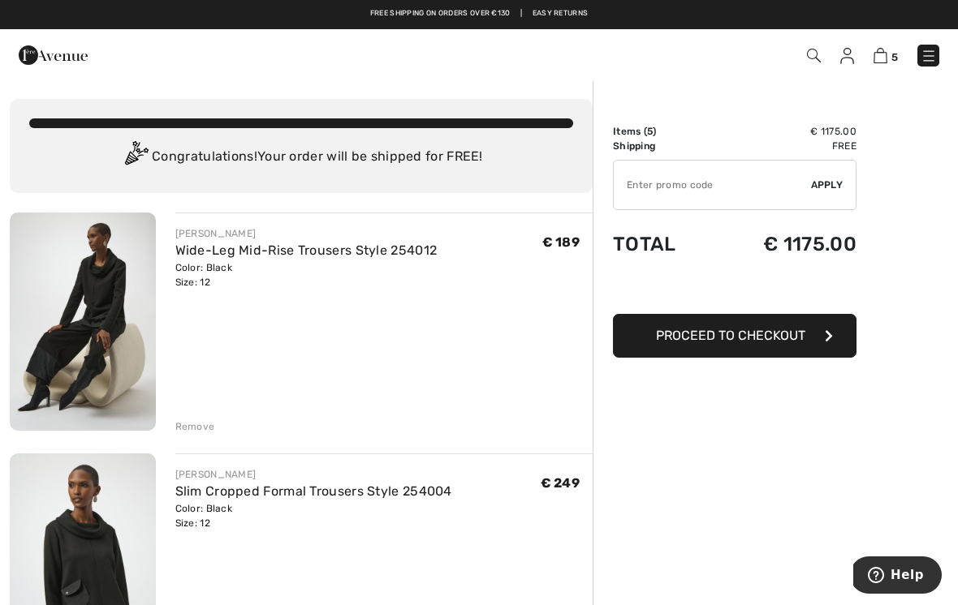
click at [882, 62] on img at bounding box center [880, 55] width 14 height 15
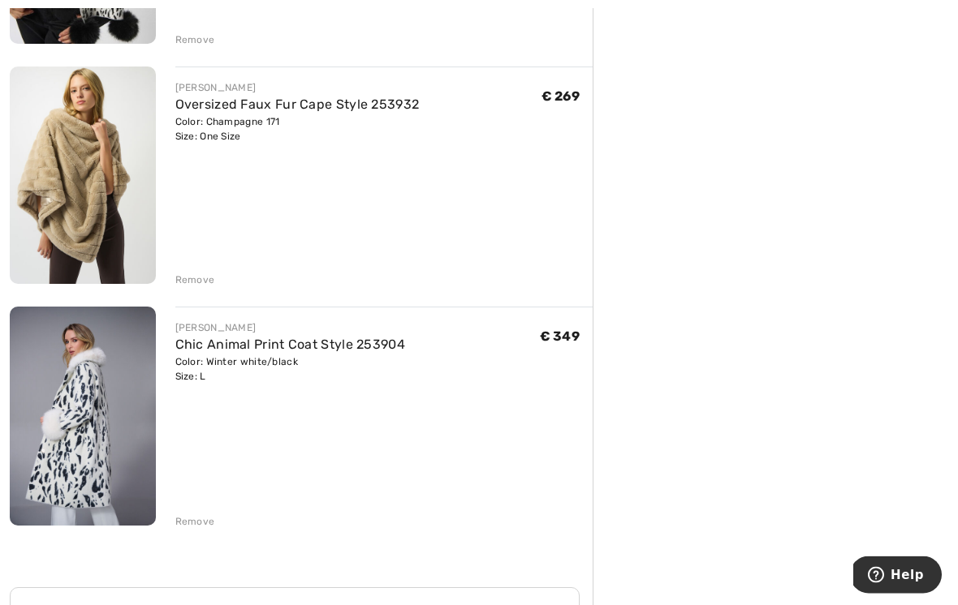
scroll to position [881, 0]
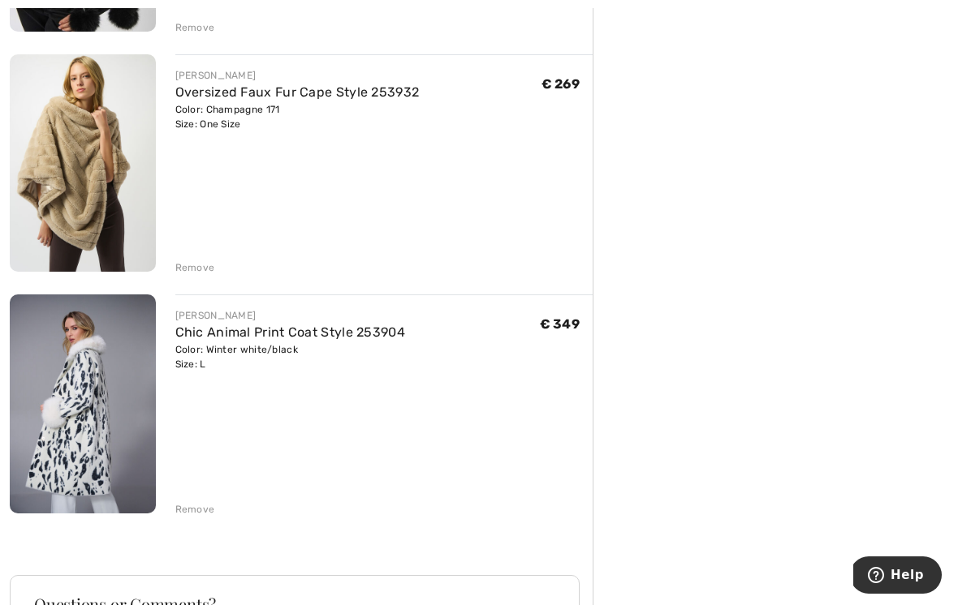
click at [474, 291] on div "[PERSON_NAME] Wide-Leg Mid-Rise Trousers Style 254012 Color: Black Size: 12 Fin…" at bounding box center [301, 139] width 583 height 1616
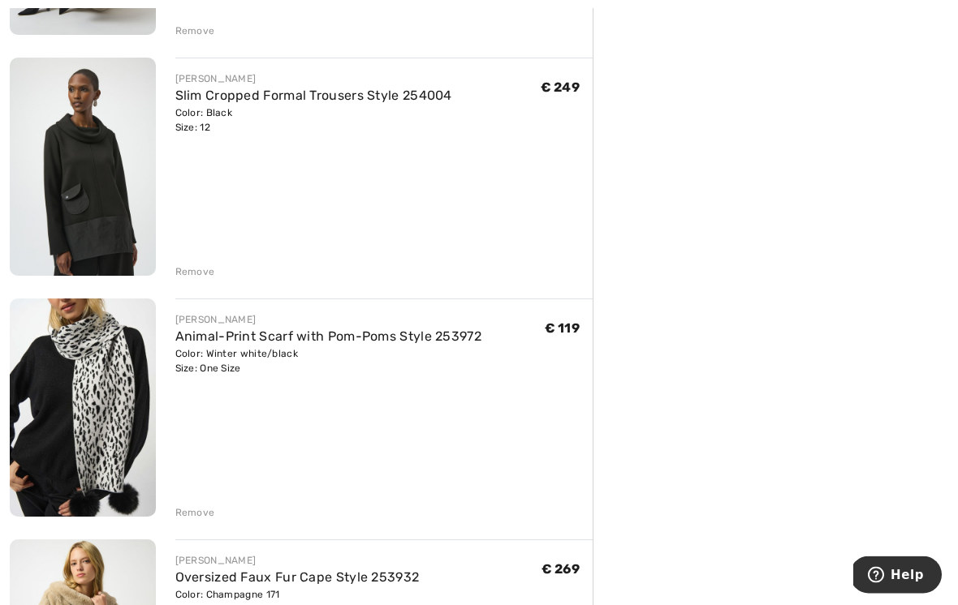
scroll to position [396, 0]
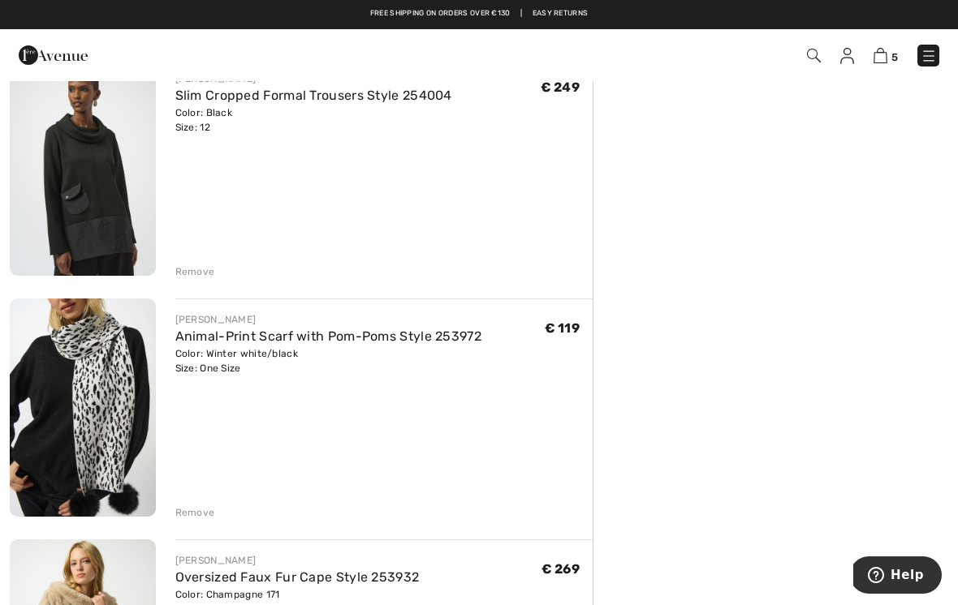
click at [211, 519] on div "Remove" at bounding box center [195, 513] width 40 height 15
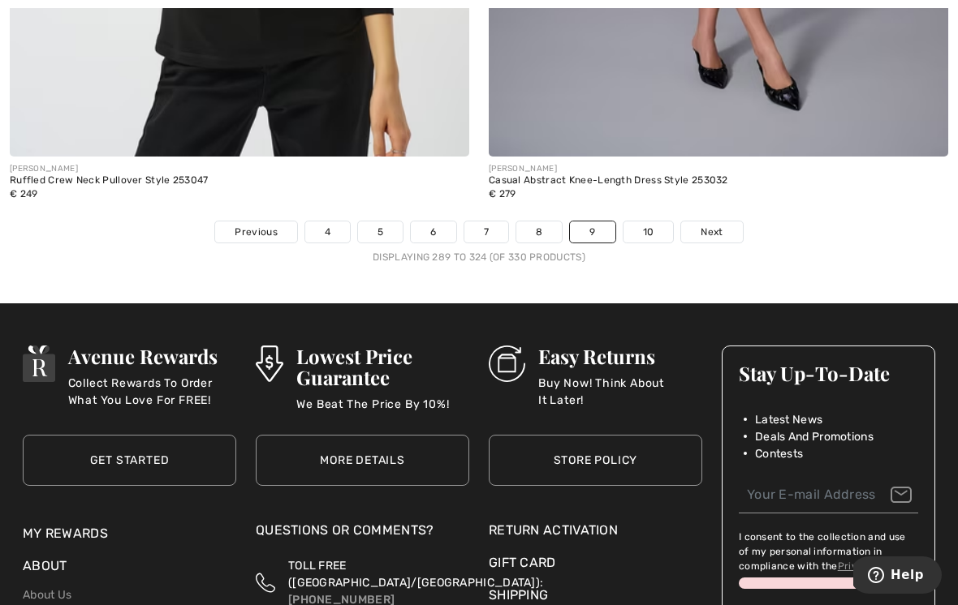
scroll to position [13903, 0]
